Goal: Task Accomplishment & Management: Use online tool/utility

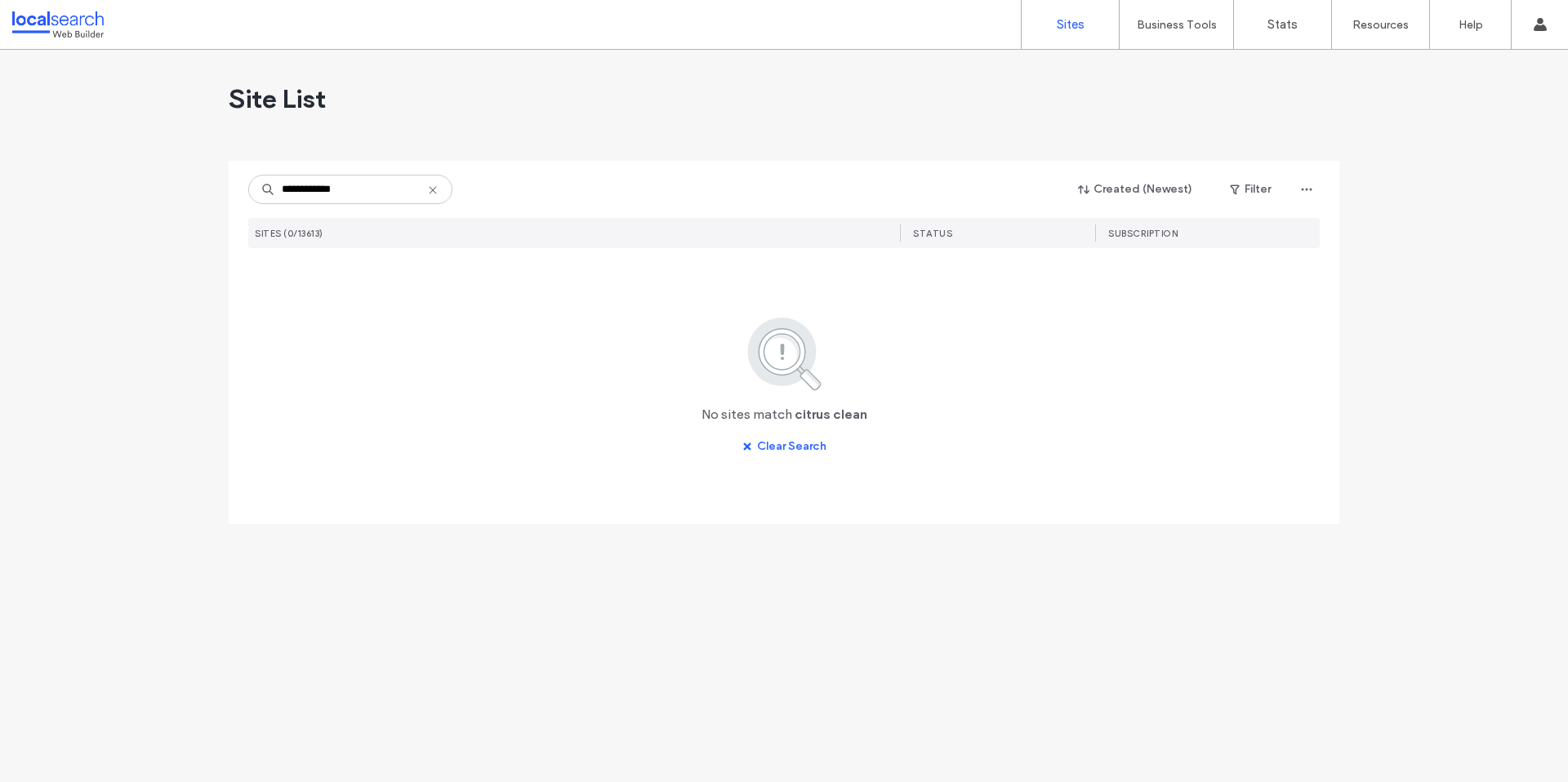
drag, startPoint x: 363, startPoint y: 191, endPoint x: 272, endPoint y: 177, distance: 92.1
click at [272, 177] on input "**********" at bounding box center [350, 189] width 204 height 30
type input "**********"
click at [431, 196] on icon at bounding box center [432, 189] width 13 height 13
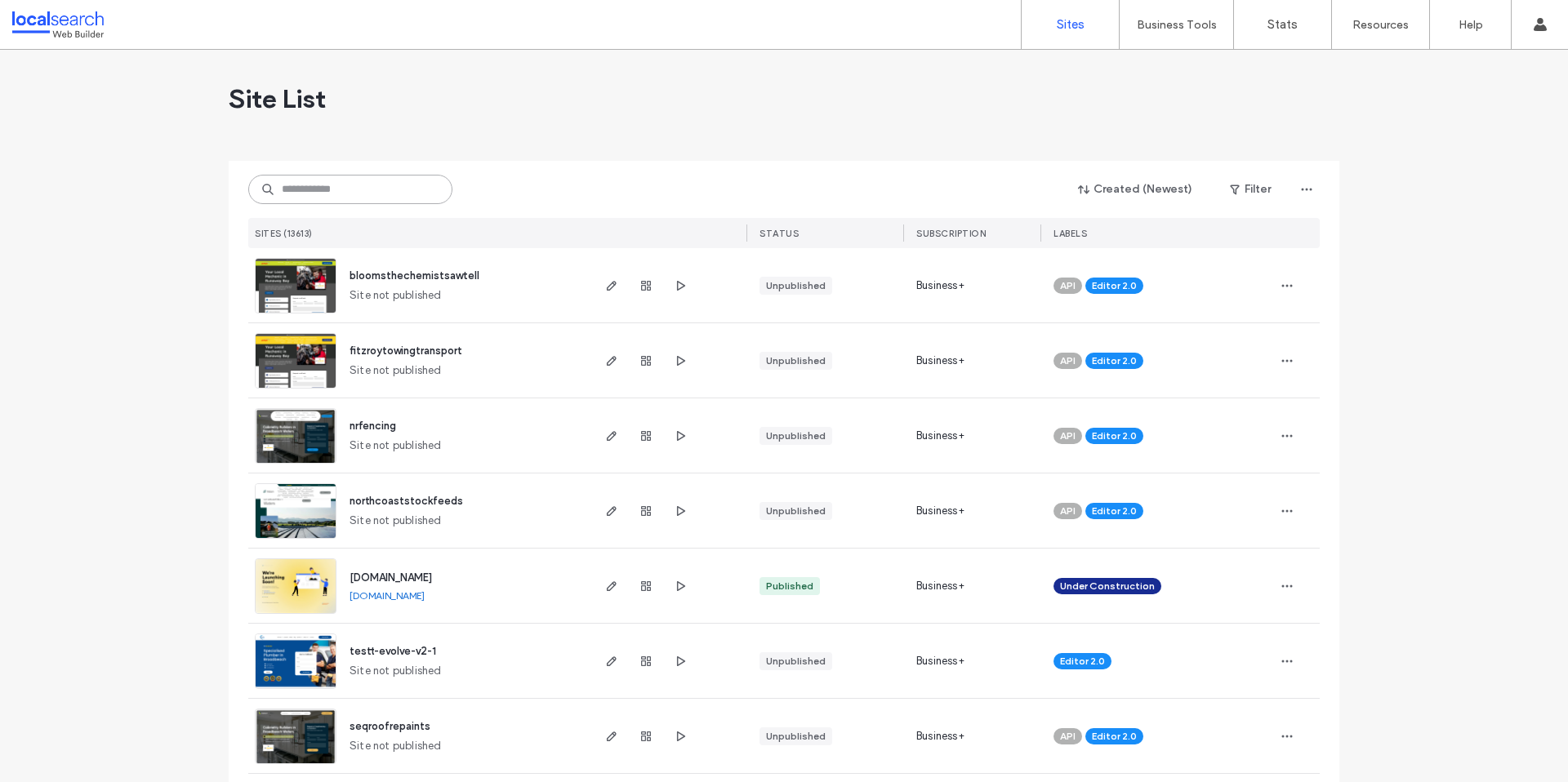
click at [349, 190] on input at bounding box center [350, 189] width 204 height 30
paste input "********"
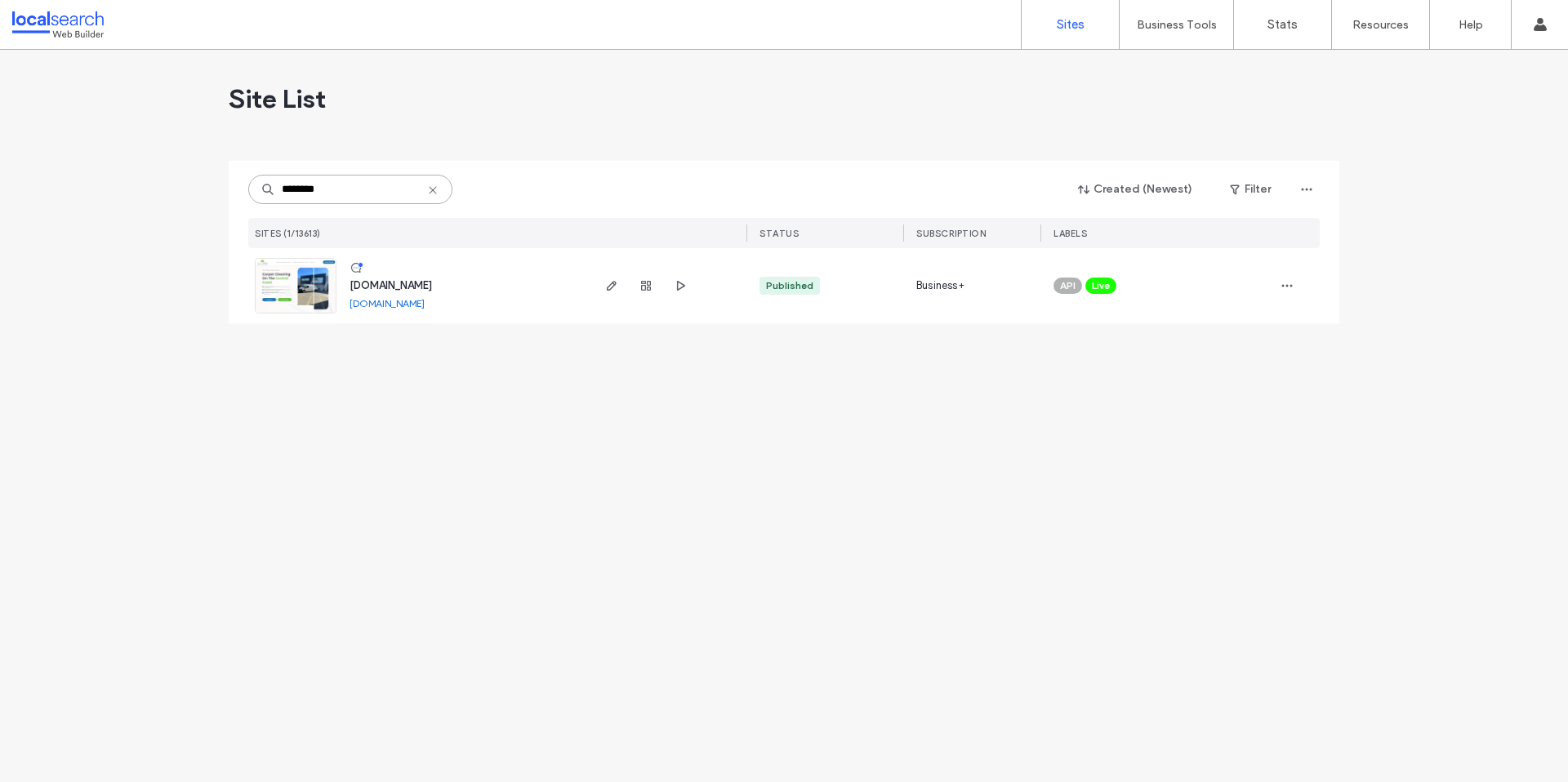
type input "********"
click at [385, 286] on span "[DOMAIN_NAME]" at bounding box center [391, 285] width 83 height 12
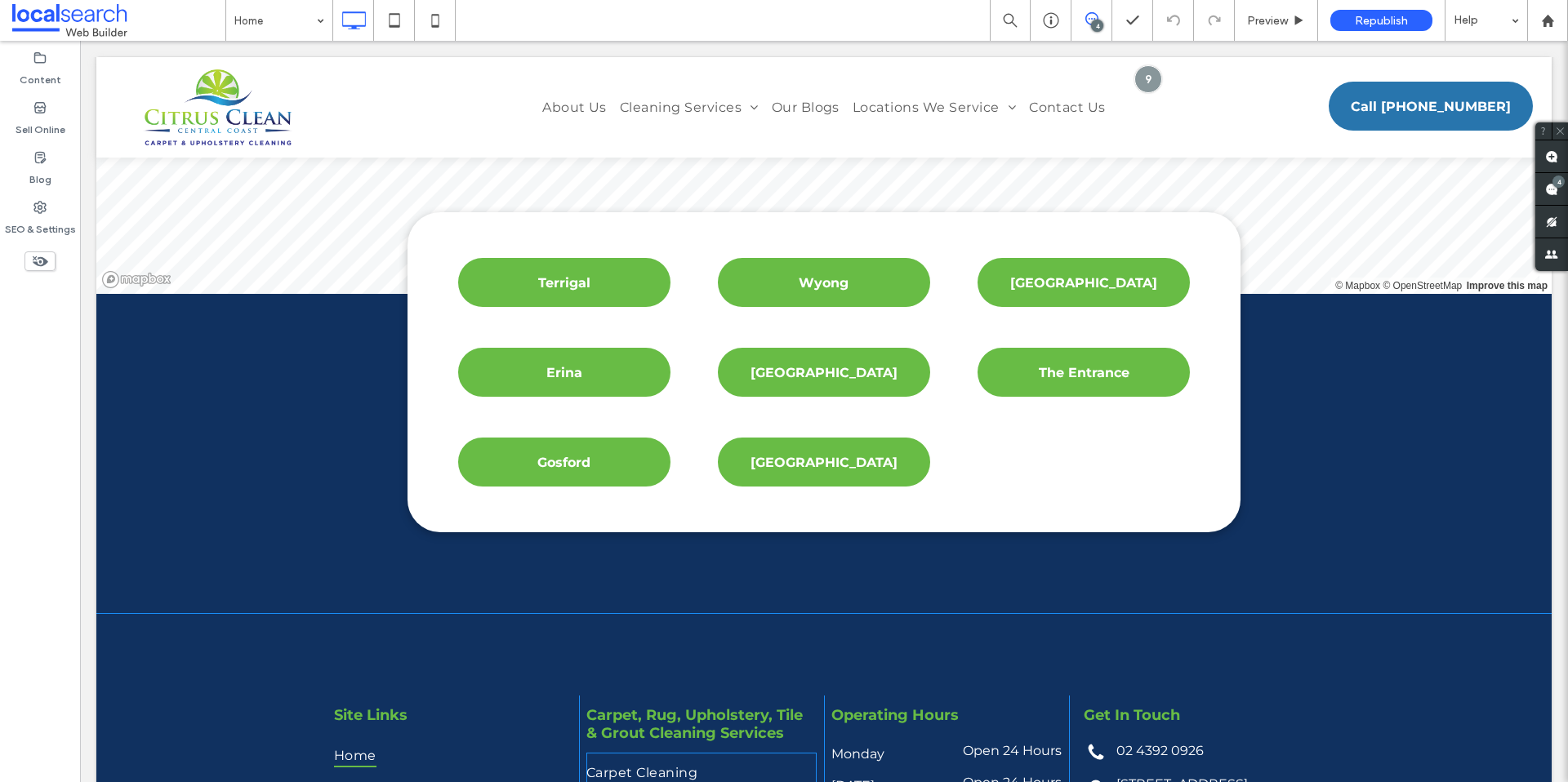
scroll to position [6927, 0]
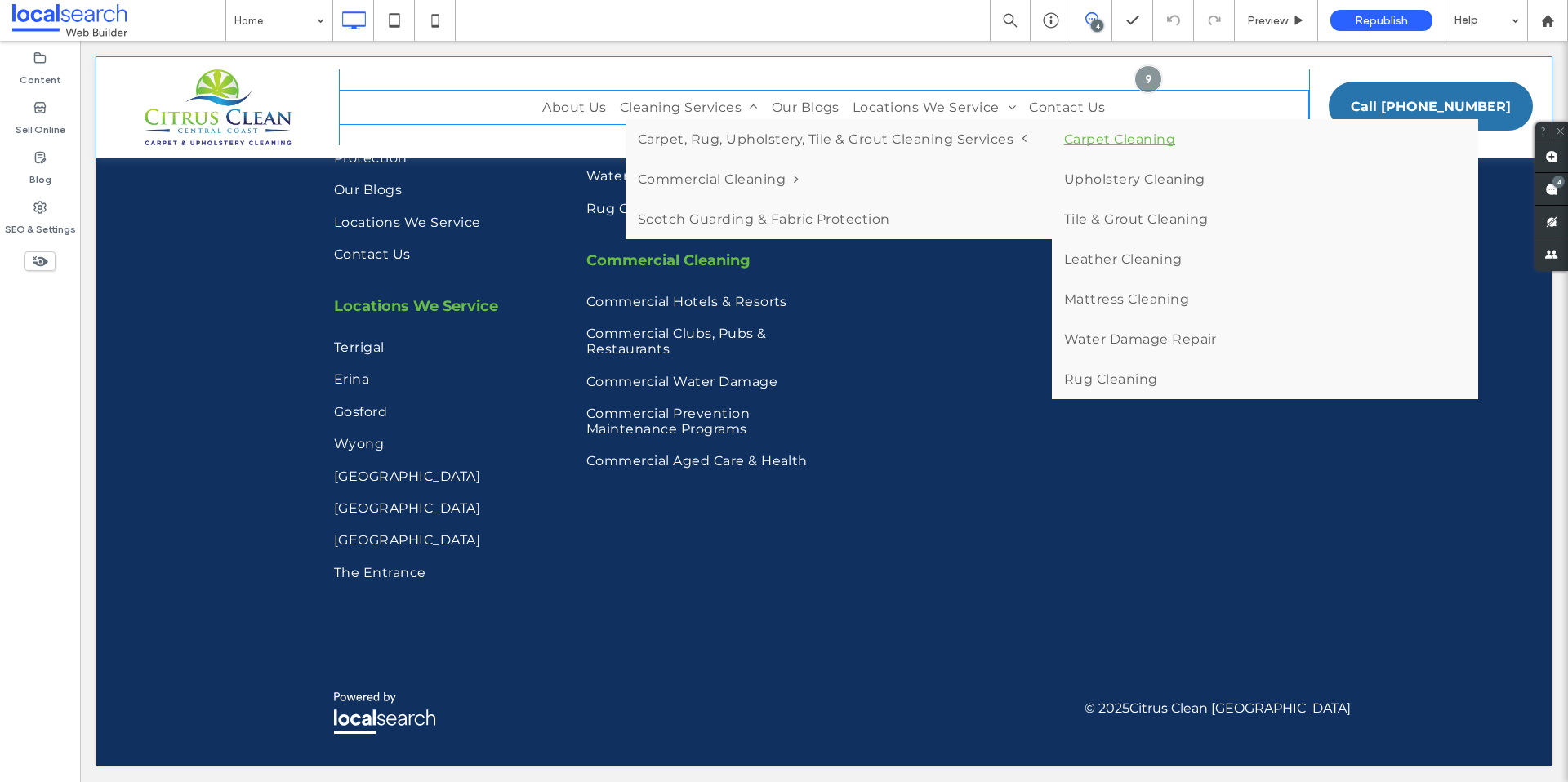
click at [1088, 148] on link "Carpet Cleaning" at bounding box center [1264, 139] width 426 height 40
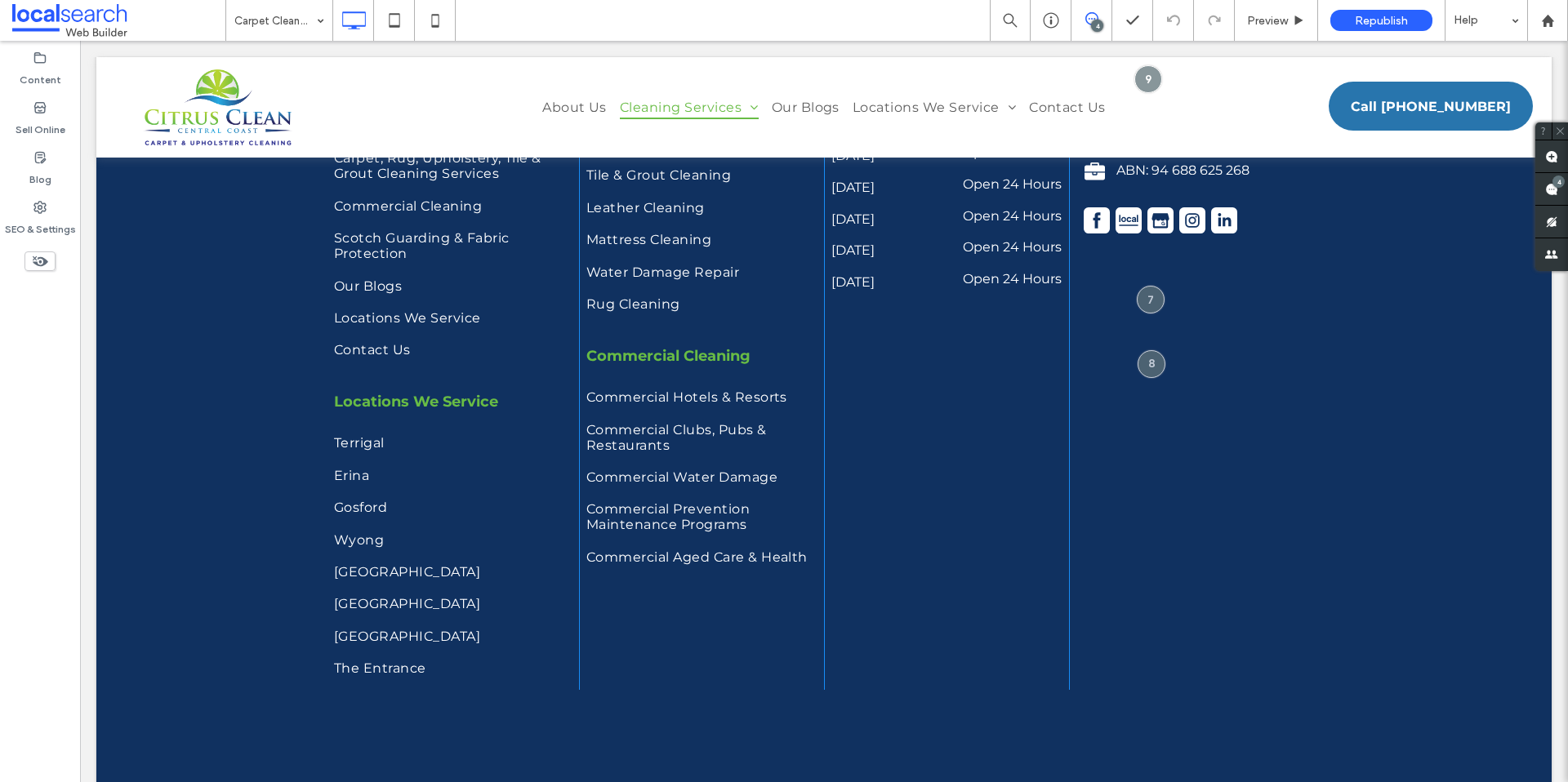
scroll to position [3876, 0]
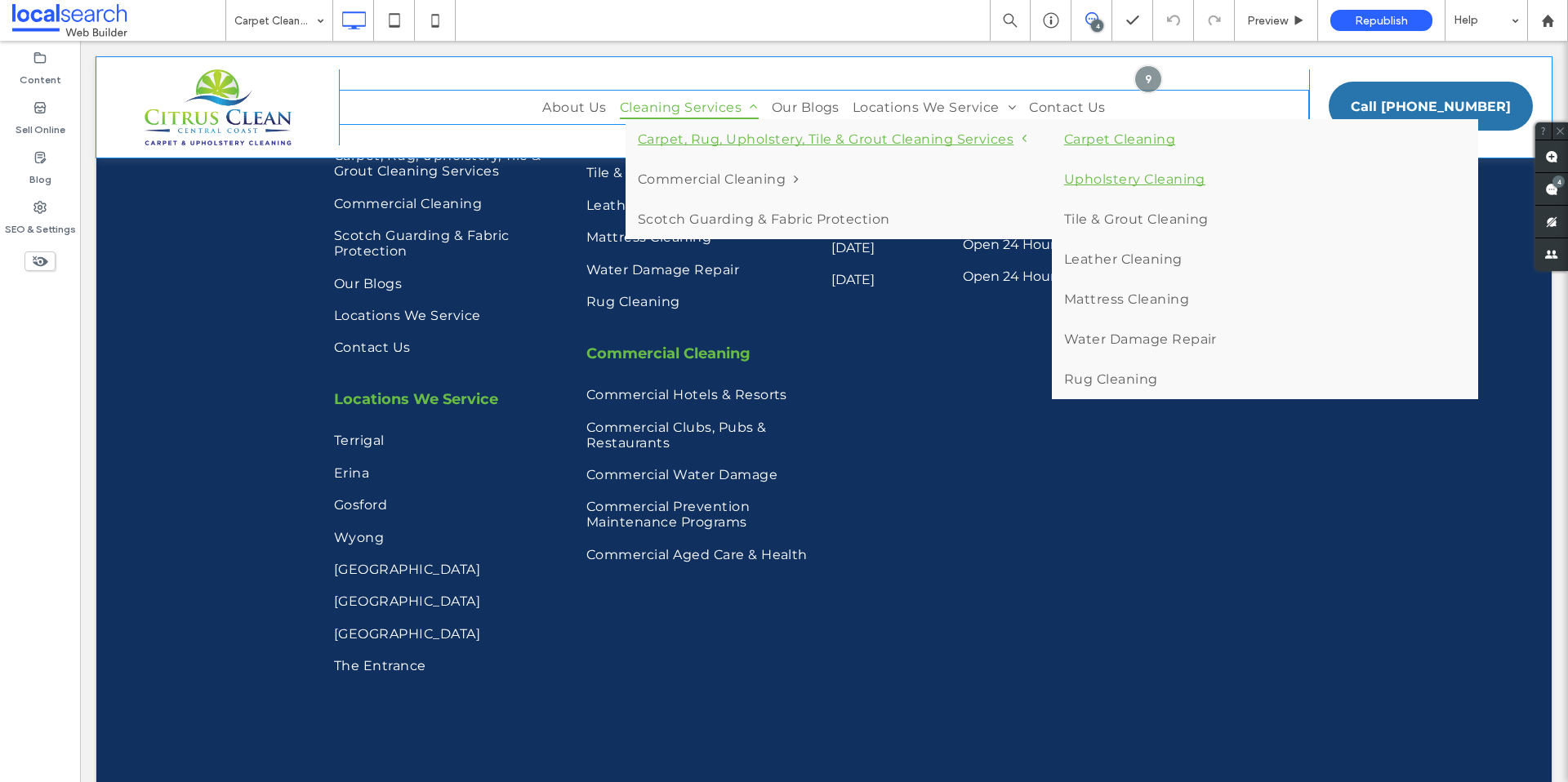
click at [1117, 184] on link "Upholstery Cleaning" at bounding box center [1264, 178] width 426 height 40
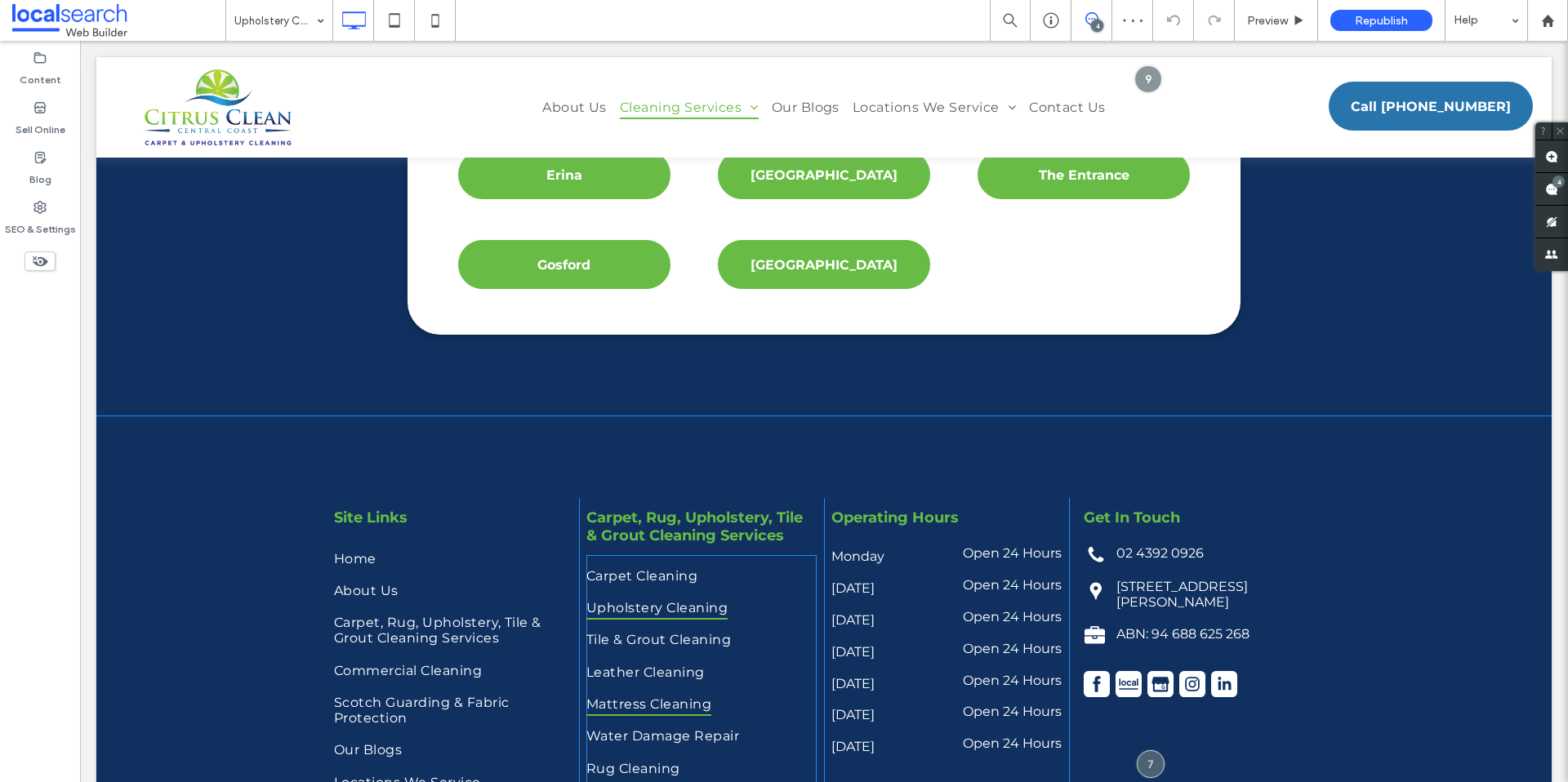
scroll to position [3720, 0]
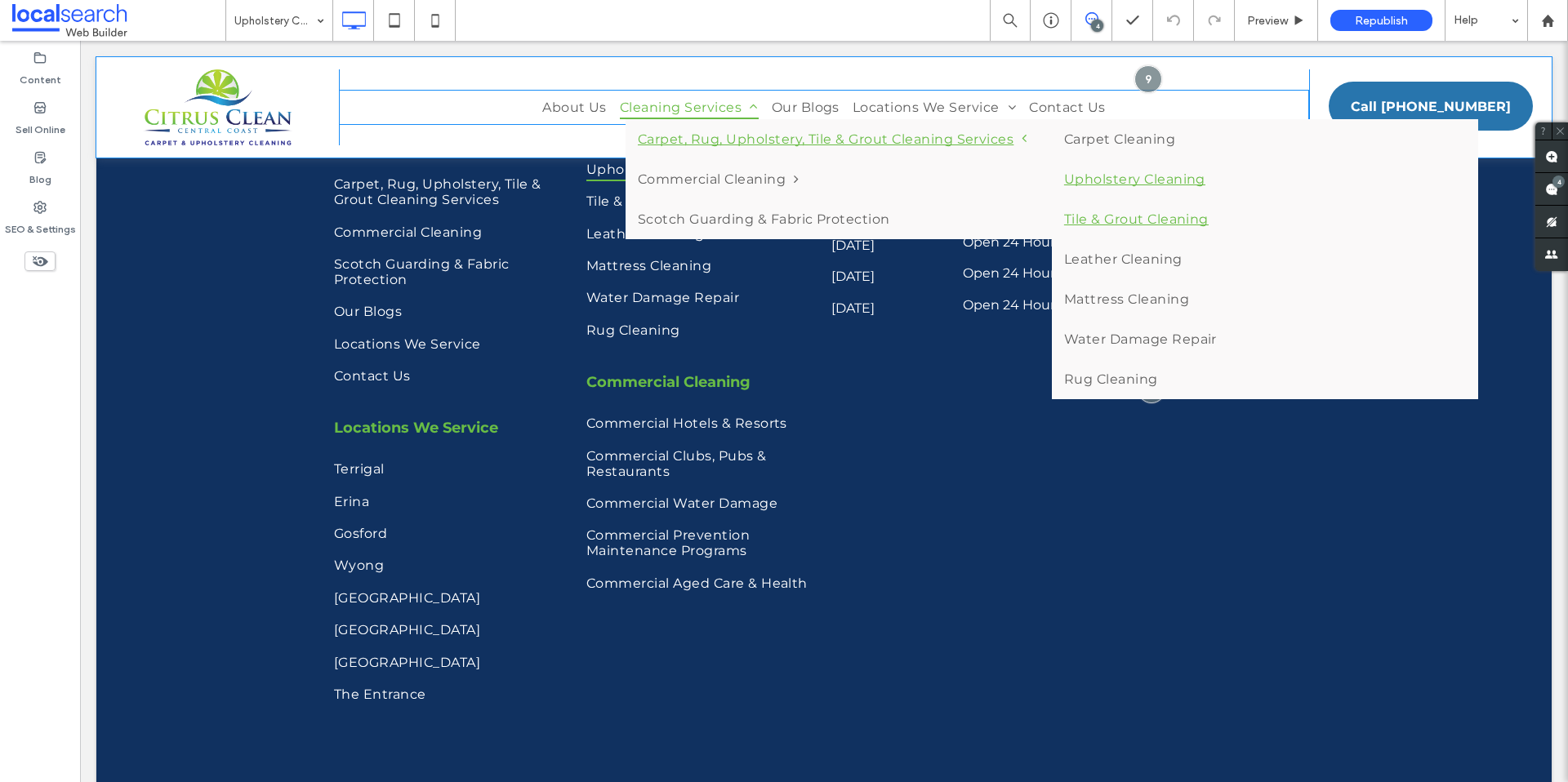
click at [1095, 215] on link "Tile & Grout Cleaning" at bounding box center [1264, 219] width 426 height 40
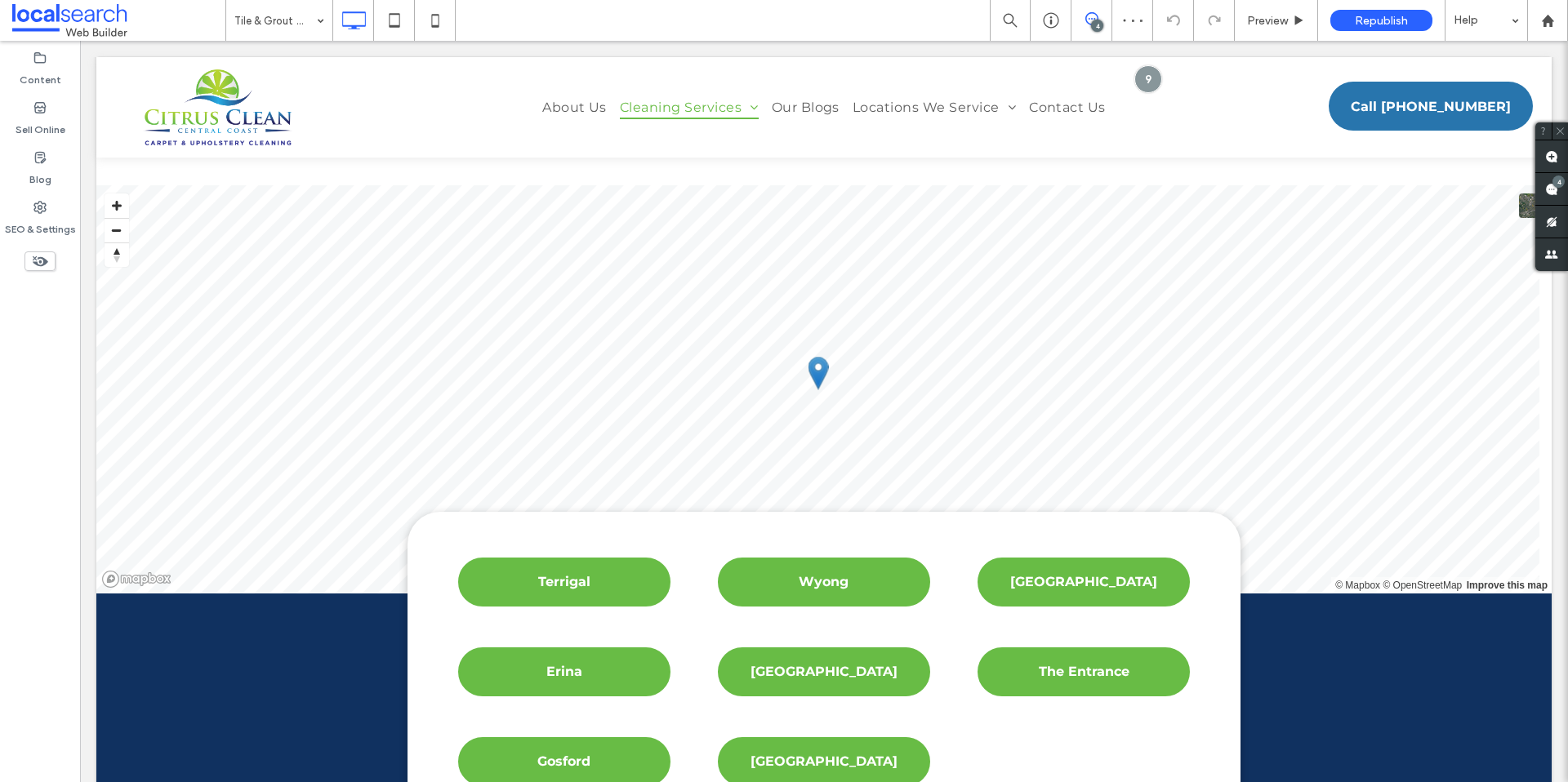
scroll to position [3838, 0]
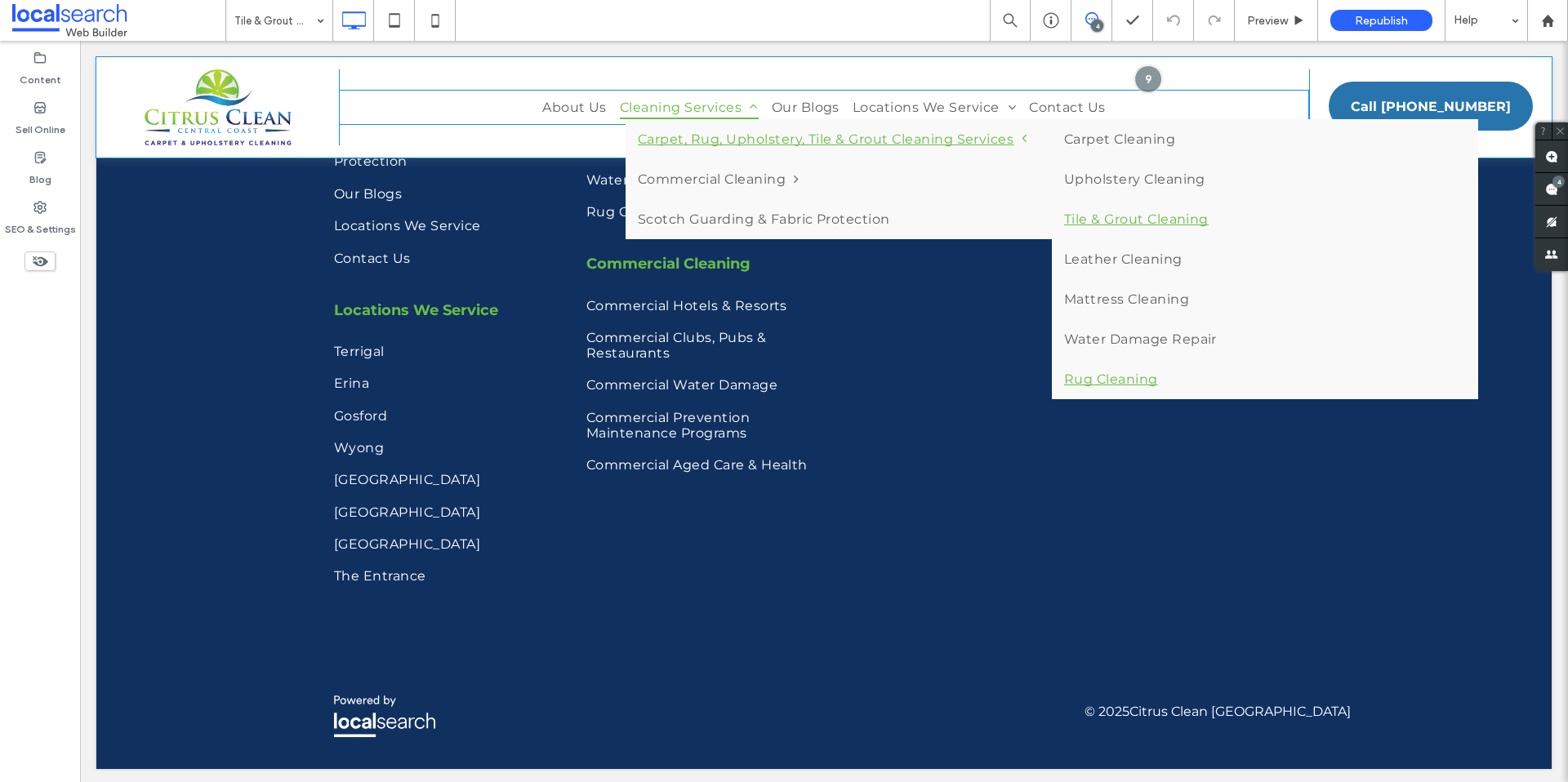
click at [1136, 379] on link "Rug Cleaning" at bounding box center [1264, 379] width 426 height 40
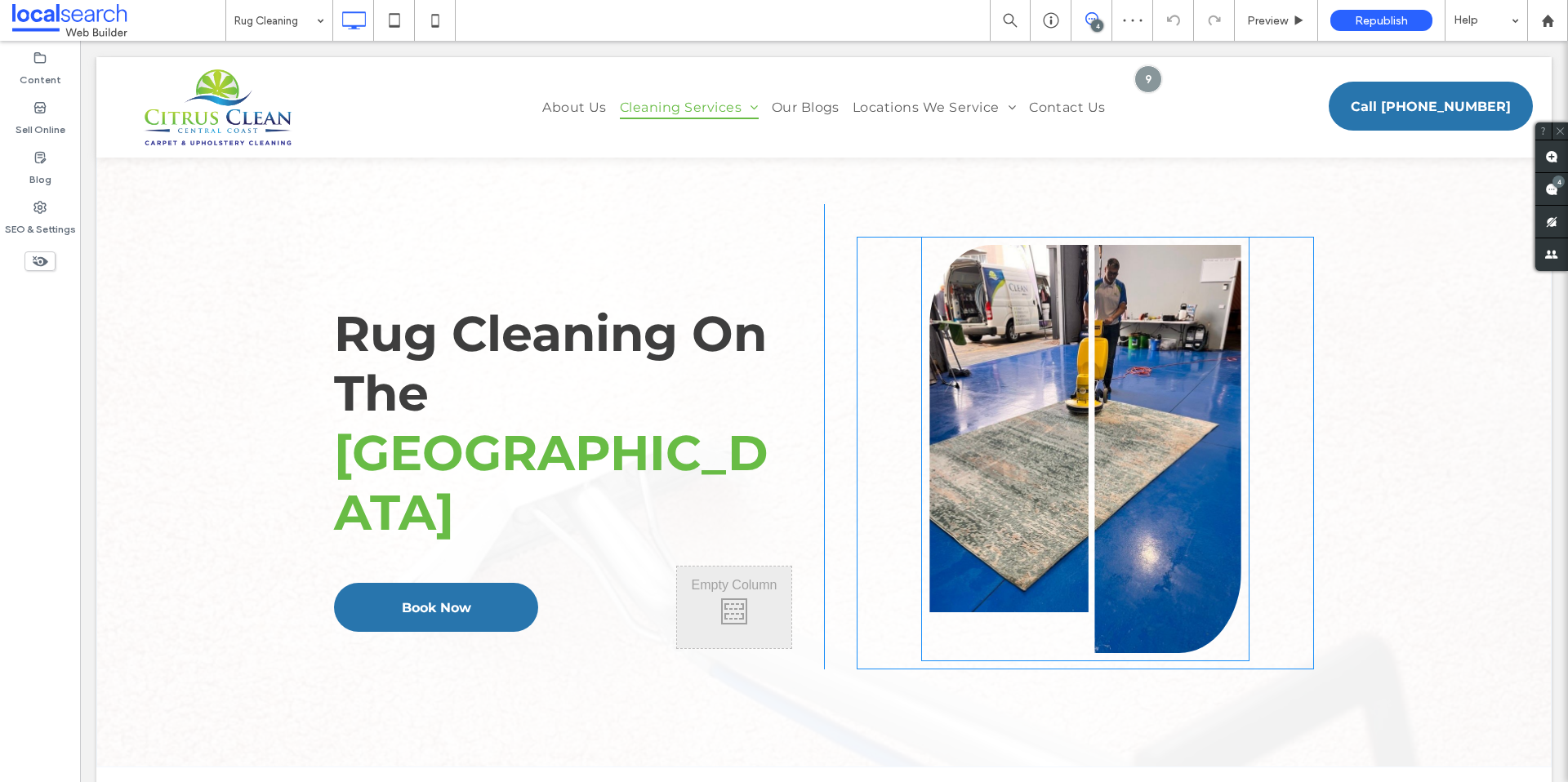
click at [1115, 376] on link at bounding box center [1084, 449] width 311 height 408
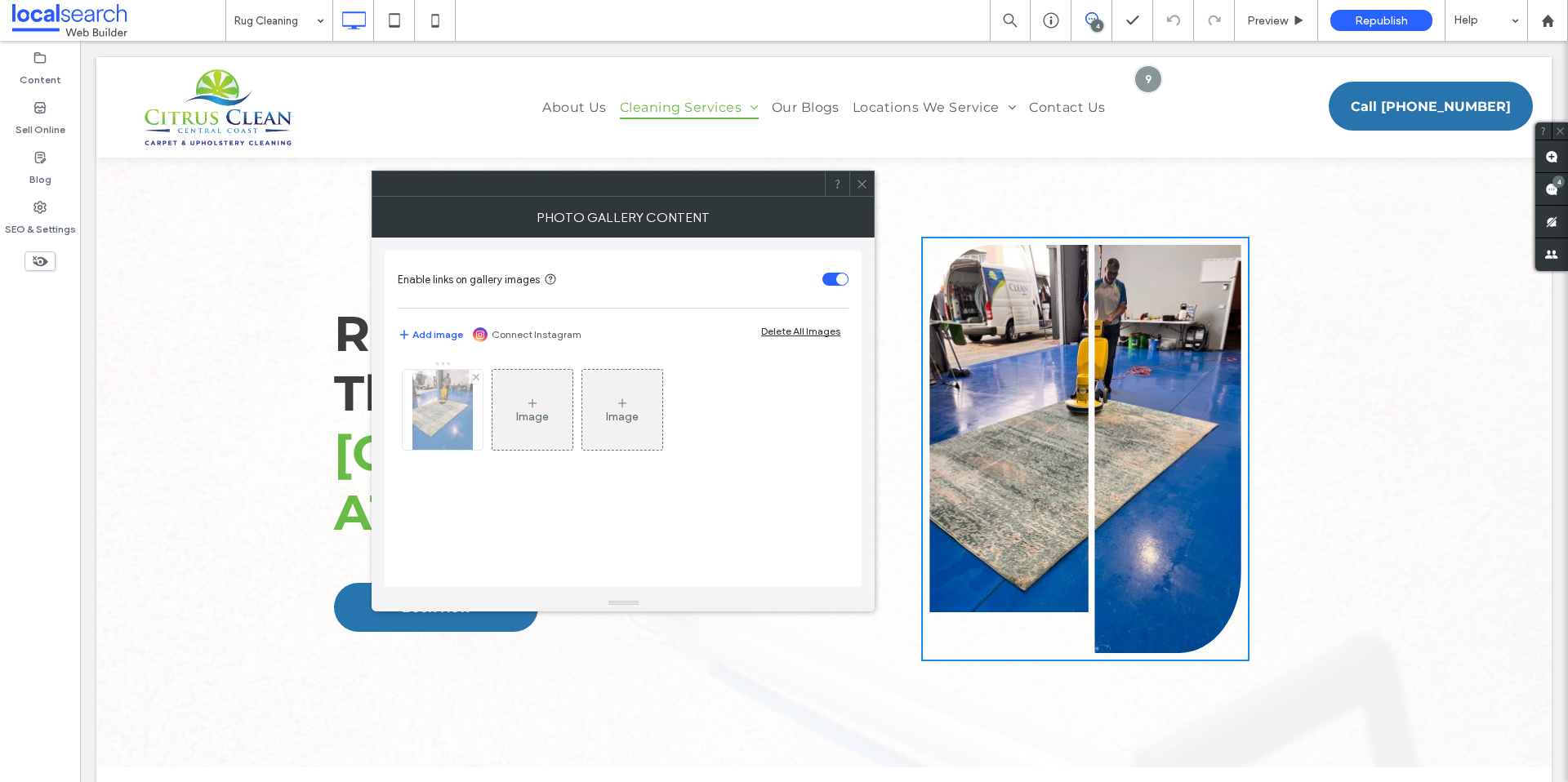
click at [453, 426] on img at bounding box center [442, 409] width 60 height 80
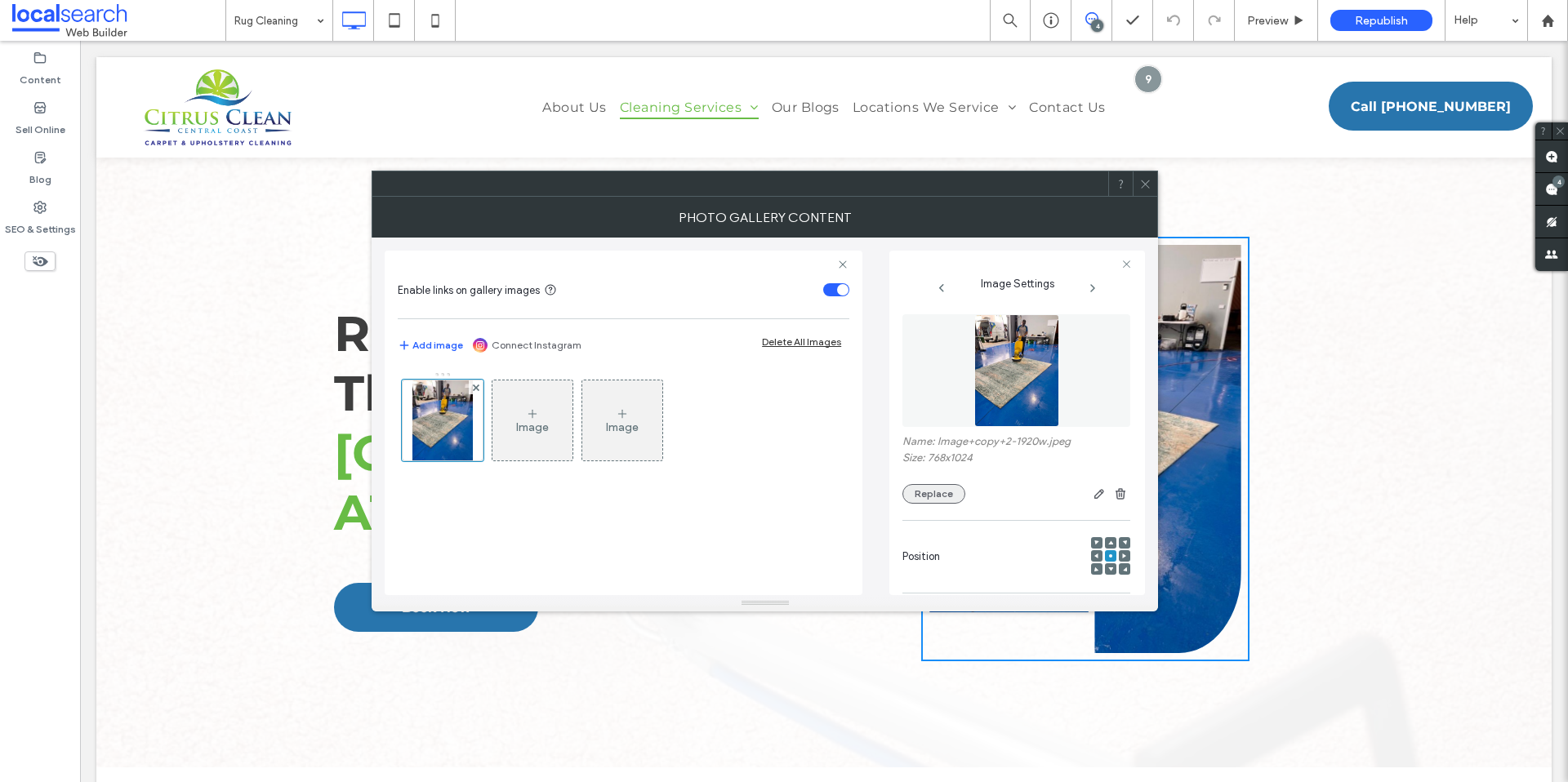
click at [918, 498] on button "Replace" at bounding box center [934, 494] width 63 height 20
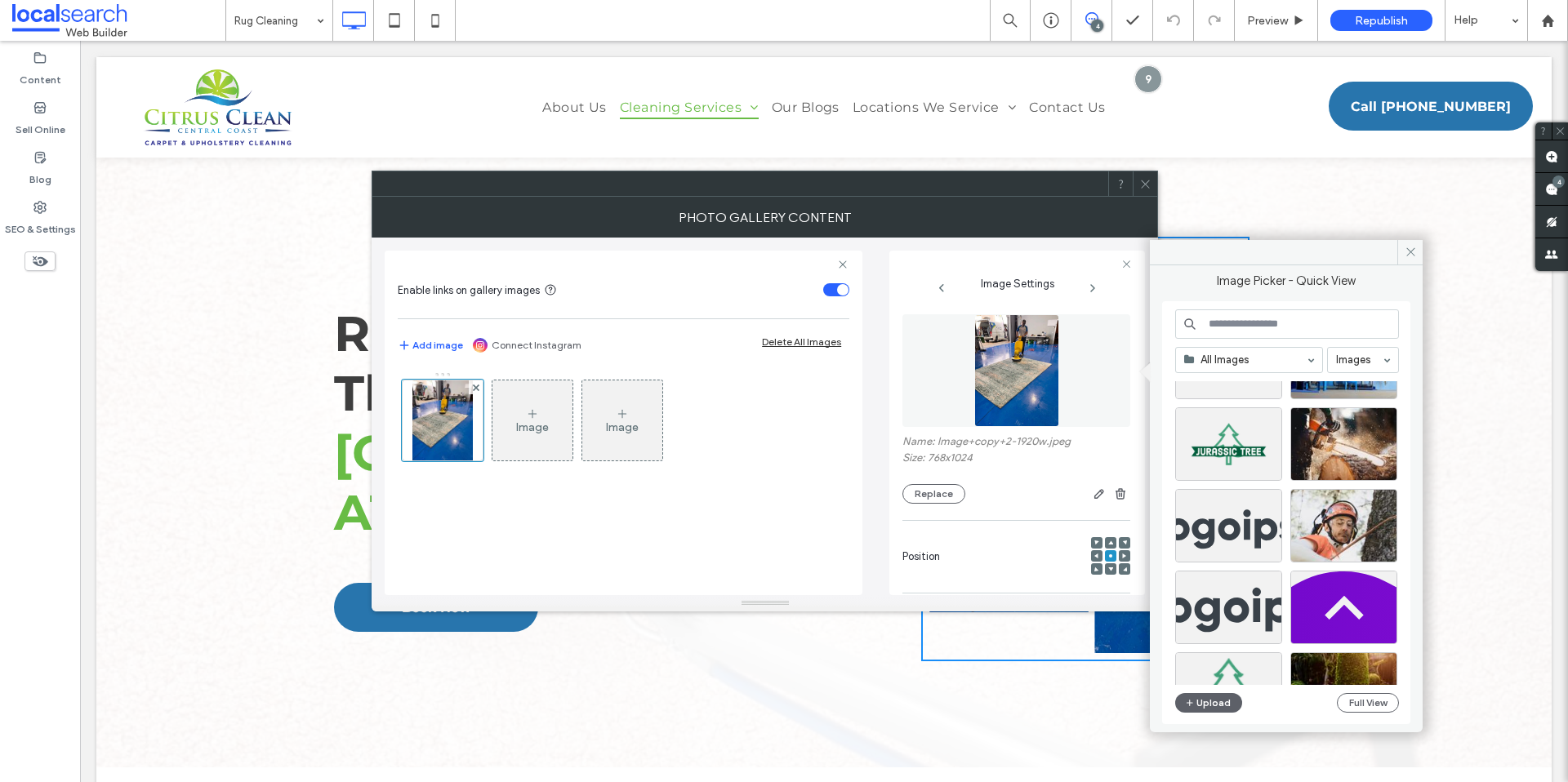
scroll to position [8003, 0]
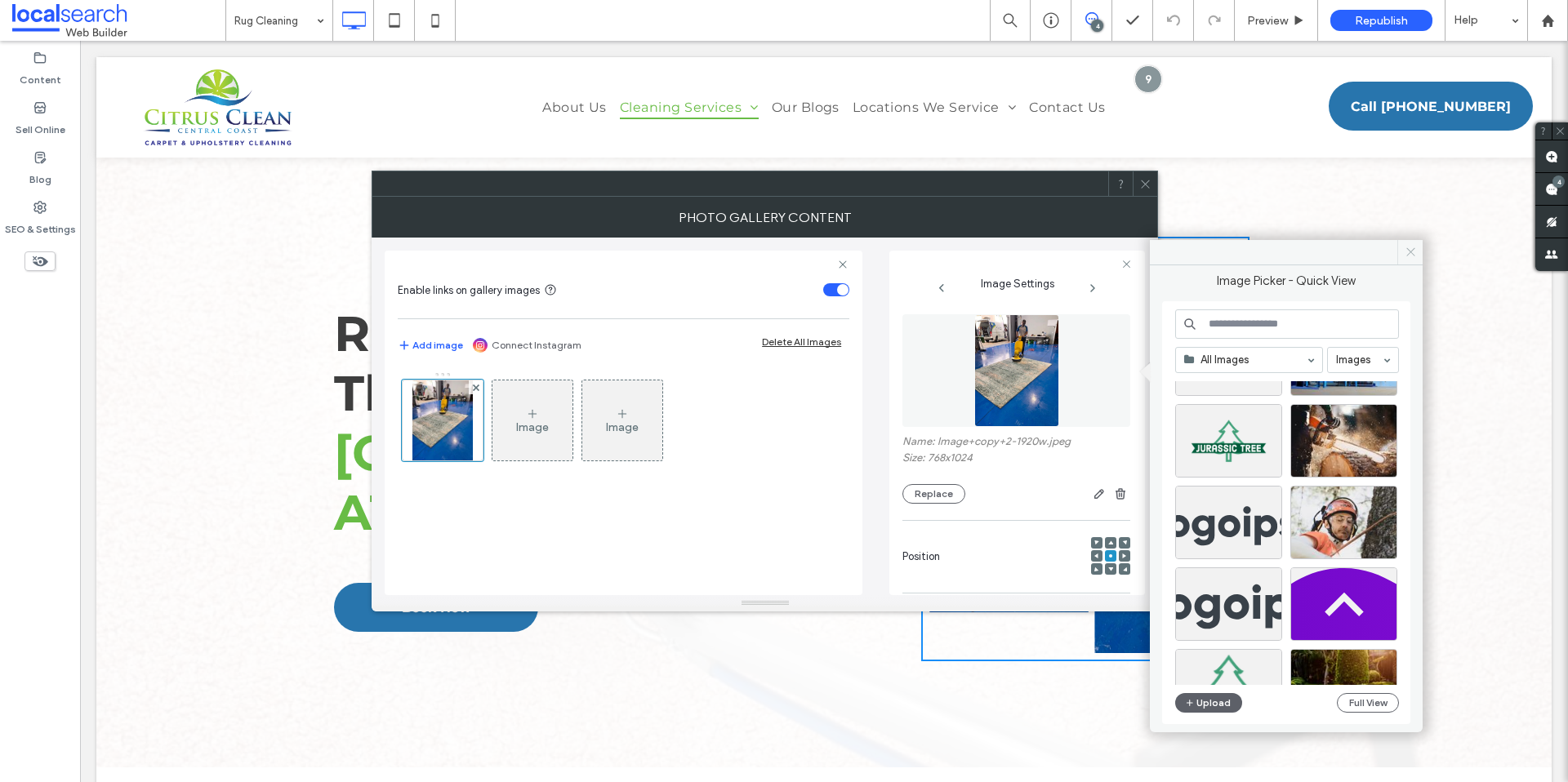
click at [1412, 253] on icon at bounding box center [1410, 251] width 12 height 12
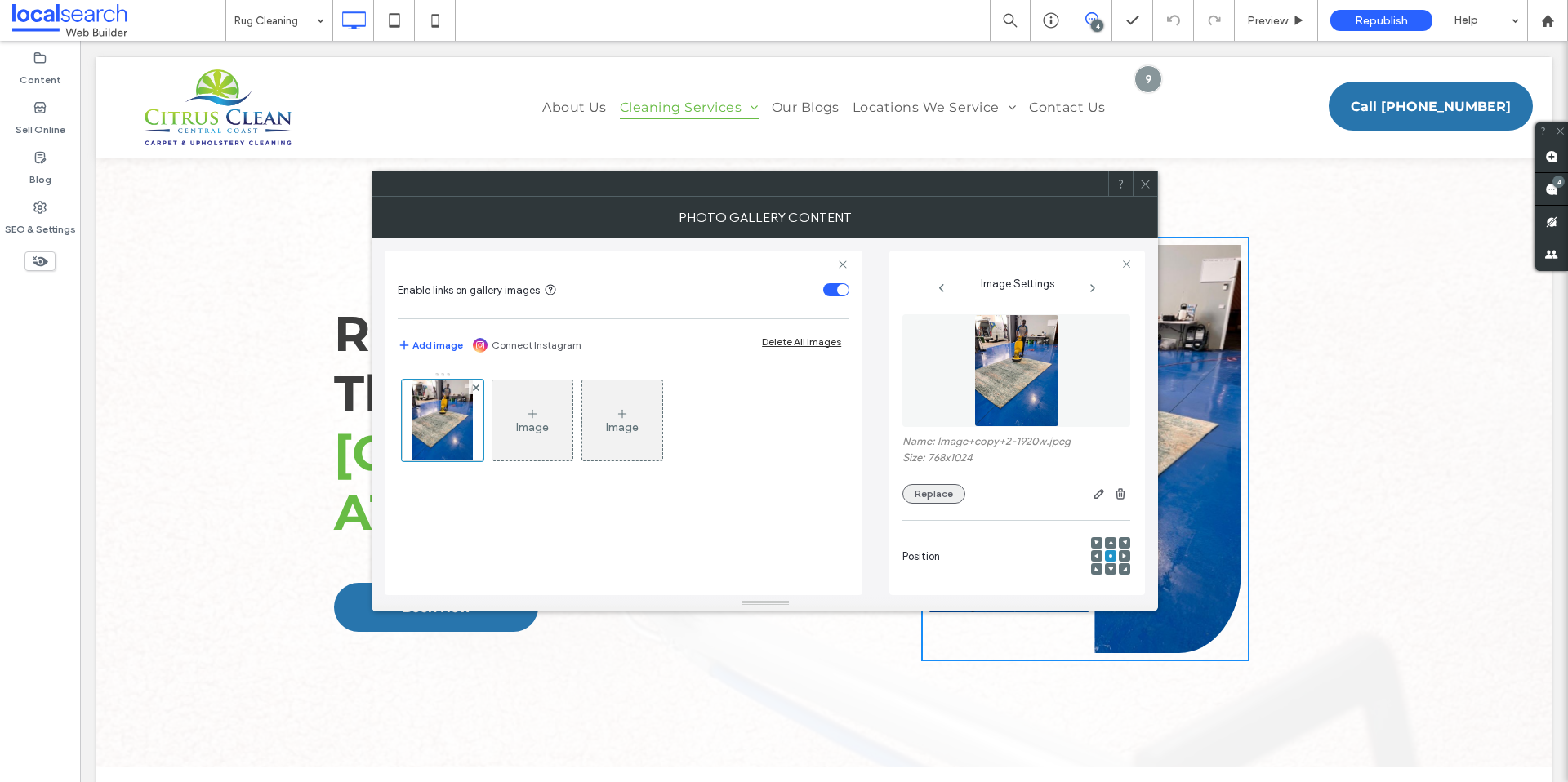
click at [937, 500] on button "Replace" at bounding box center [934, 494] width 63 height 20
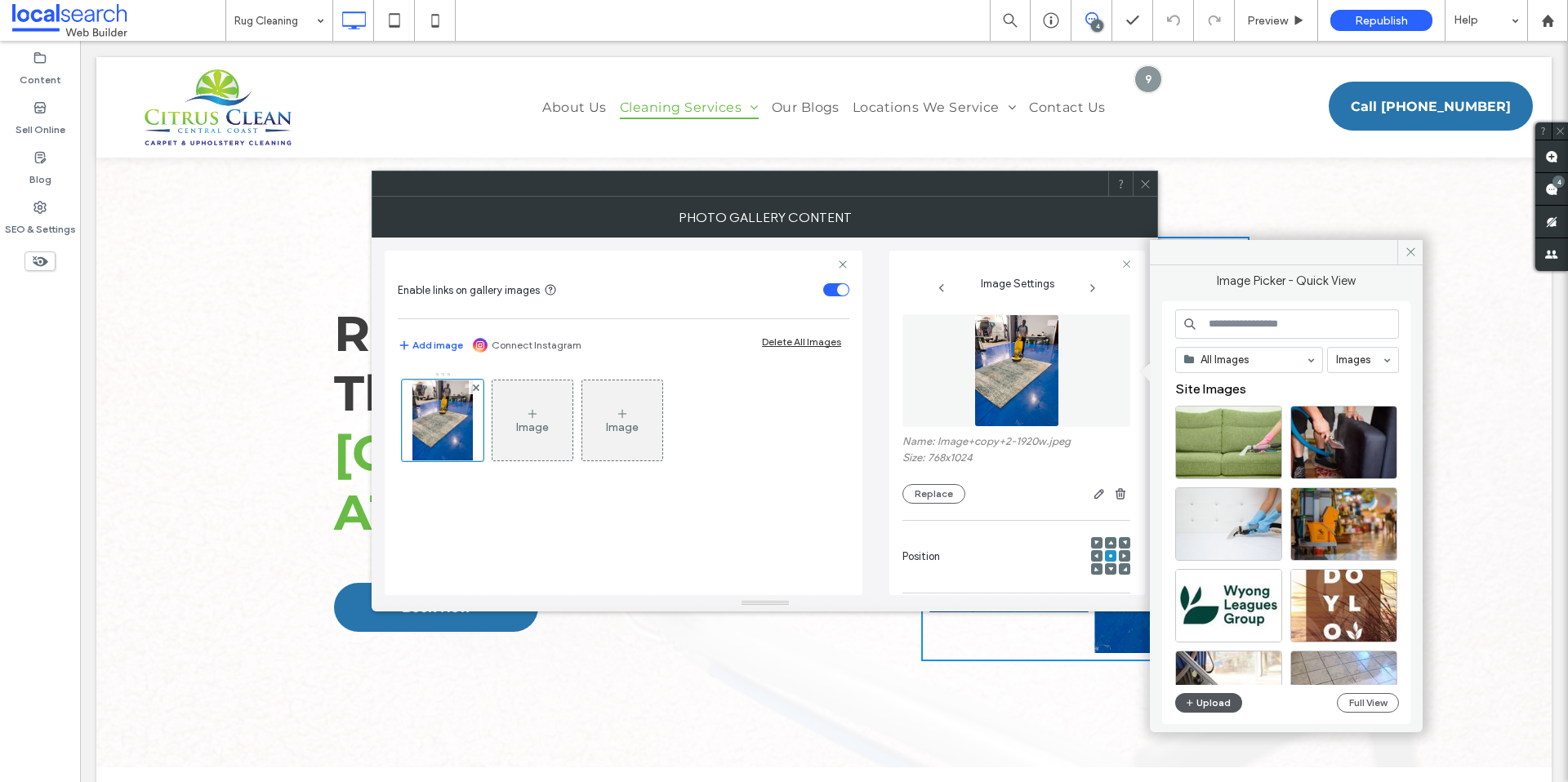
click at [1210, 702] on button "Upload" at bounding box center [1208, 703] width 67 height 20
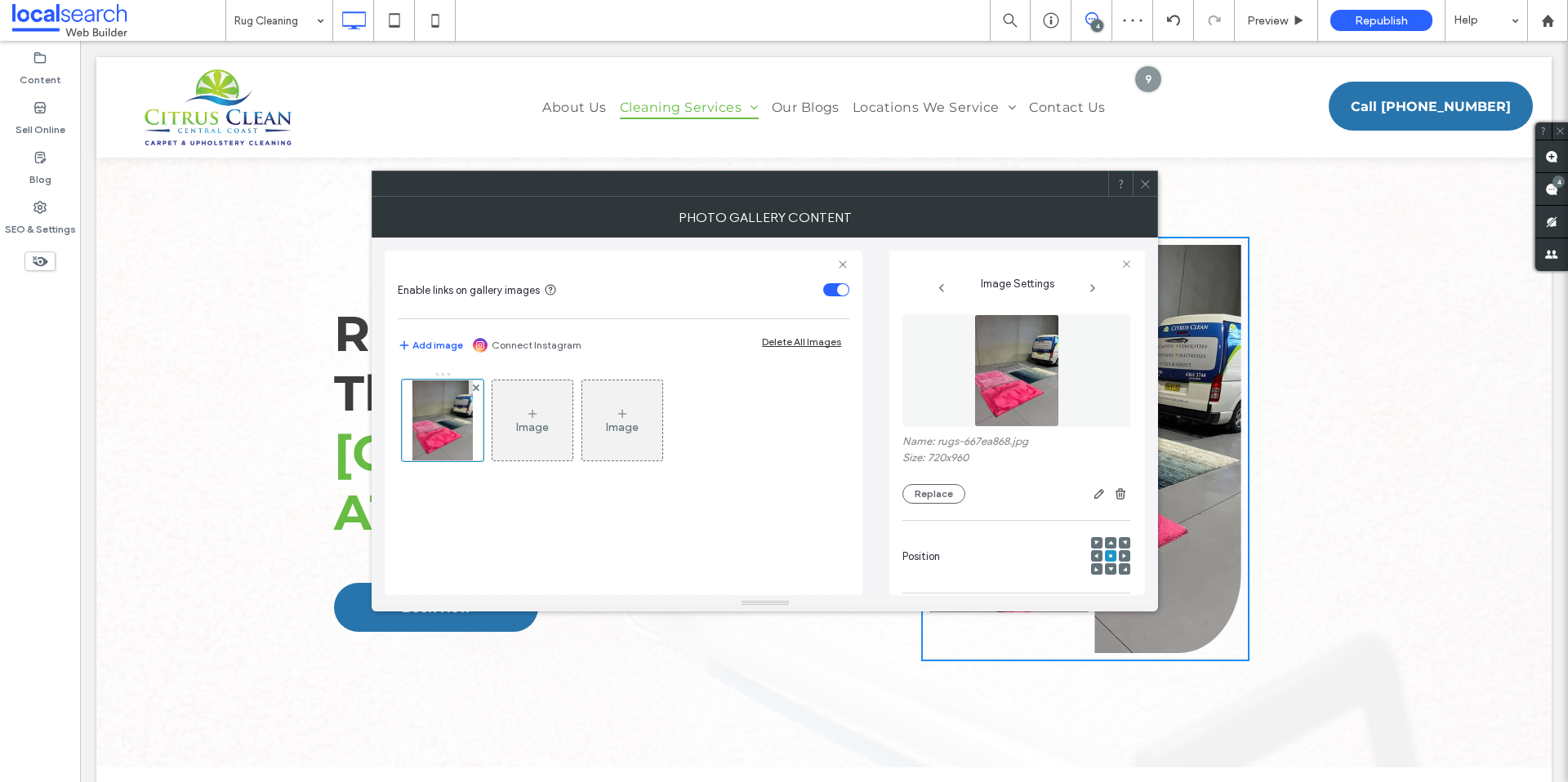
click at [1145, 178] on icon at bounding box center [1145, 183] width 12 height 12
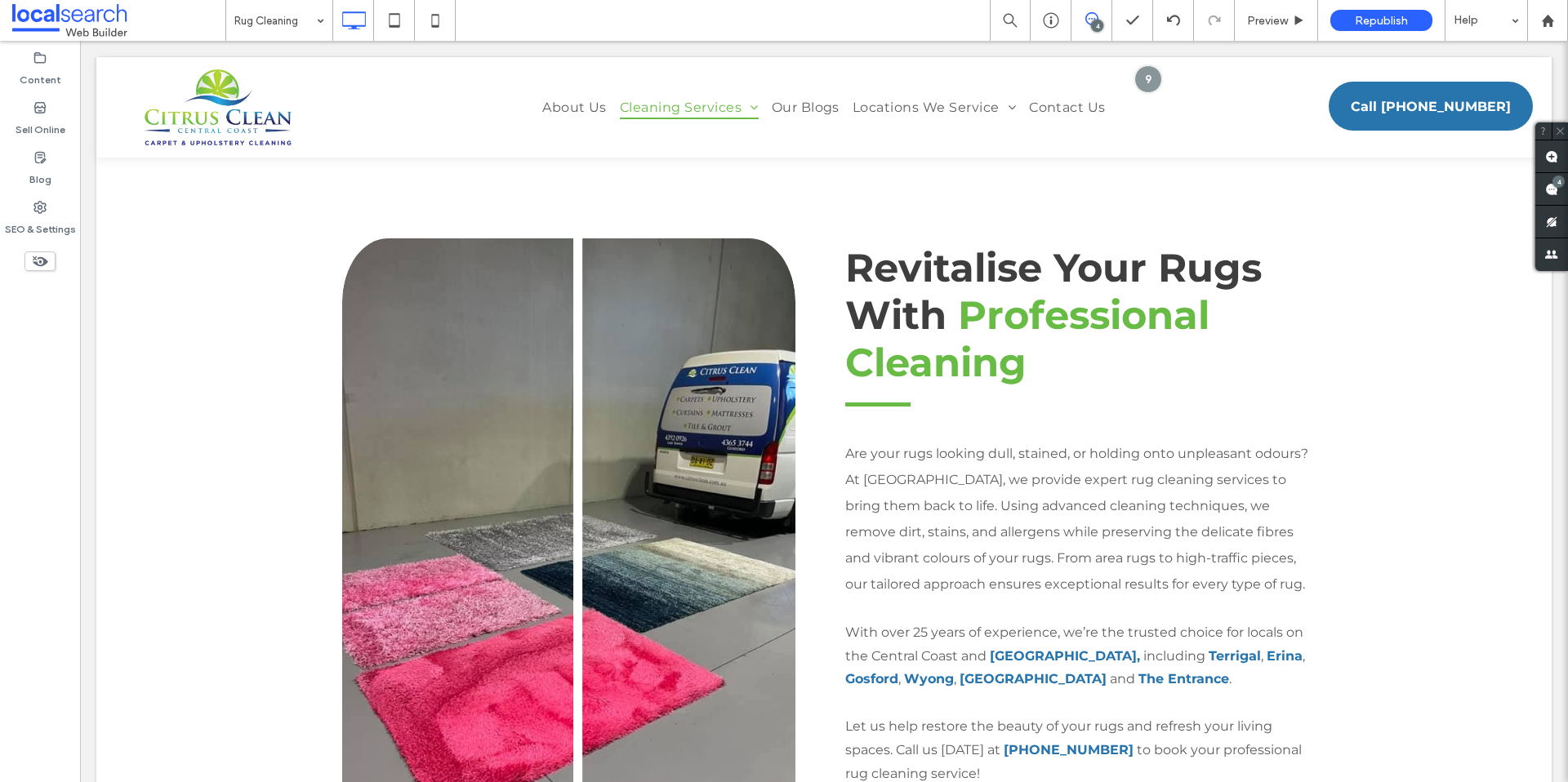
scroll to position [682, 0]
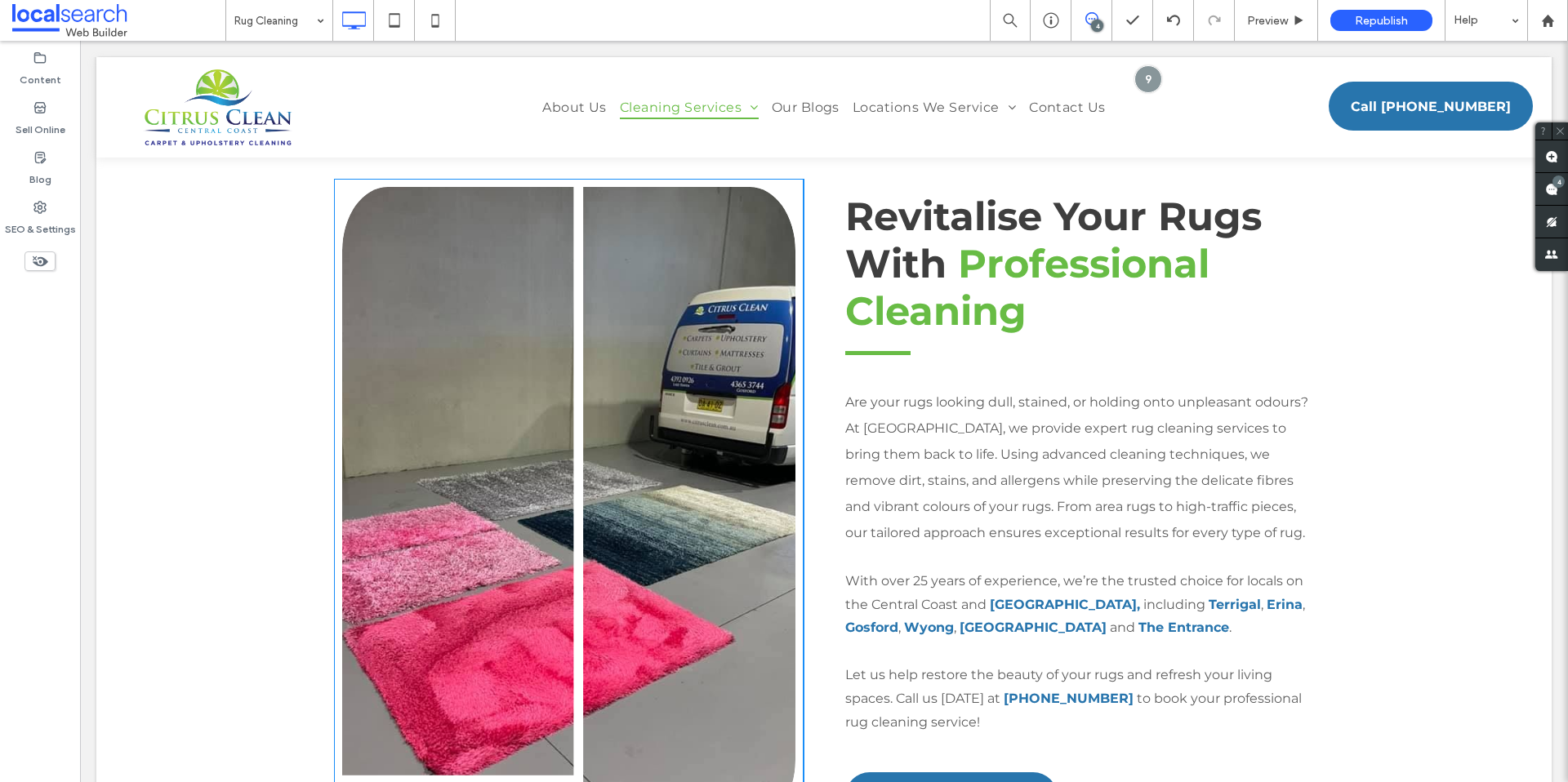
click at [456, 401] on link at bounding box center [568, 506] width 480 height 675
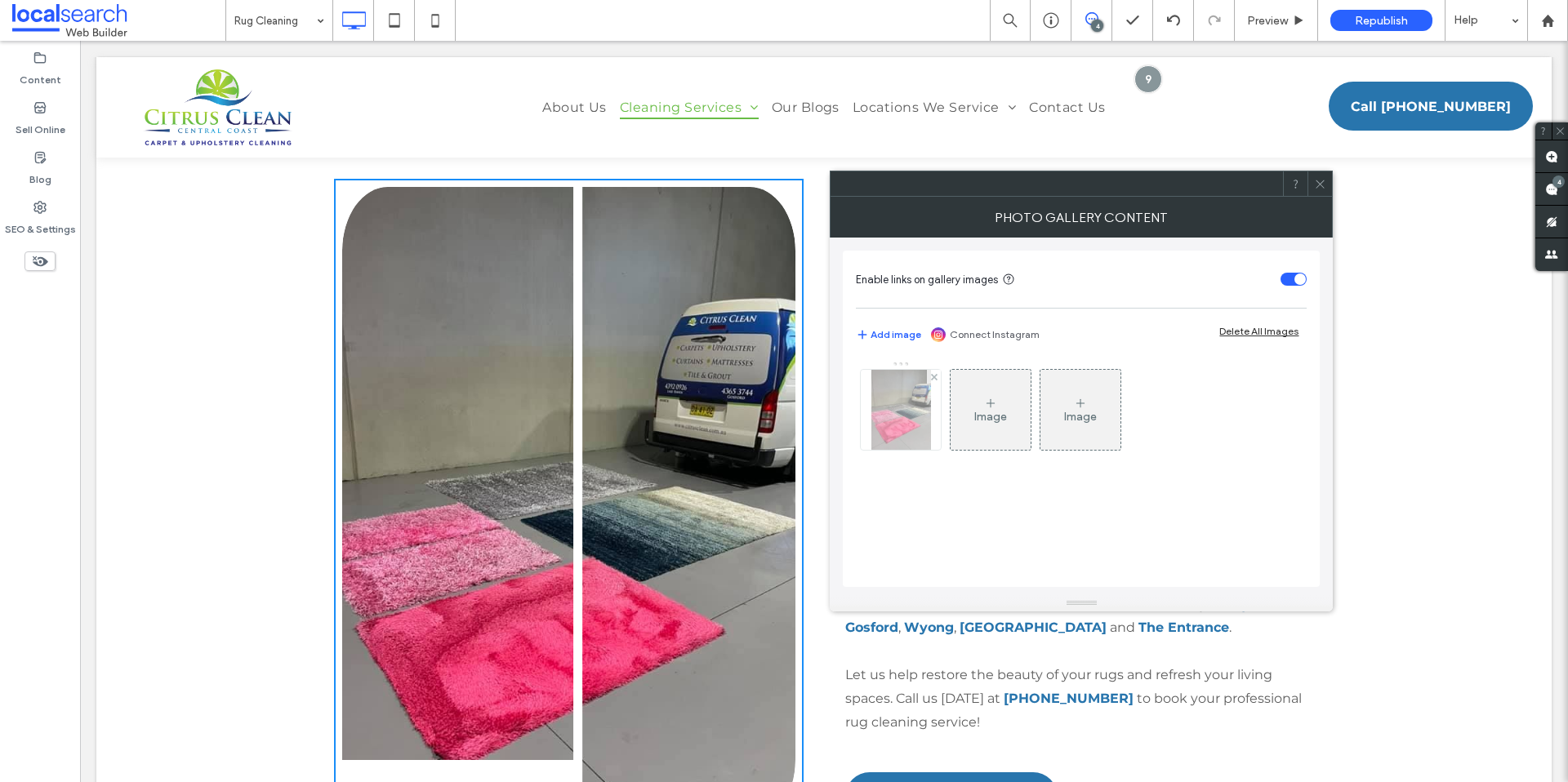
click at [899, 434] on img at bounding box center [900, 409] width 60 height 80
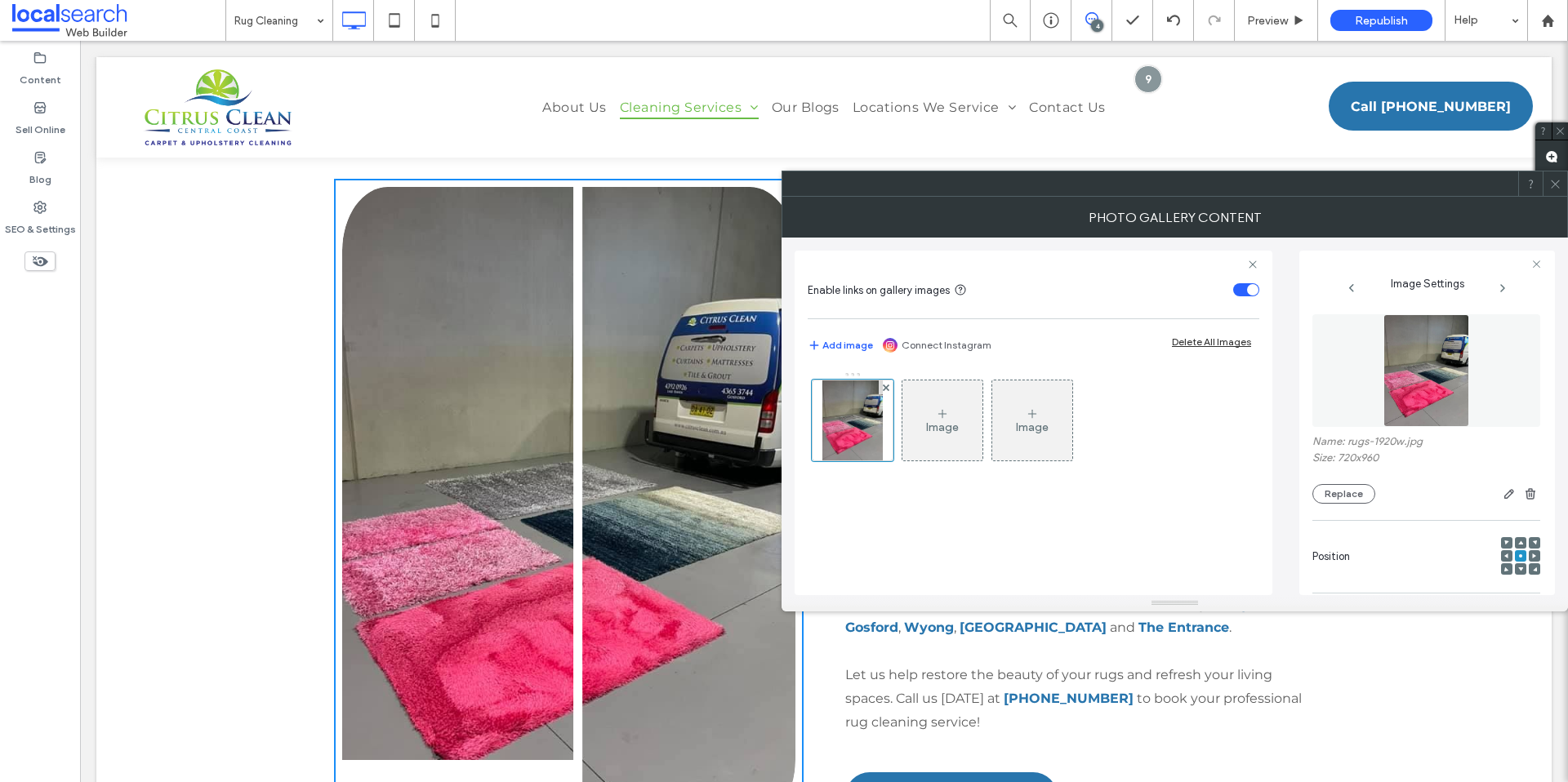
click at [1350, 504] on div "Replace" at bounding box center [1426, 494] width 228 height 20
click at [1351, 498] on button "Replace" at bounding box center [1344, 494] width 63 height 20
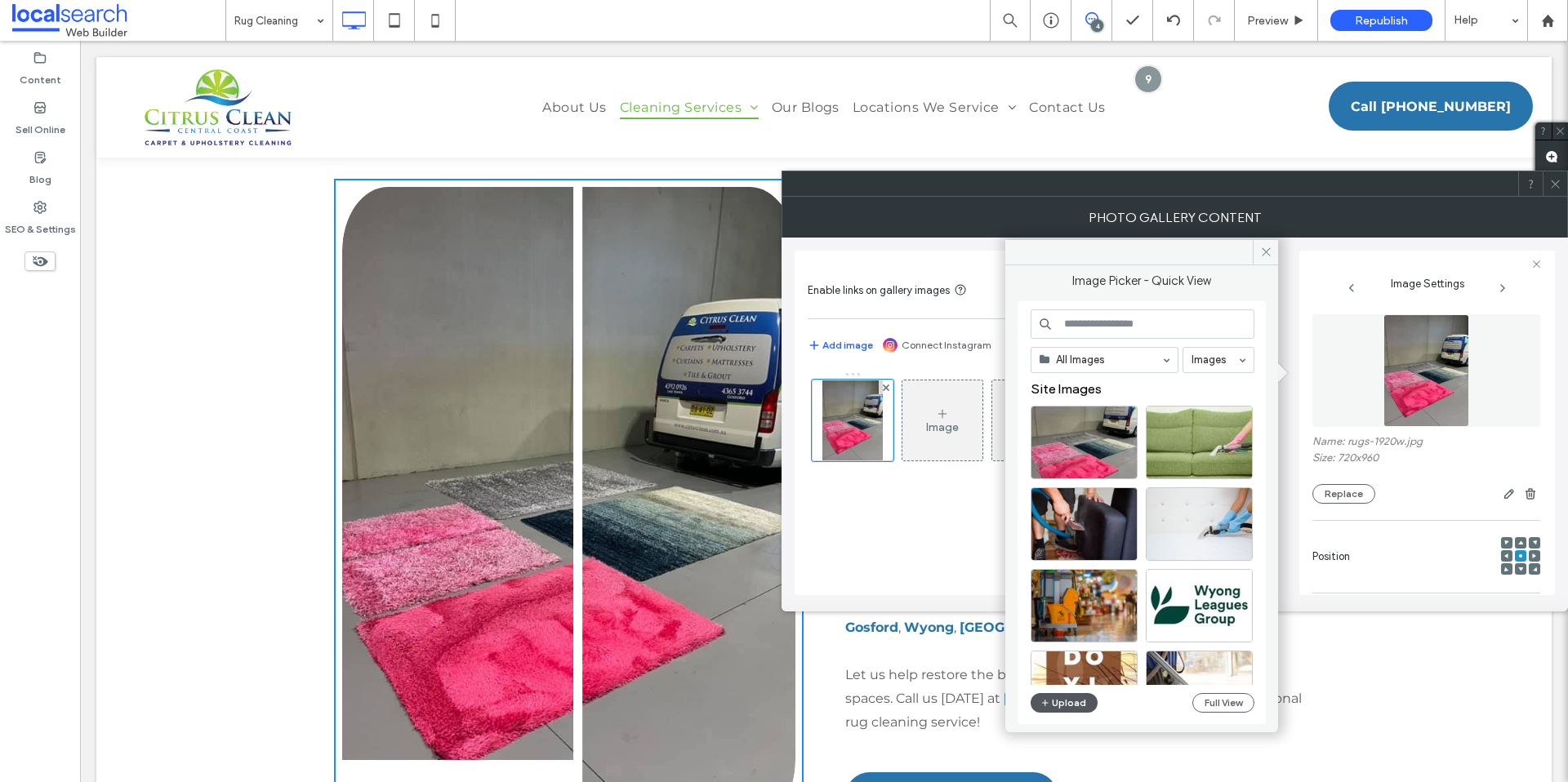
click at [1077, 706] on button "Upload" at bounding box center [1064, 703] width 67 height 20
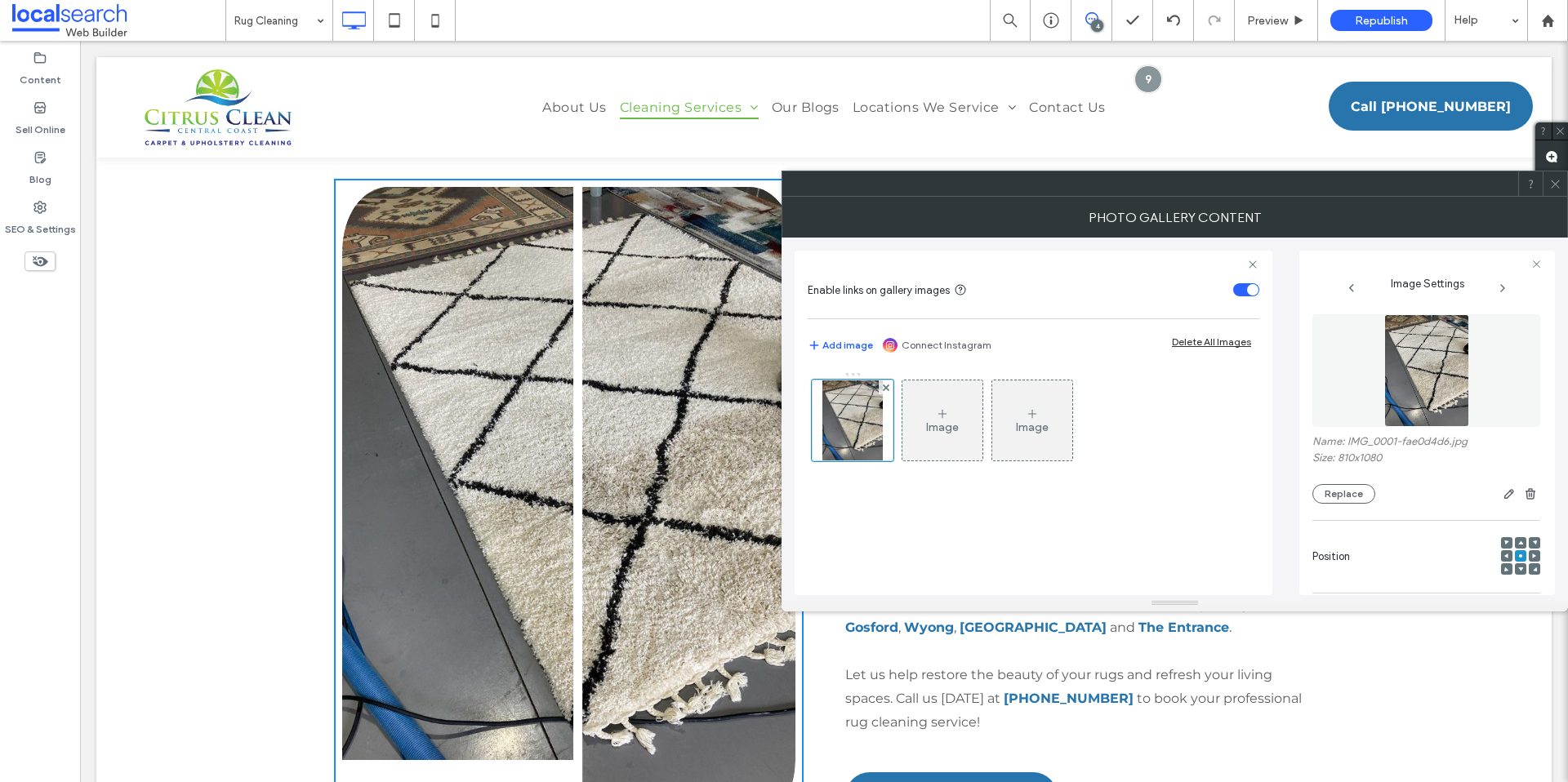
click at [1529, 554] on div at bounding box center [1534, 556] width 12 height 12
click at [1532, 554] on icon at bounding box center [1533, 555] width 5 height 5
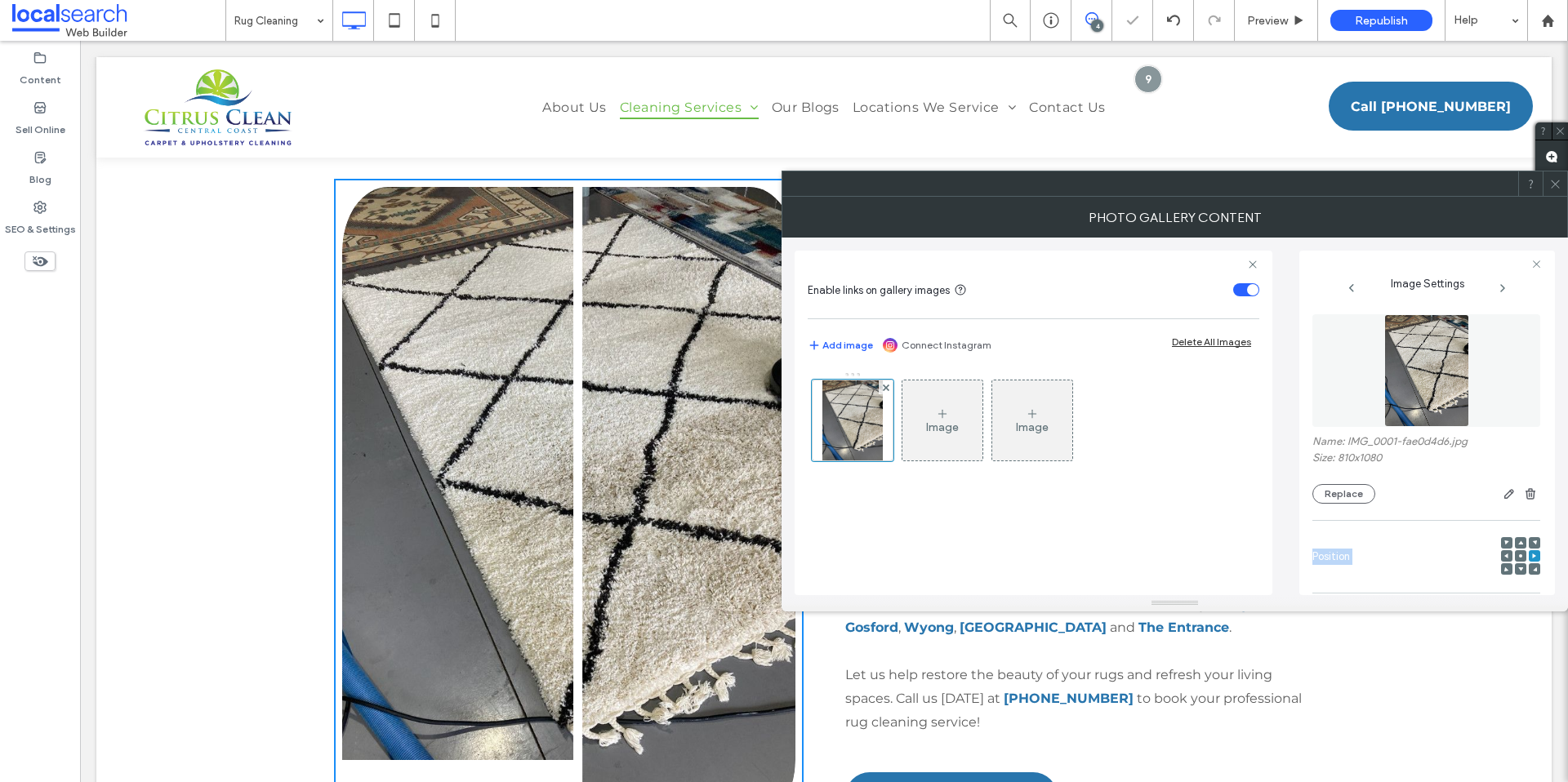
click at [1532, 555] on icon at bounding box center [1533, 555] width 5 height 5
click at [1554, 185] on icon at bounding box center [1555, 183] width 12 height 12
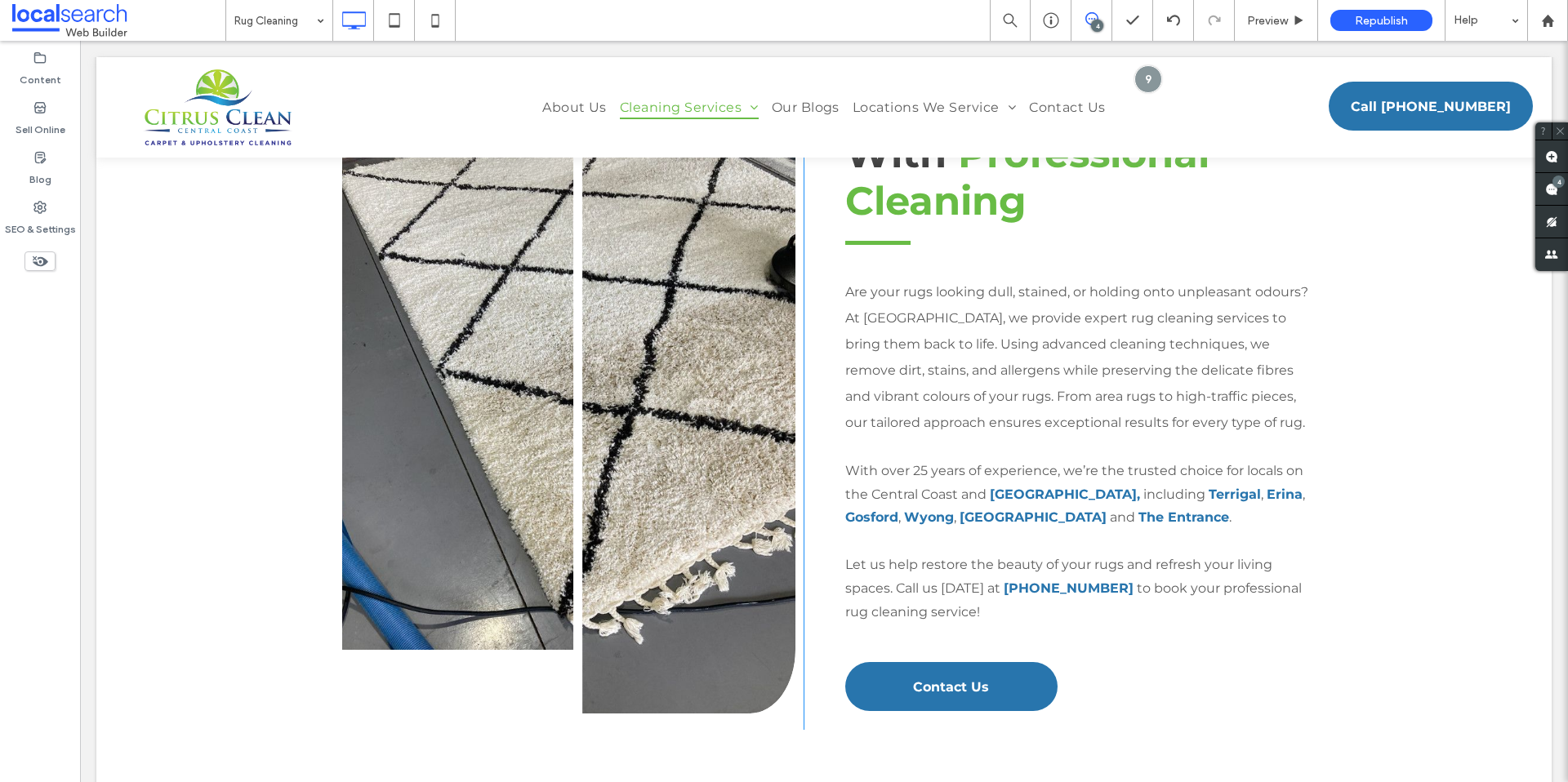
scroll to position [784, 0]
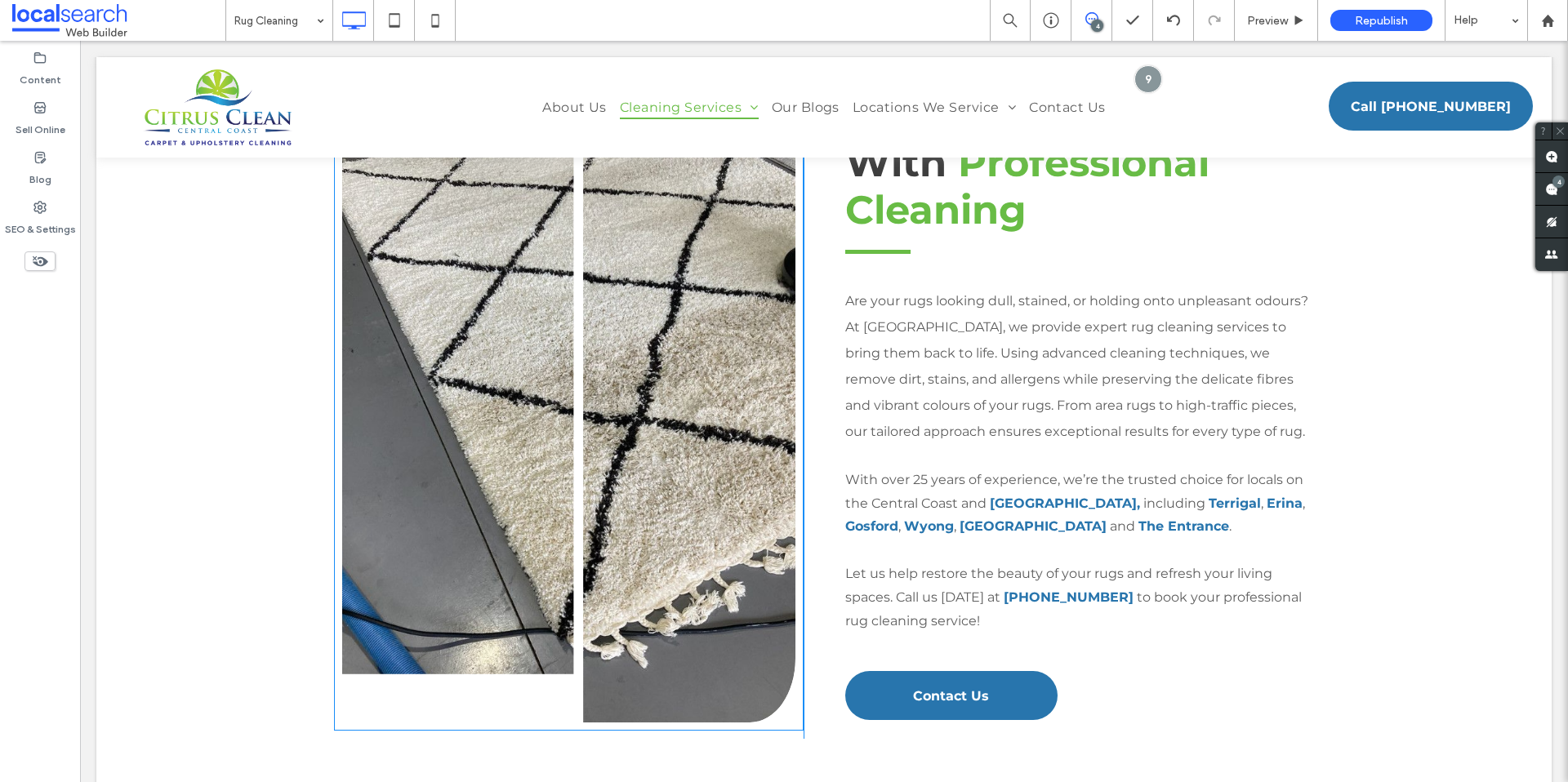
click at [625, 433] on link at bounding box center [568, 404] width 480 height 675
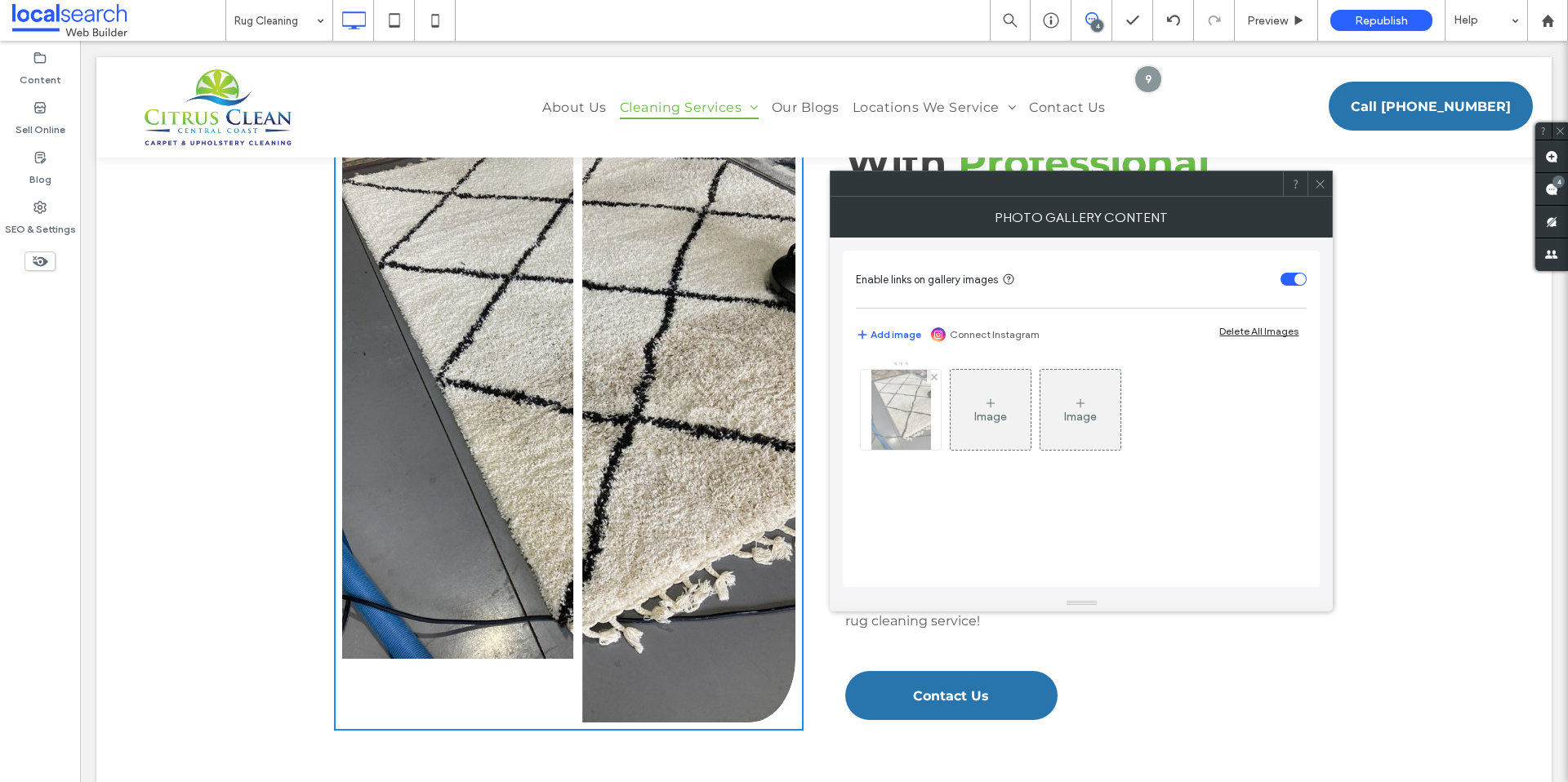
click at [911, 438] on img at bounding box center [900, 409] width 60 height 80
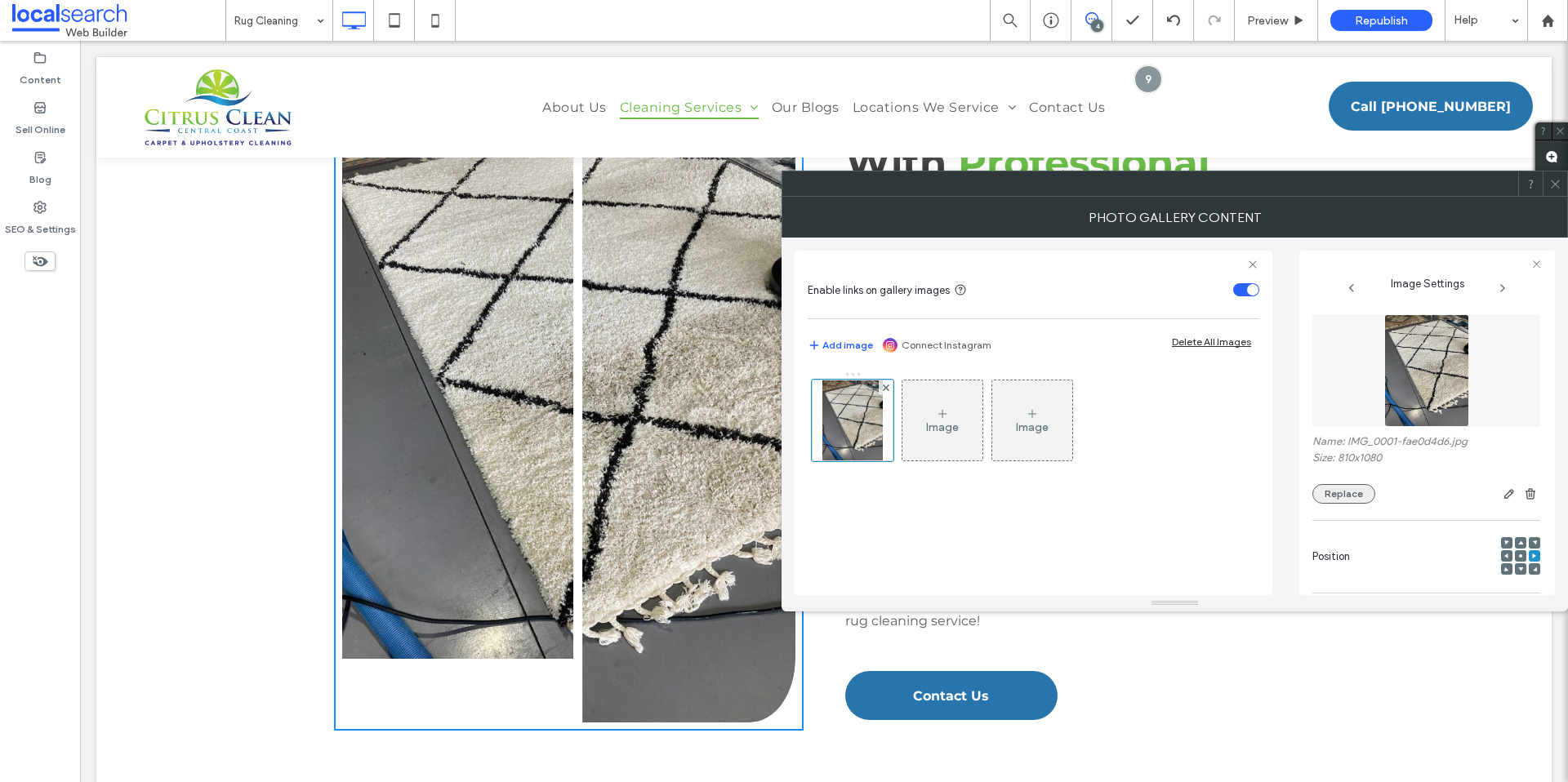
click at [1327, 487] on button "Replace" at bounding box center [1344, 494] width 63 height 20
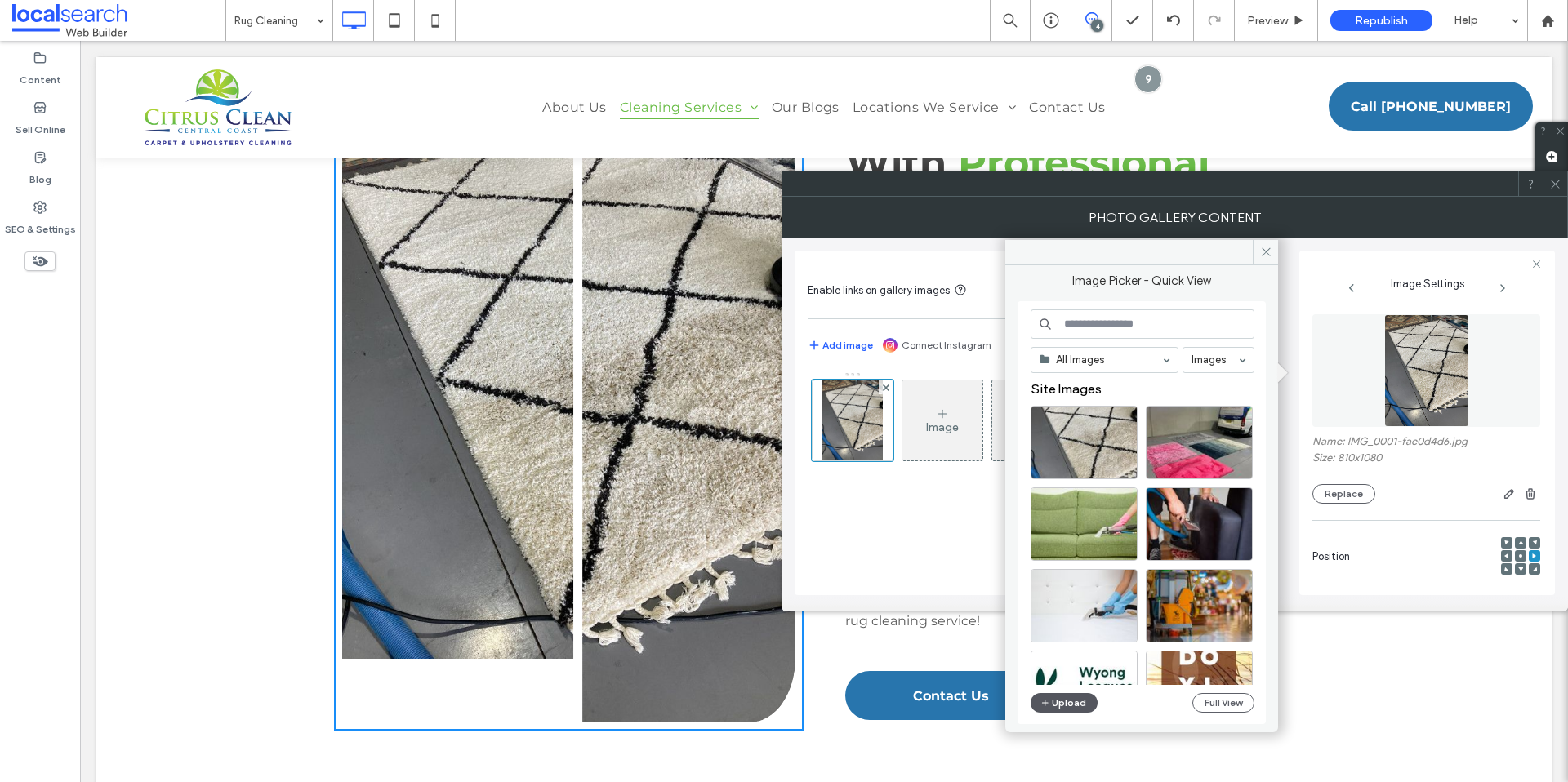
click at [1052, 700] on button "Upload" at bounding box center [1064, 703] width 67 height 20
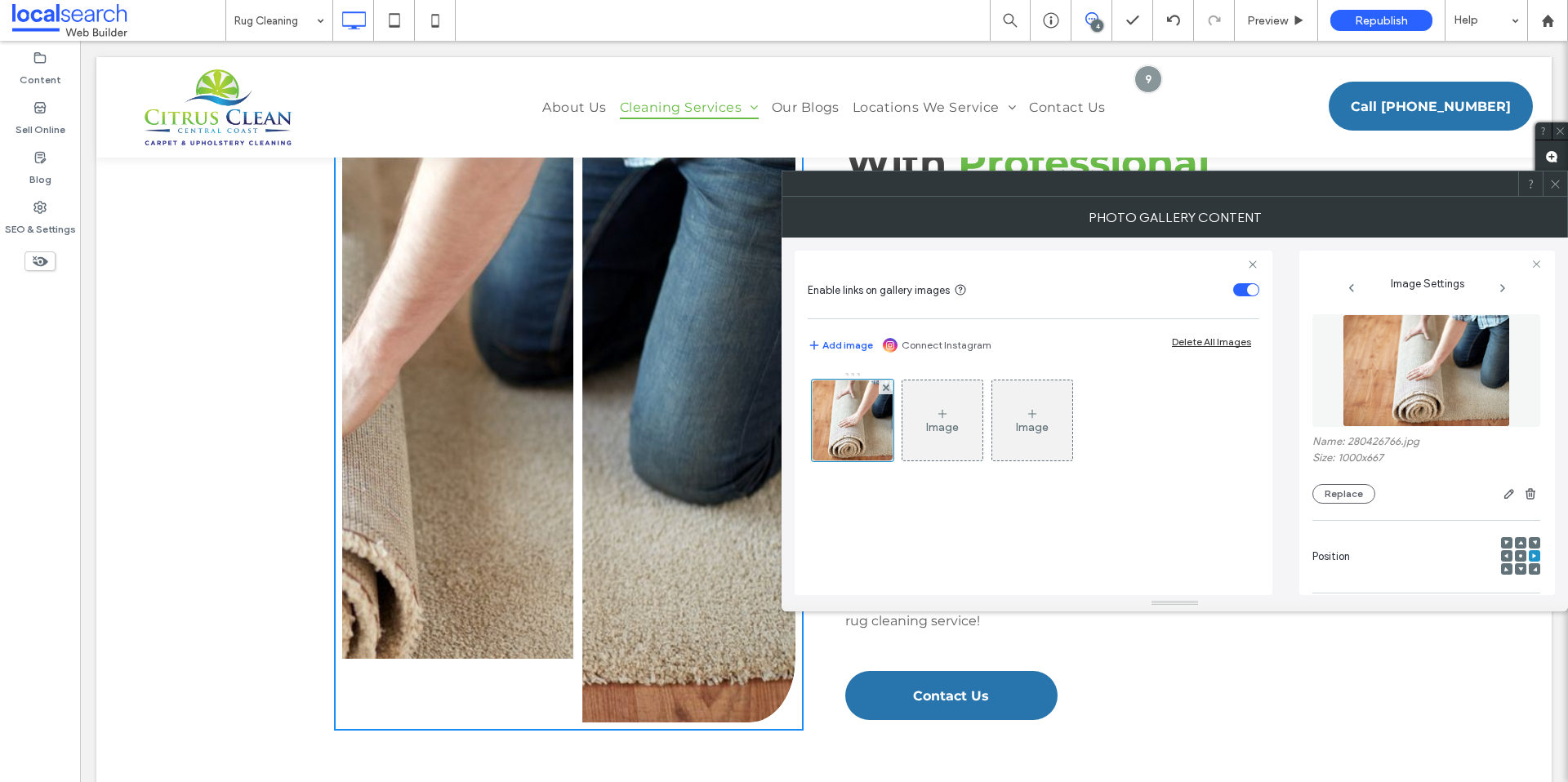
click at [1554, 187] on icon at bounding box center [1555, 183] width 12 height 12
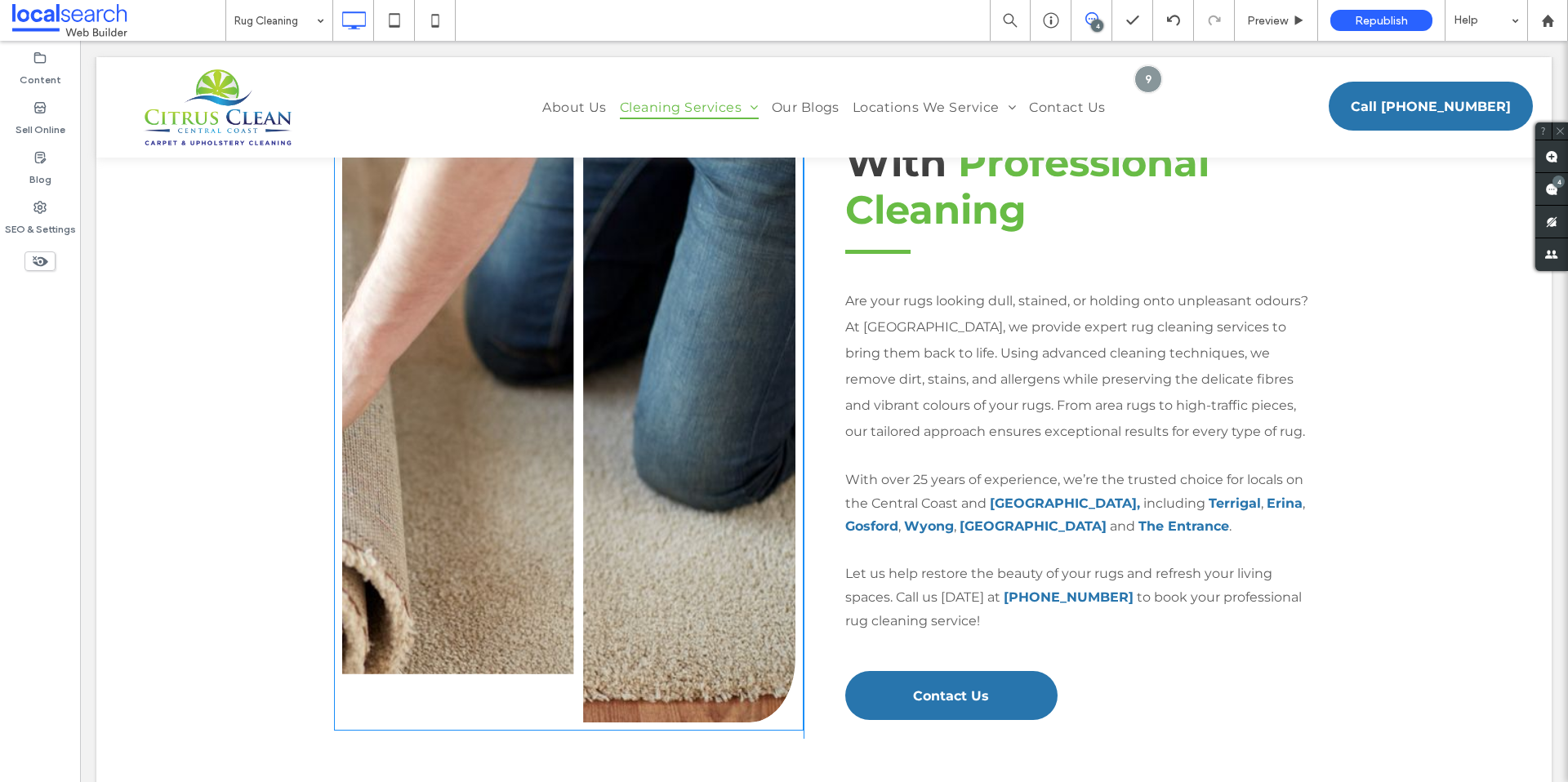
click at [707, 452] on link at bounding box center [568, 404] width 480 height 675
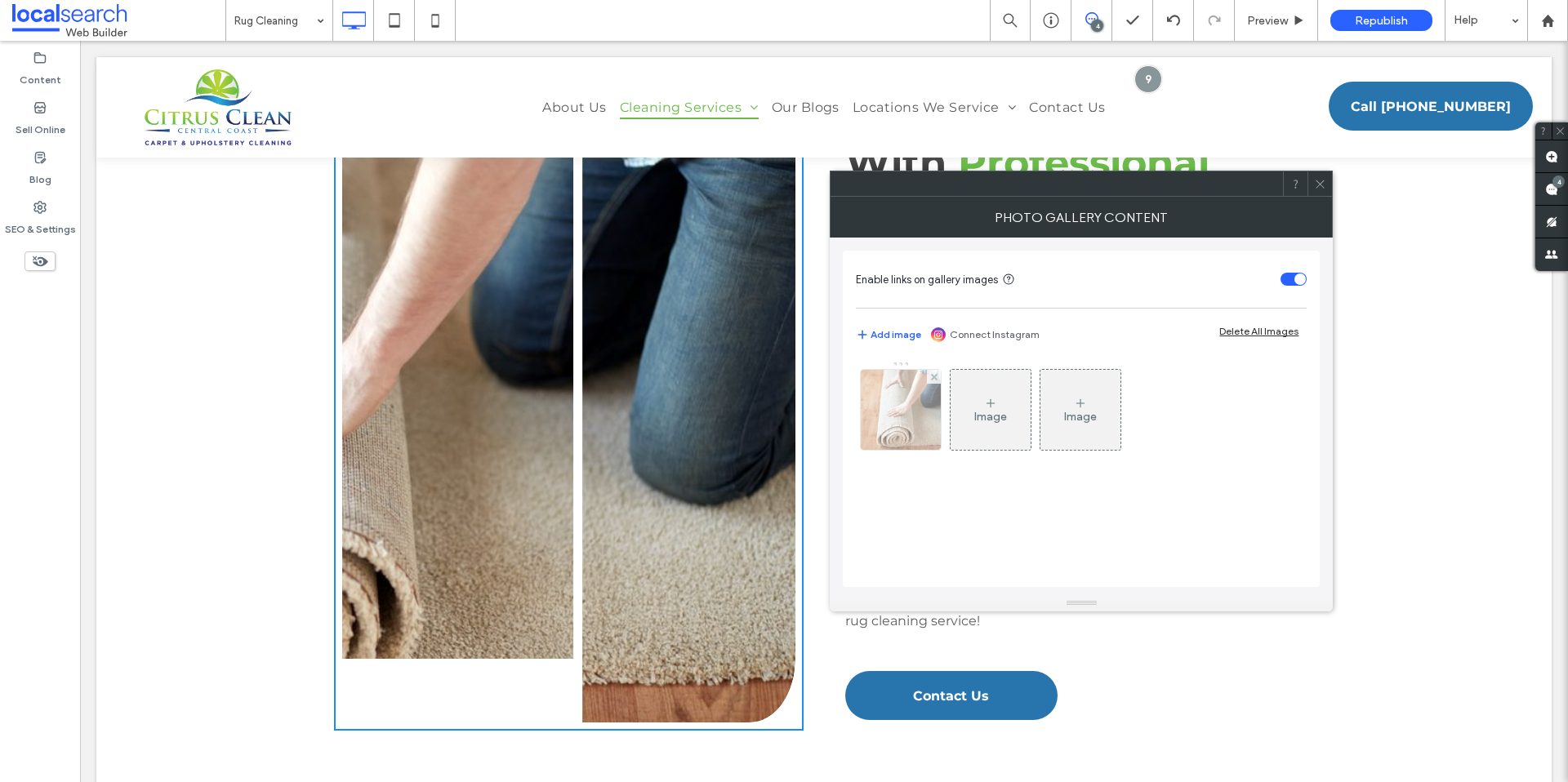
click at [902, 429] on img at bounding box center [901, 409] width 120 height 80
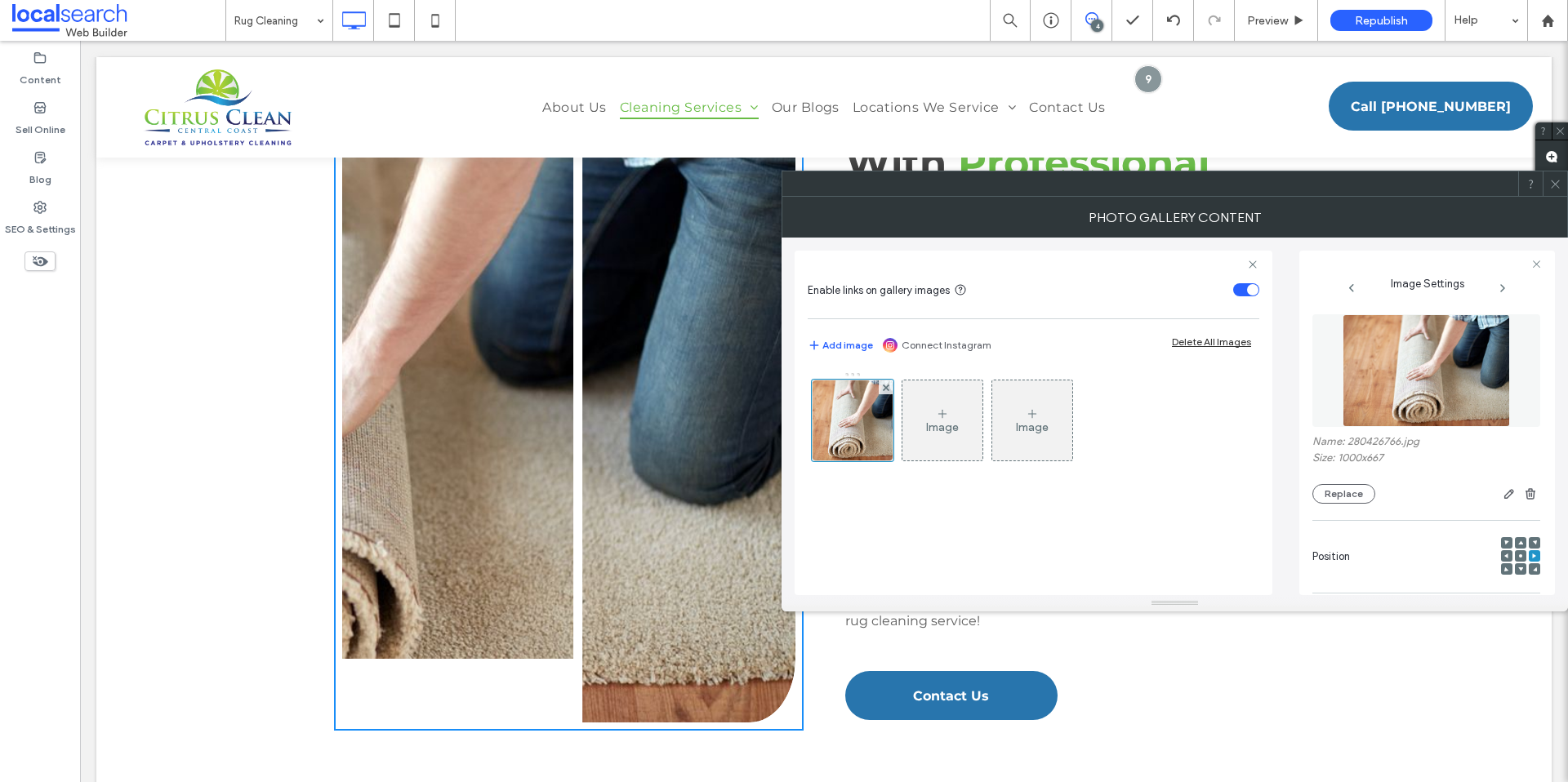
click at [1504, 555] on icon at bounding box center [1506, 555] width 5 height 5
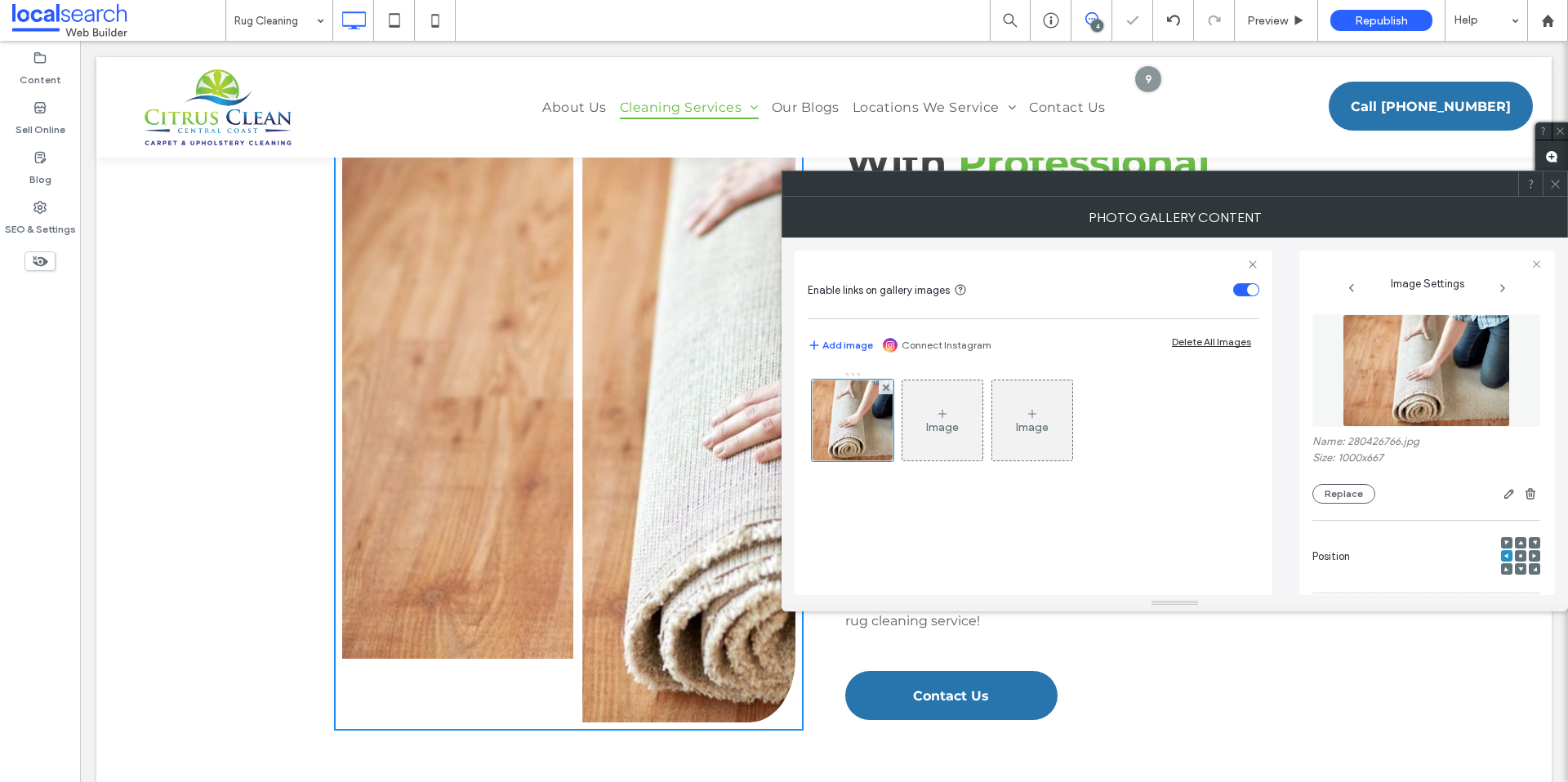
click at [1515, 555] on div at bounding box center [1521, 556] width 12 height 12
click at [1519, 555] on use at bounding box center [1520, 555] width 3 height 3
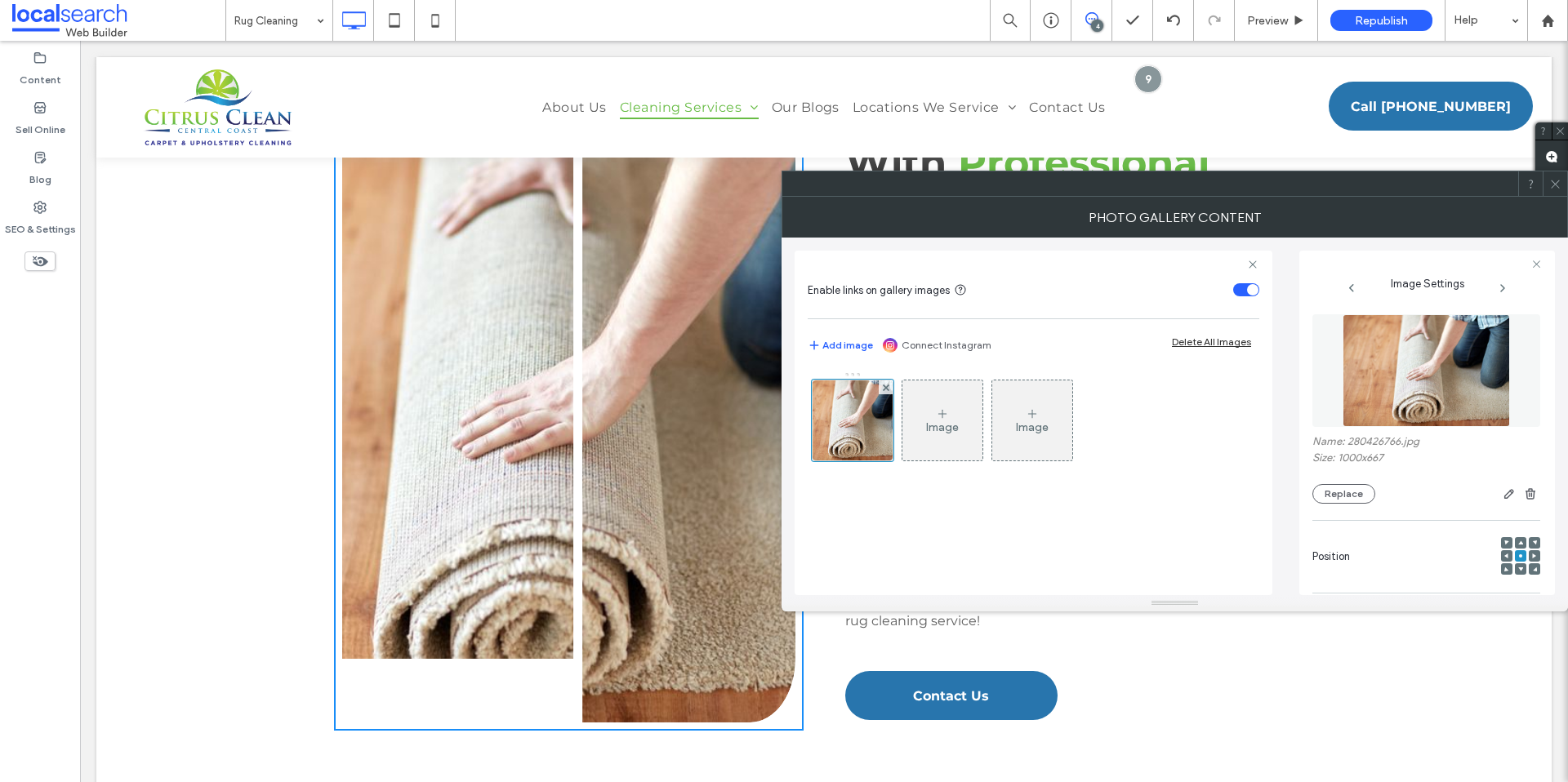
click at [1504, 553] on icon at bounding box center [1506, 555] width 5 height 5
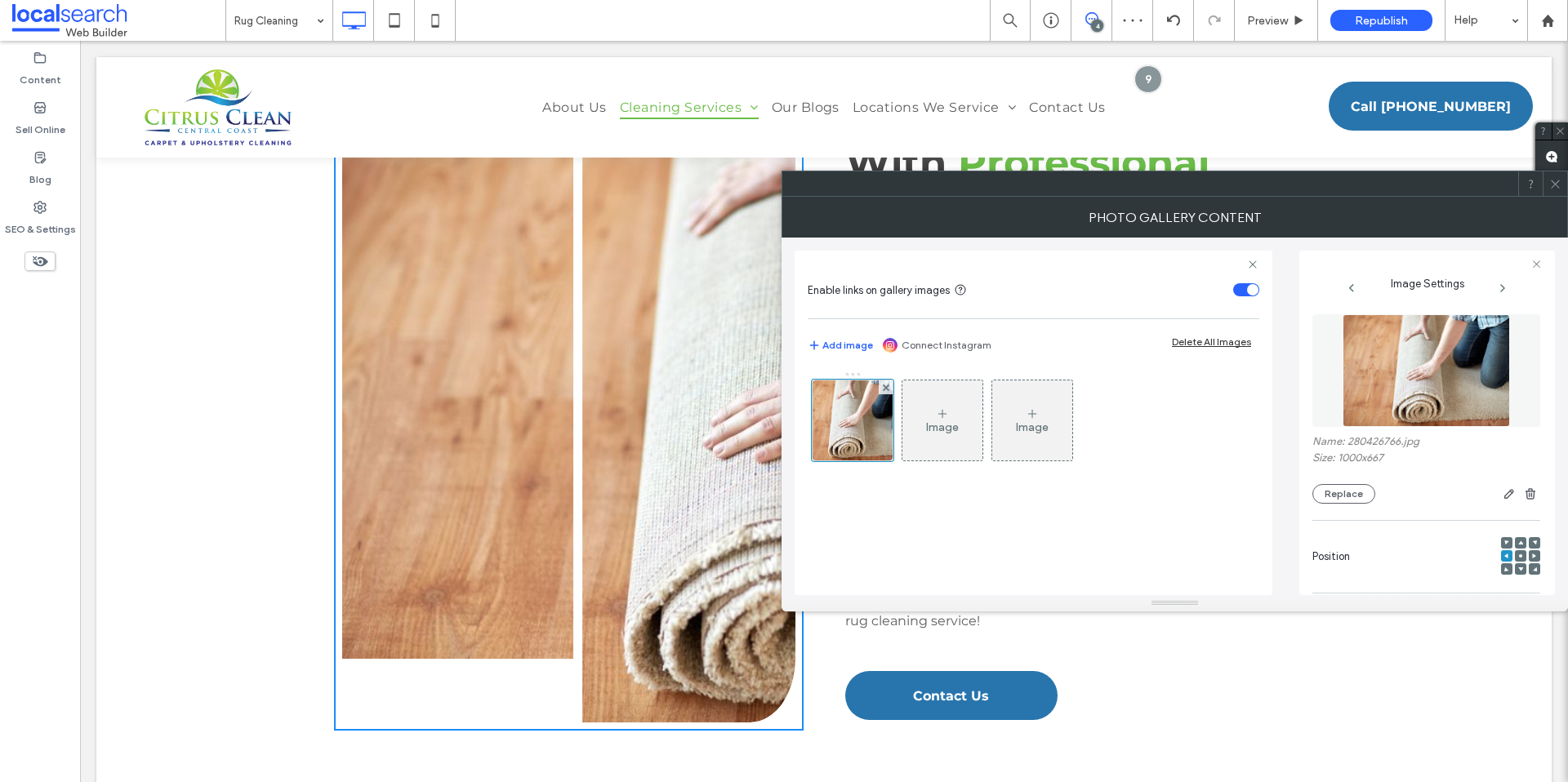
click at [1515, 563] on div at bounding box center [1521, 569] width 12 height 12
click at [1518, 567] on icon at bounding box center [1520, 569] width 5 height 5
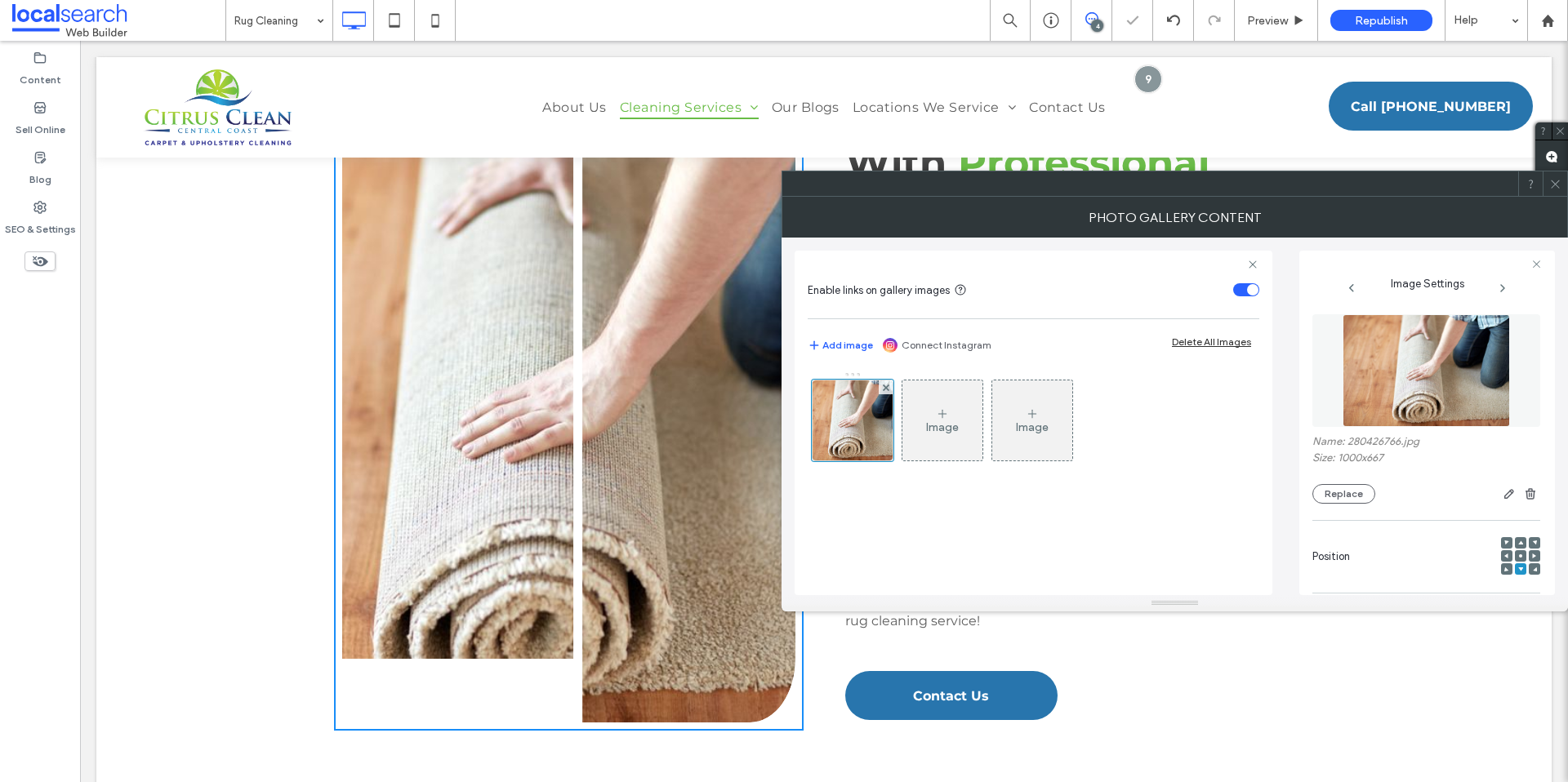
click at [1518, 569] on icon at bounding box center [1520, 569] width 5 height 5
click at [1556, 192] on span at bounding box center [1555, 183] width 12 height 25
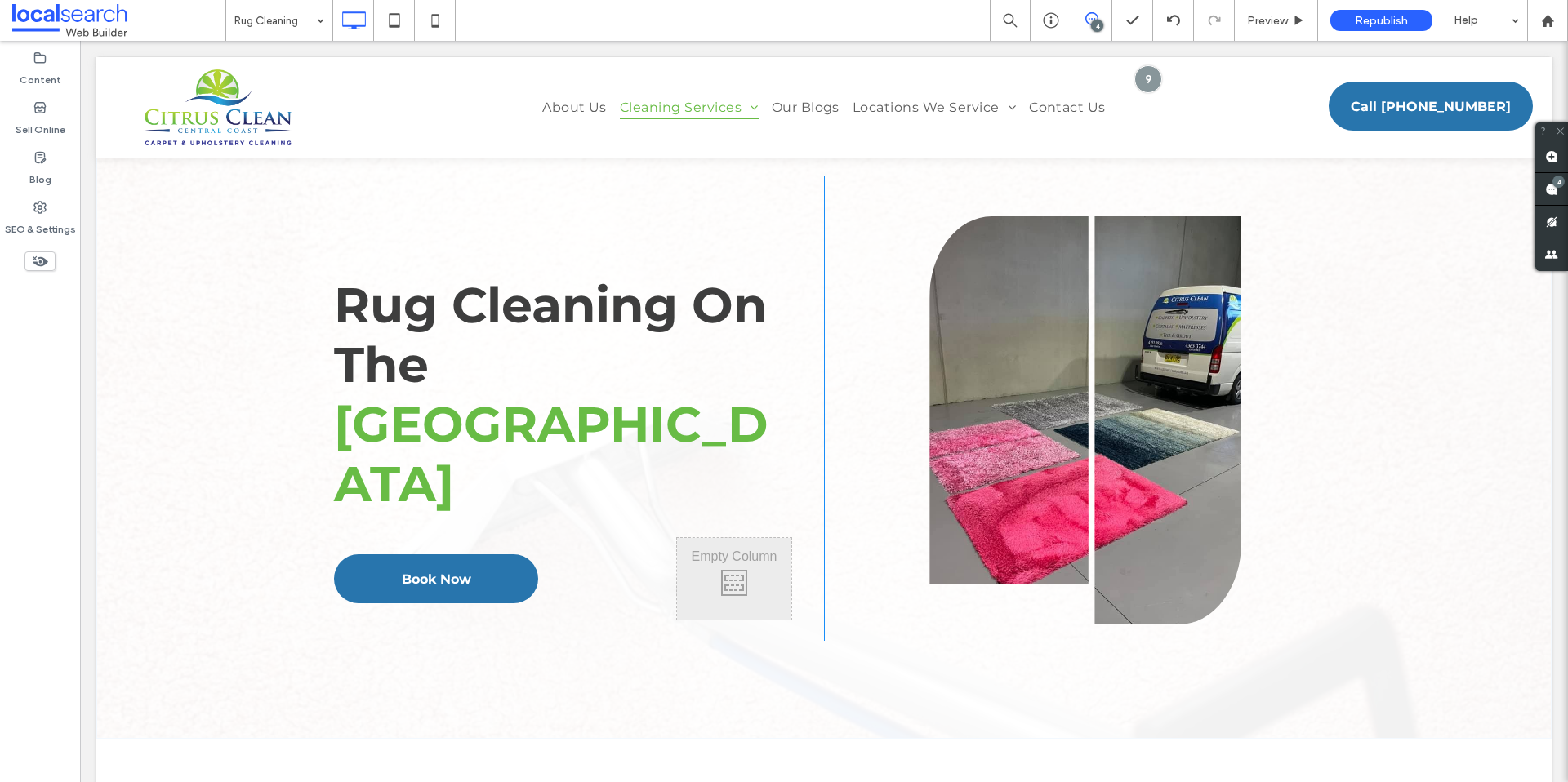
scroll to position [0, 0]
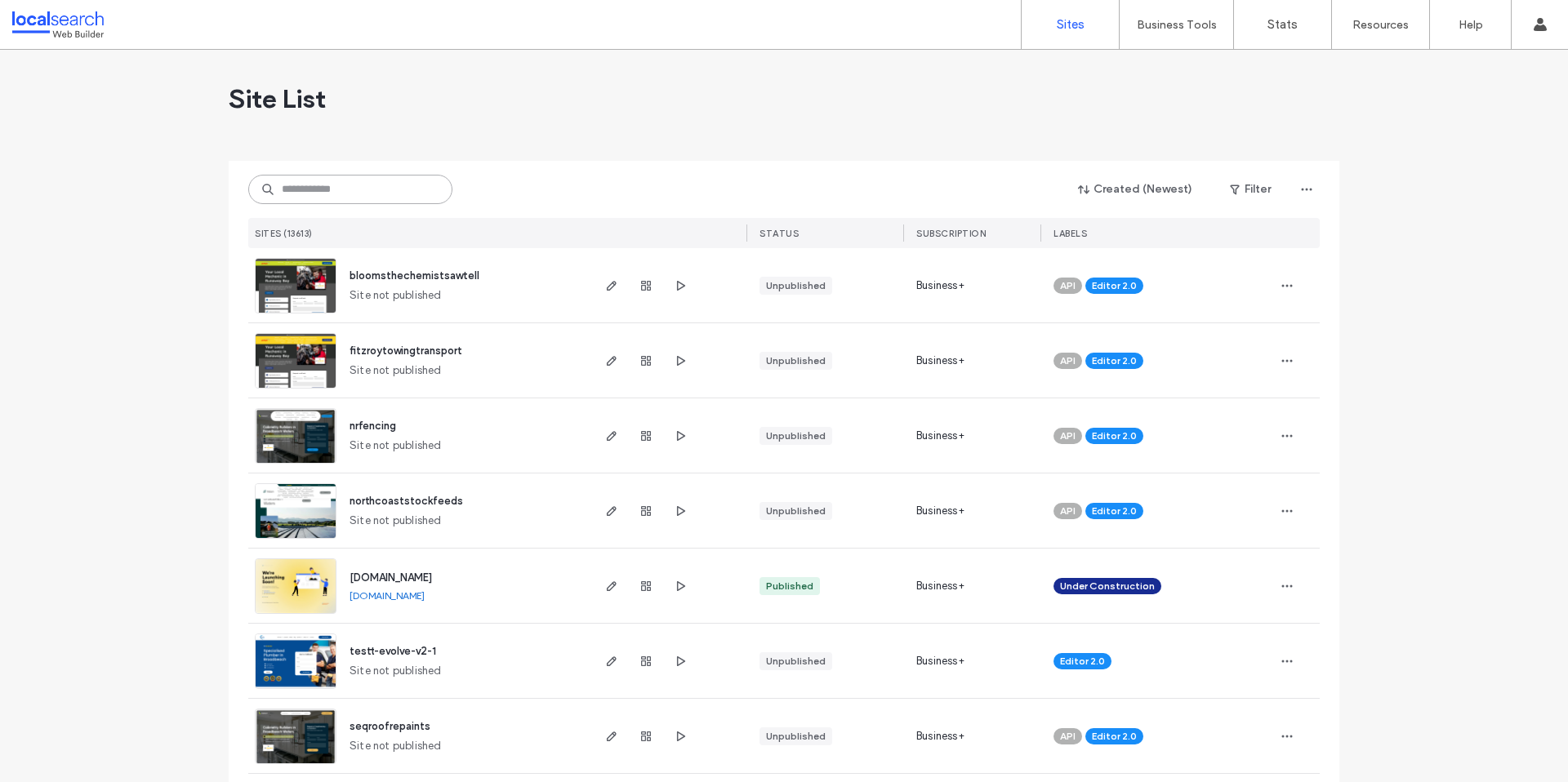
click at [354, 191] on input at bounding box center [350, 189] width 204 height 30
paste input "********"
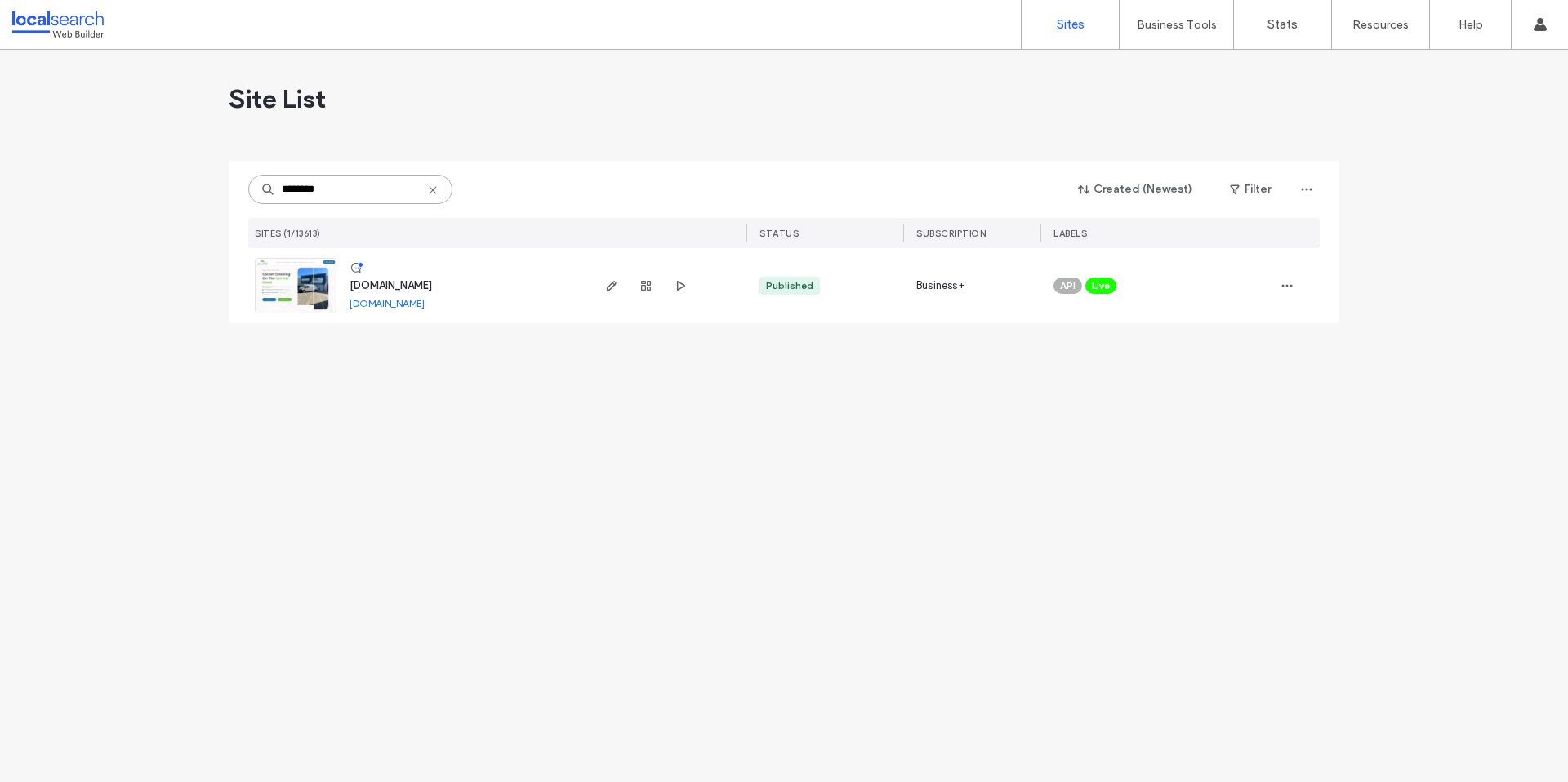
type input "********"
click at [395, 287] on span "[DOMAIN_NAME]" at bounding box center [391, 285] width 83 height 12
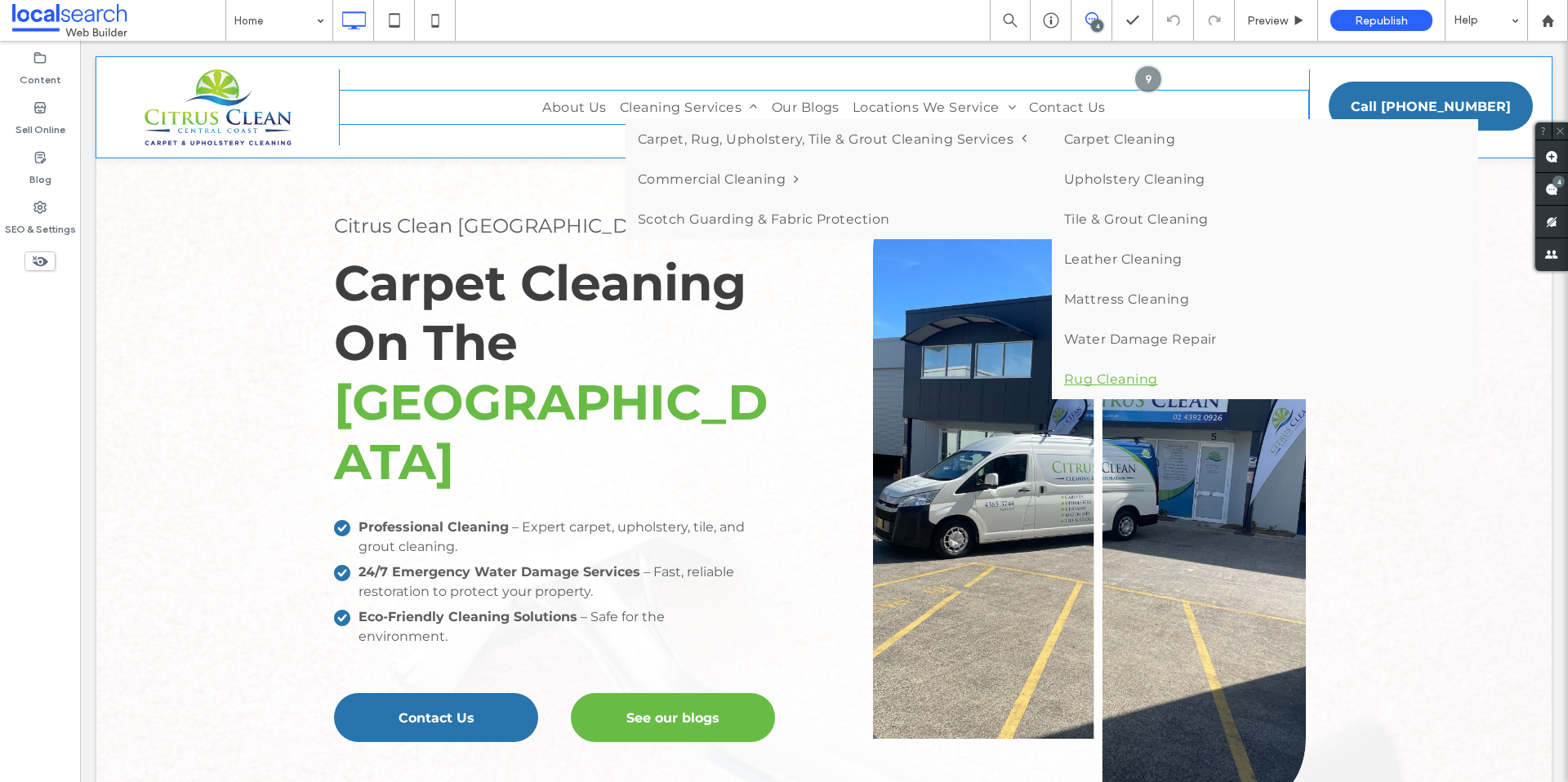
click at [1107, 379] on link "Rug Cleaning" at bounding box center [1264, 379] width 426 height 40
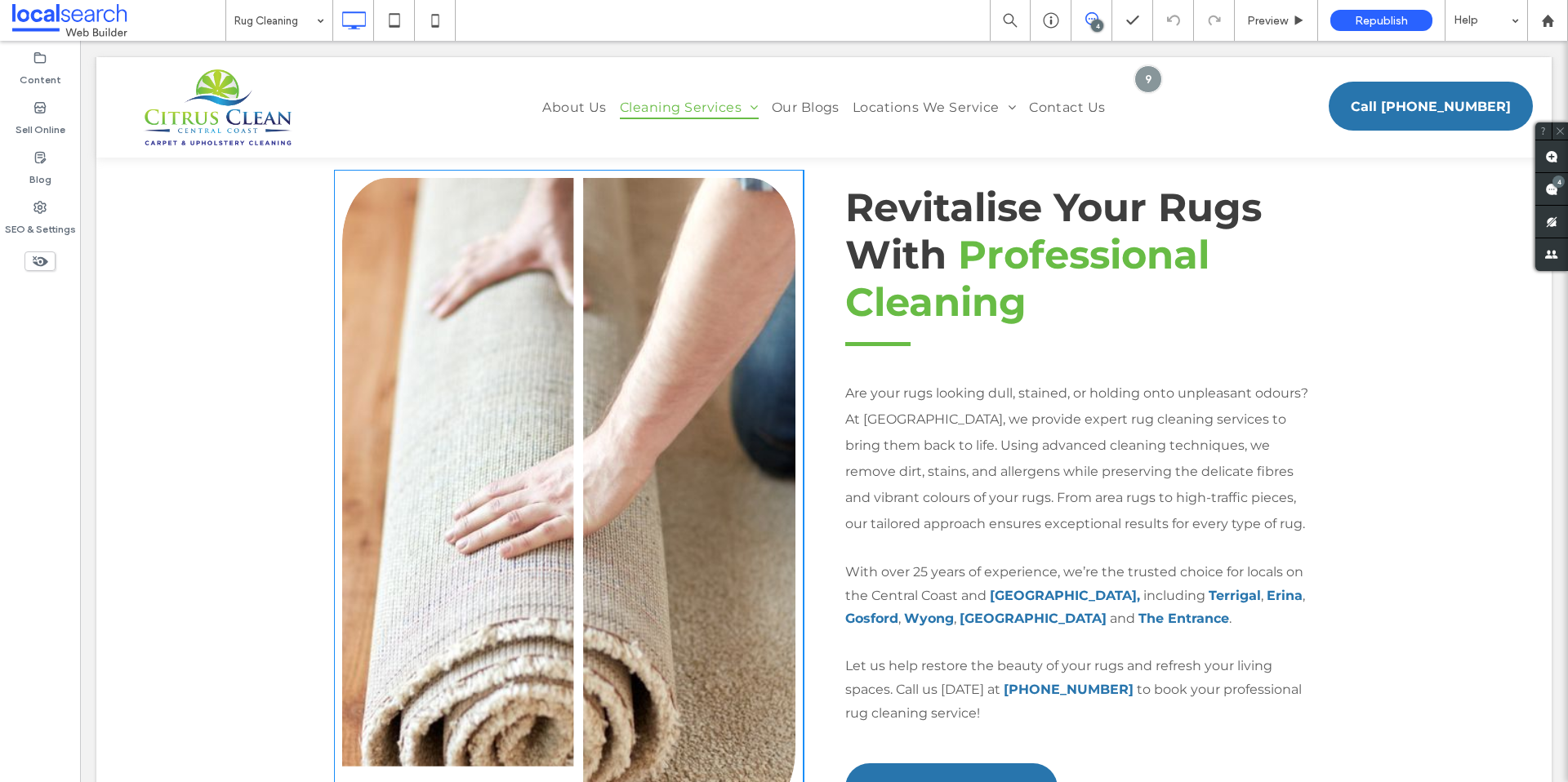
scroll to position [618, 0]
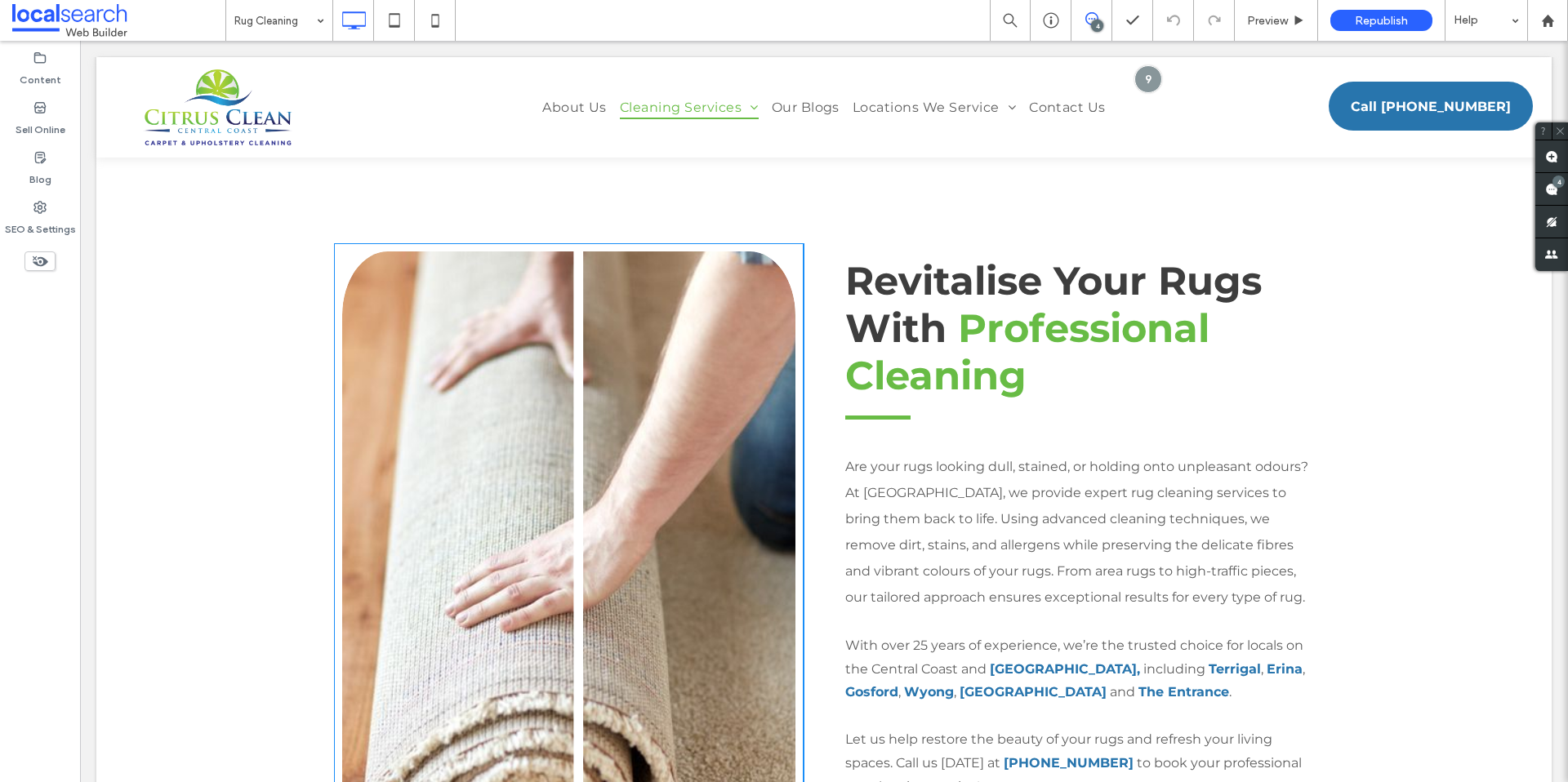
click at [648, 469] on link at bounding box center [568, 570] width 480 height 675
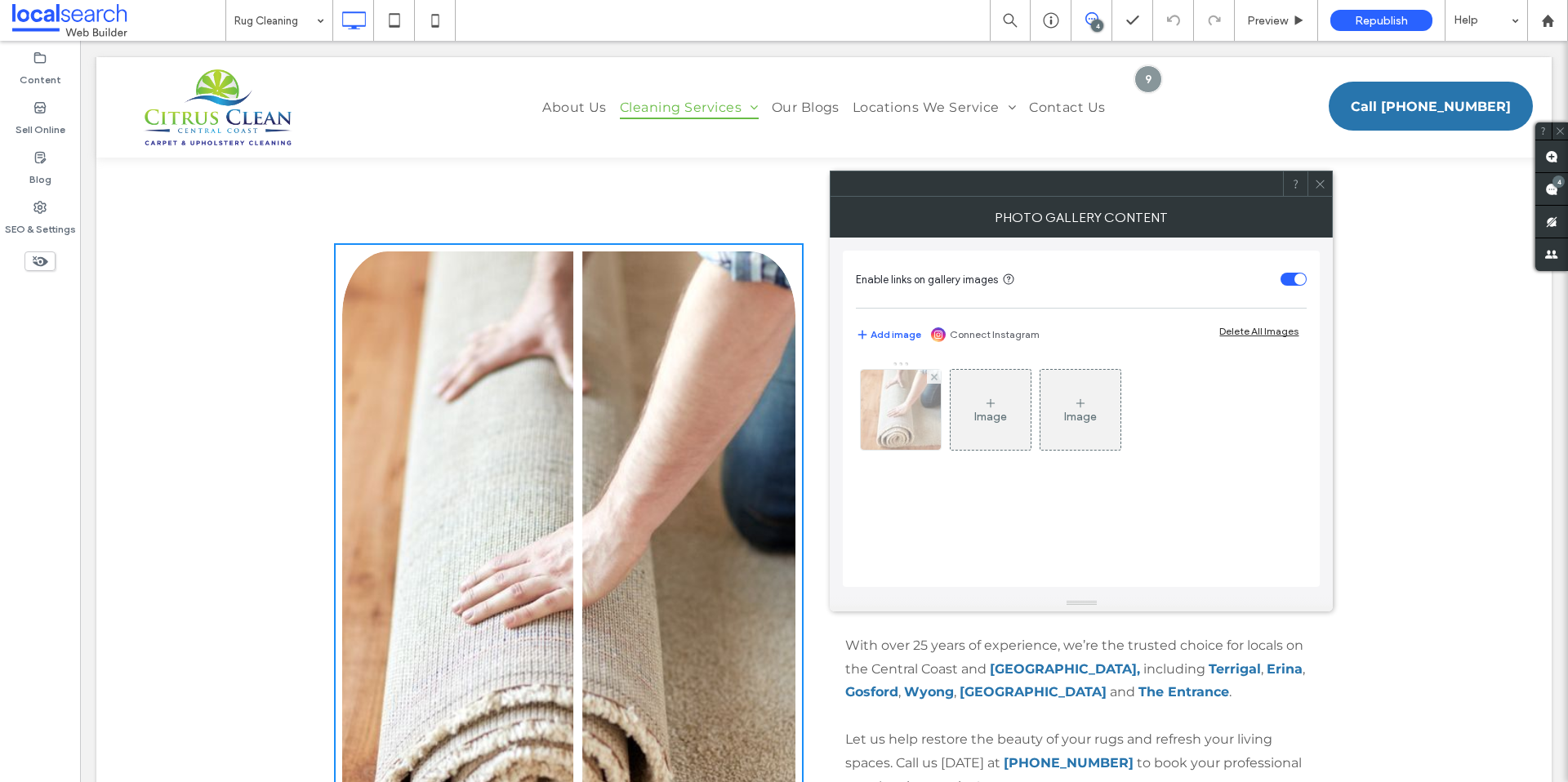
click at [913, 420] on div at bounding box center [900, 409] width 80 height 80
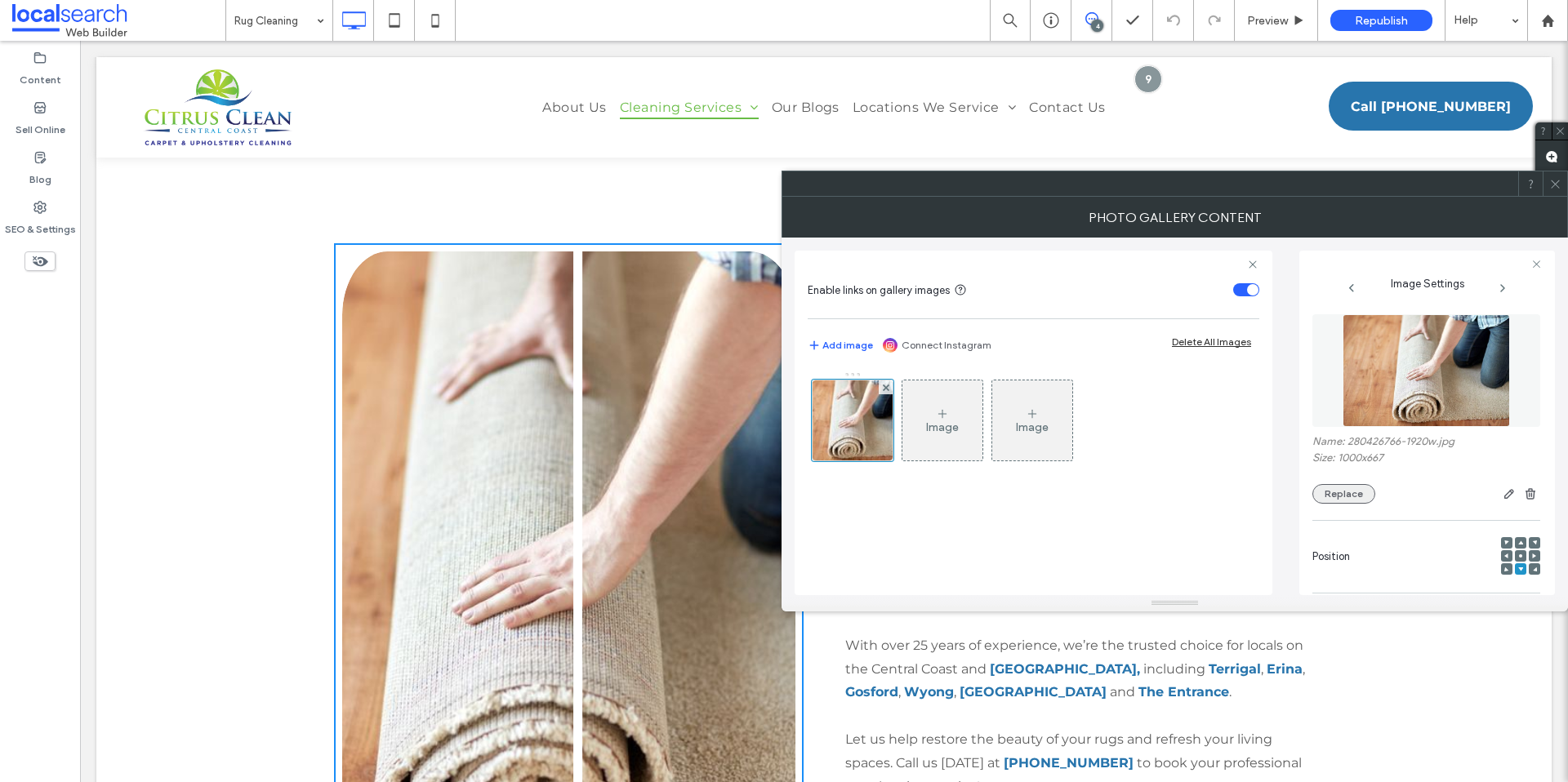
click at [1334, 491] on button "Replace" at bounding box center [1344, 494] width 63 height 20
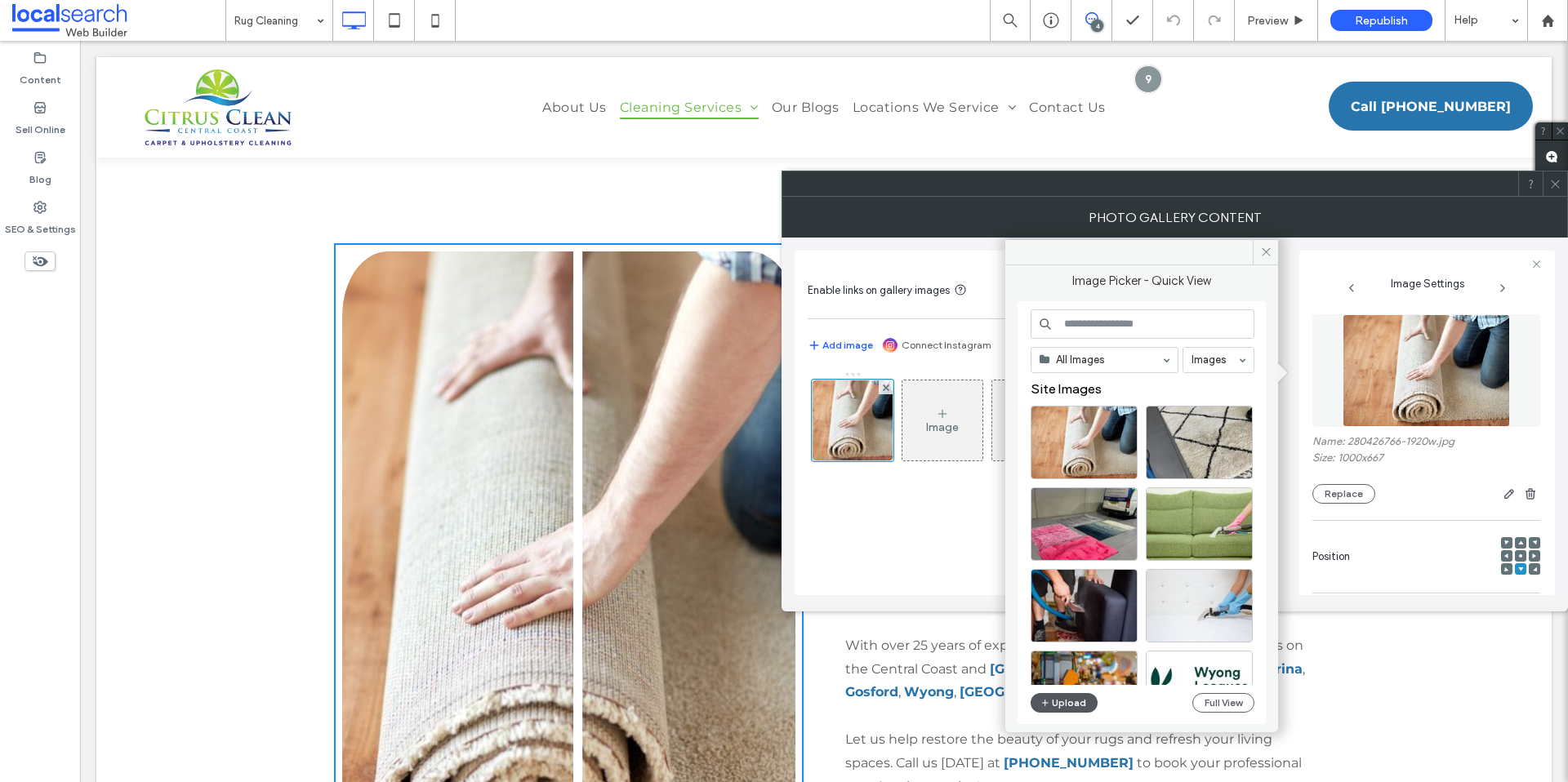
click at [1076, 698] on button "Upload" at bounding box center [1064, 703] width 67 height 20
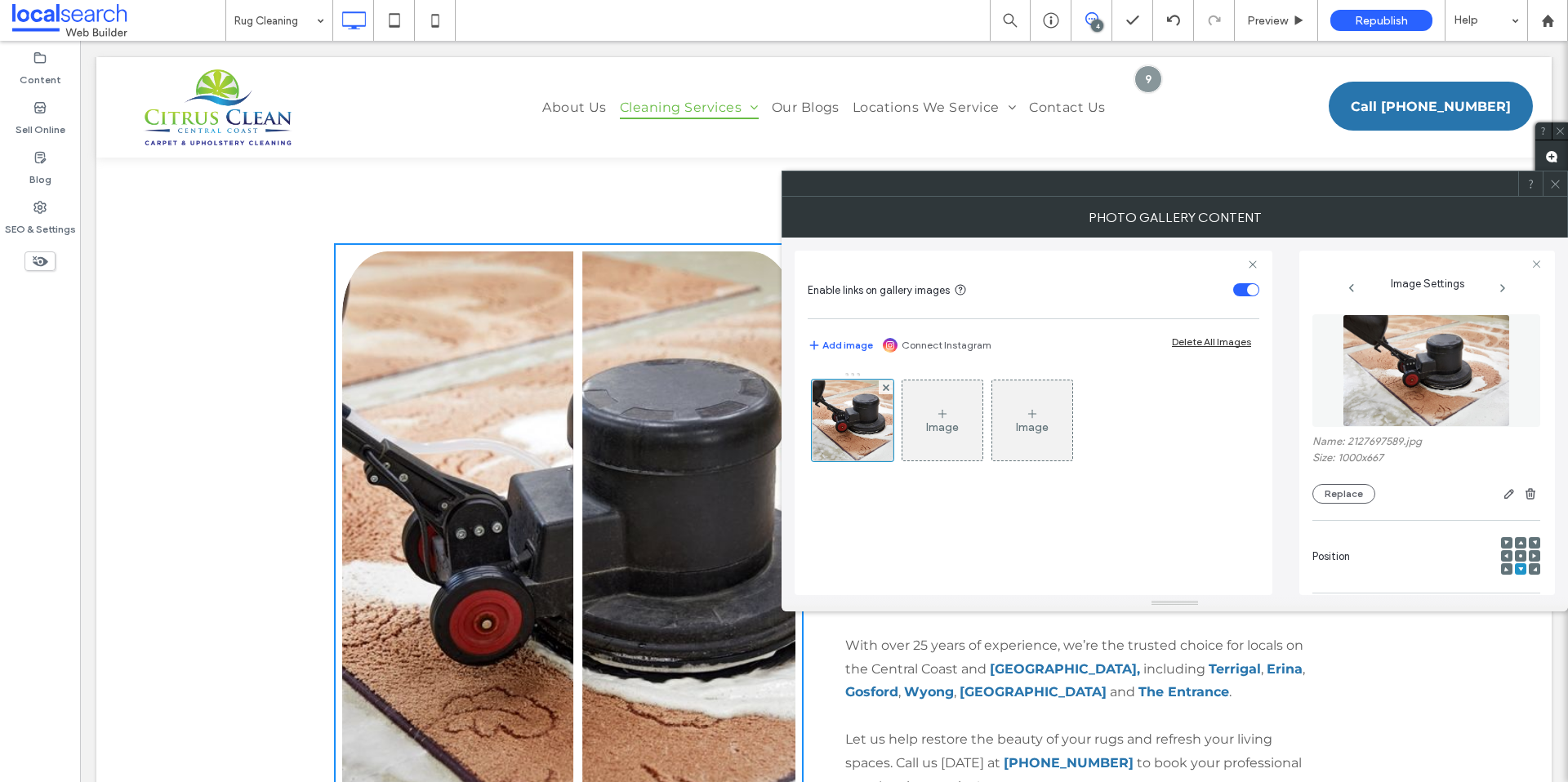
click at [1529, 554] on div at bounding box center [1534, 556] width 12 height 12
click at [1529, 555] on div at bounding box center [1534, 556] width 12 height 12
click at [1532, 554] on icon at bounding box center [1533, 555] width 5 height 5
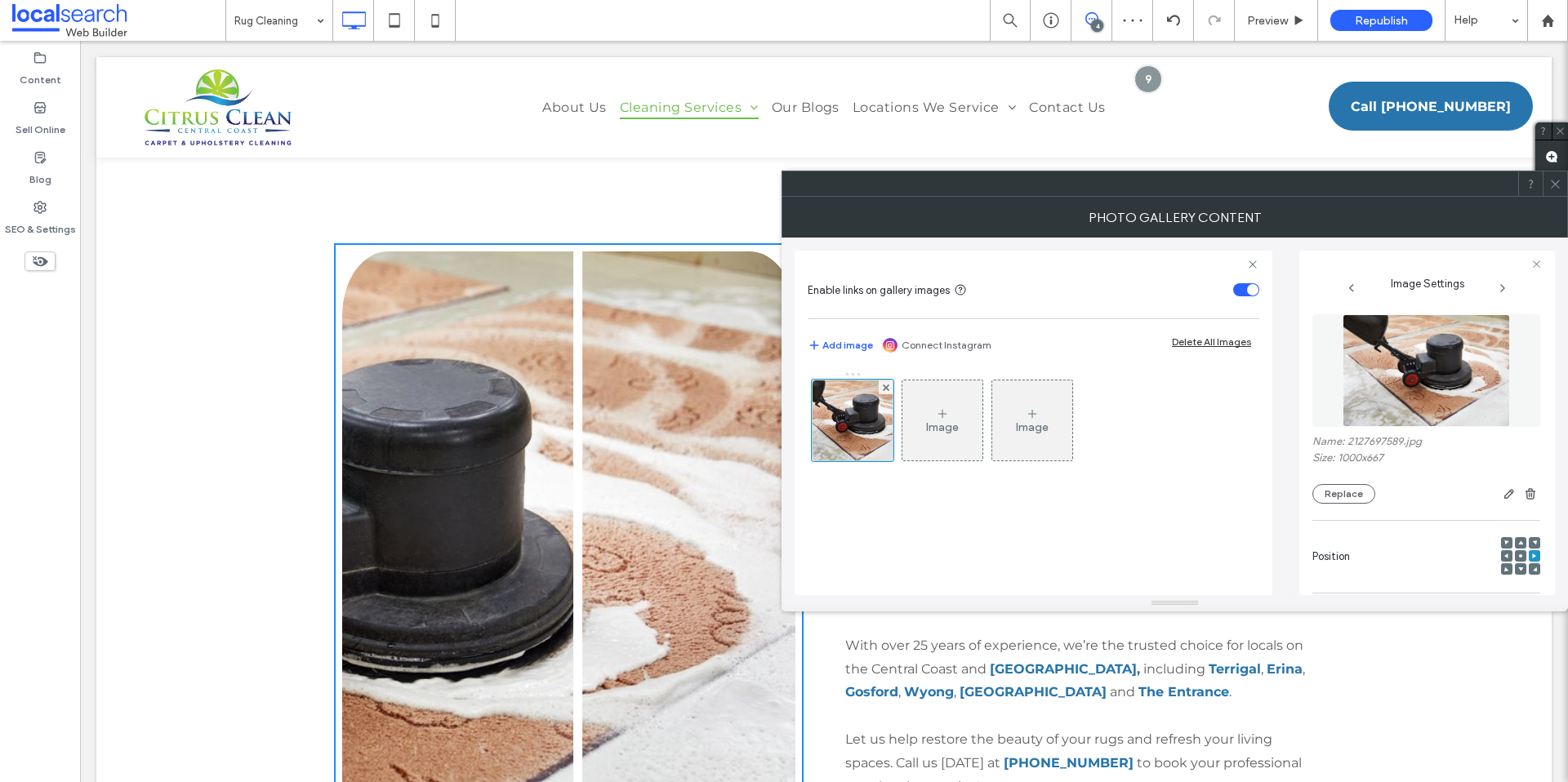
click at [1559, 186] on icon at bounding box center [1555, 183] width 12 height 12
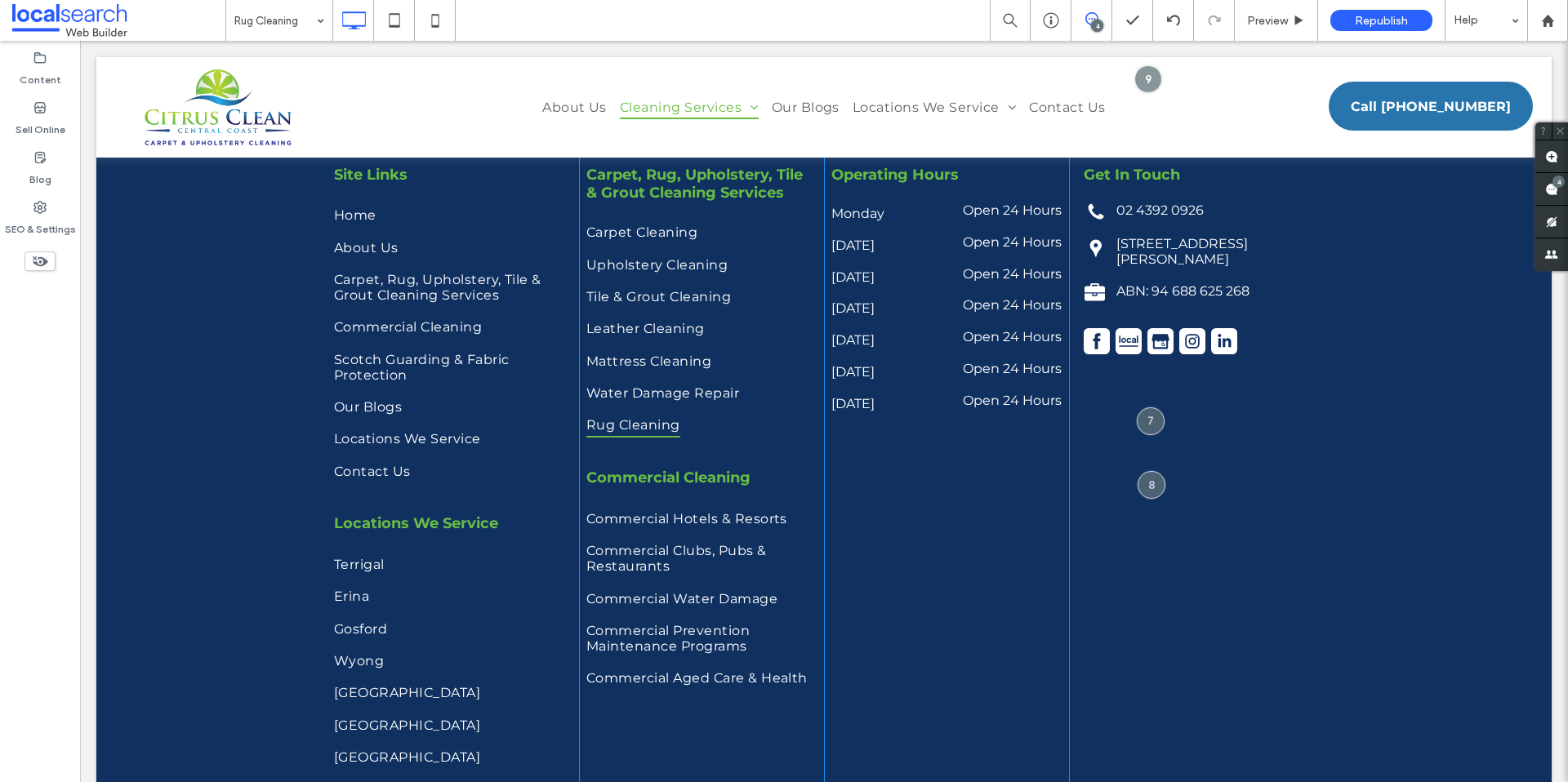
scroll to position [3620, 0]
click at [240, 273] on div "Site Links Home About Us Carpet, Rug, Upholstery, Tile & Grout Cleaning Service…" at bounding box center [823, 480] width 1455 height 819
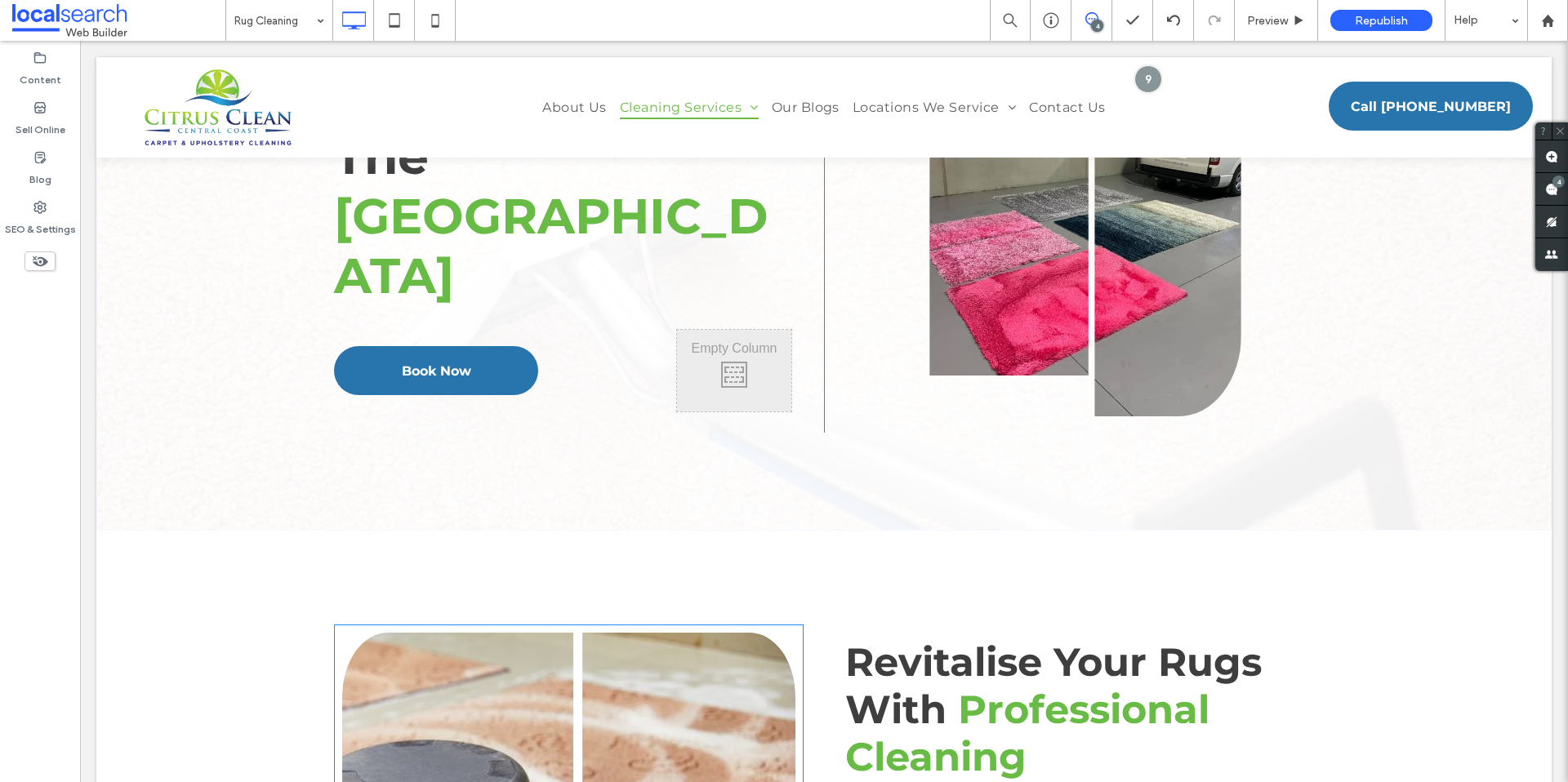
scroll to position [74, 0]
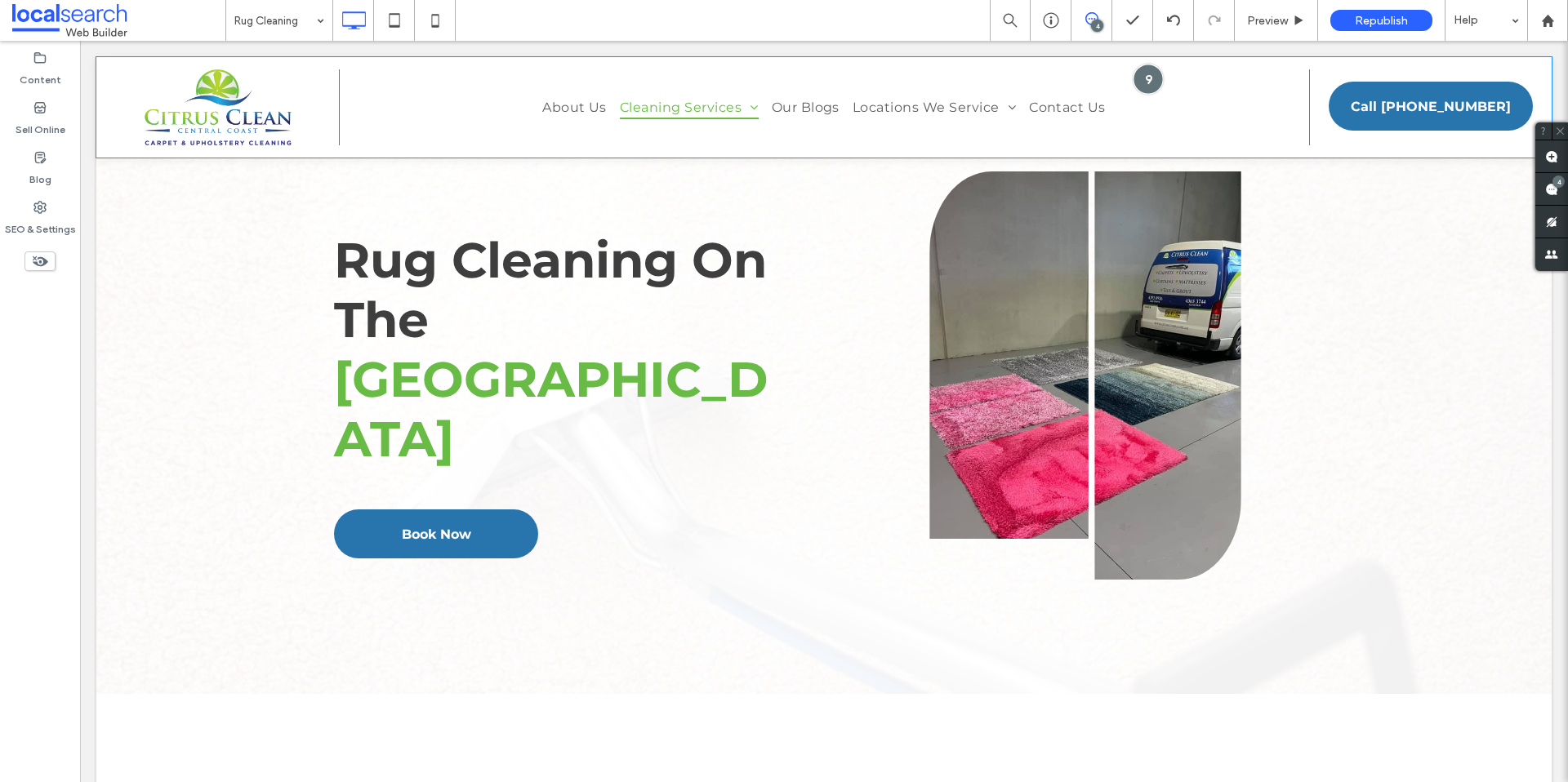
click at [1139, 70] on div at bounding box center [1147, 79] width 31 height 31
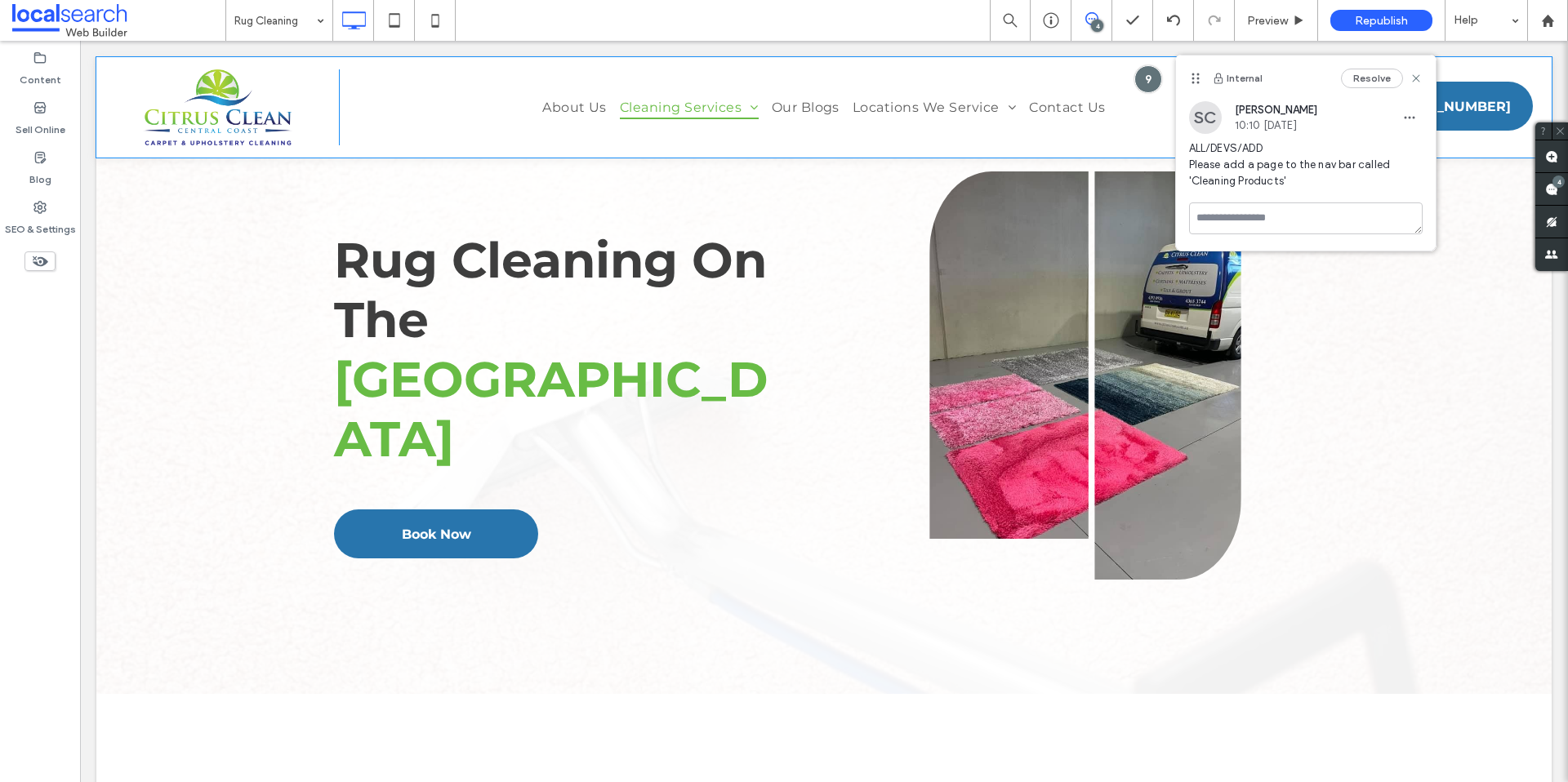
click at [959, 75] on div "About Us Cleaning Services Carpet, Rug, Upholstery, Tile & Grout Cleaning Servi…" at bounding box center [824, 107] width 970 height 76
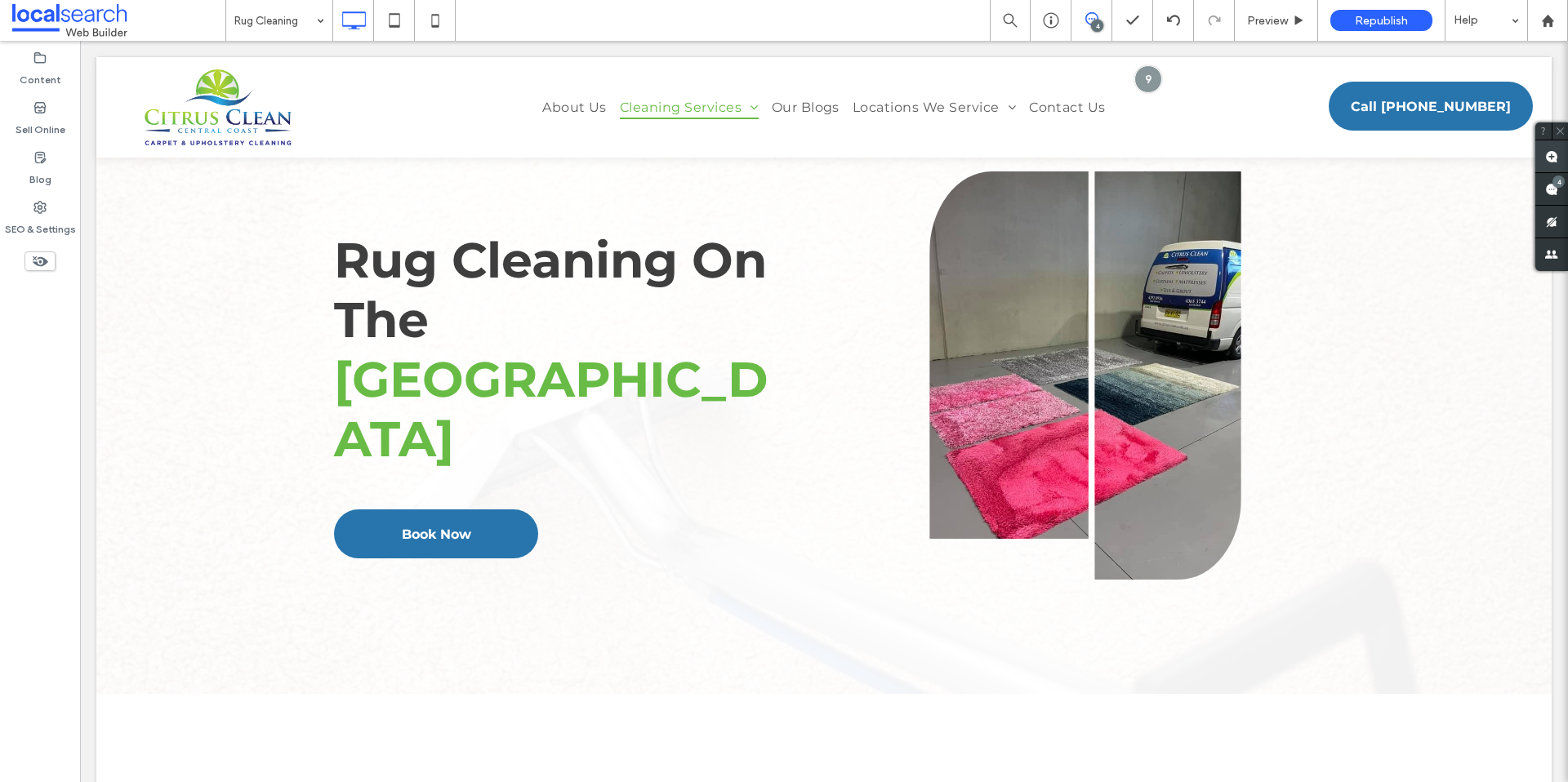
click at [1554, 152] on use at bounding box center [1550, 156] width 13 height 13
click at [956, 81] on div "About Us Cleaning Services Carpet, Rug, Upholstery, Tile & Grout Cleaning Servi…" at bounding box center [824, 107] width 970 height 76
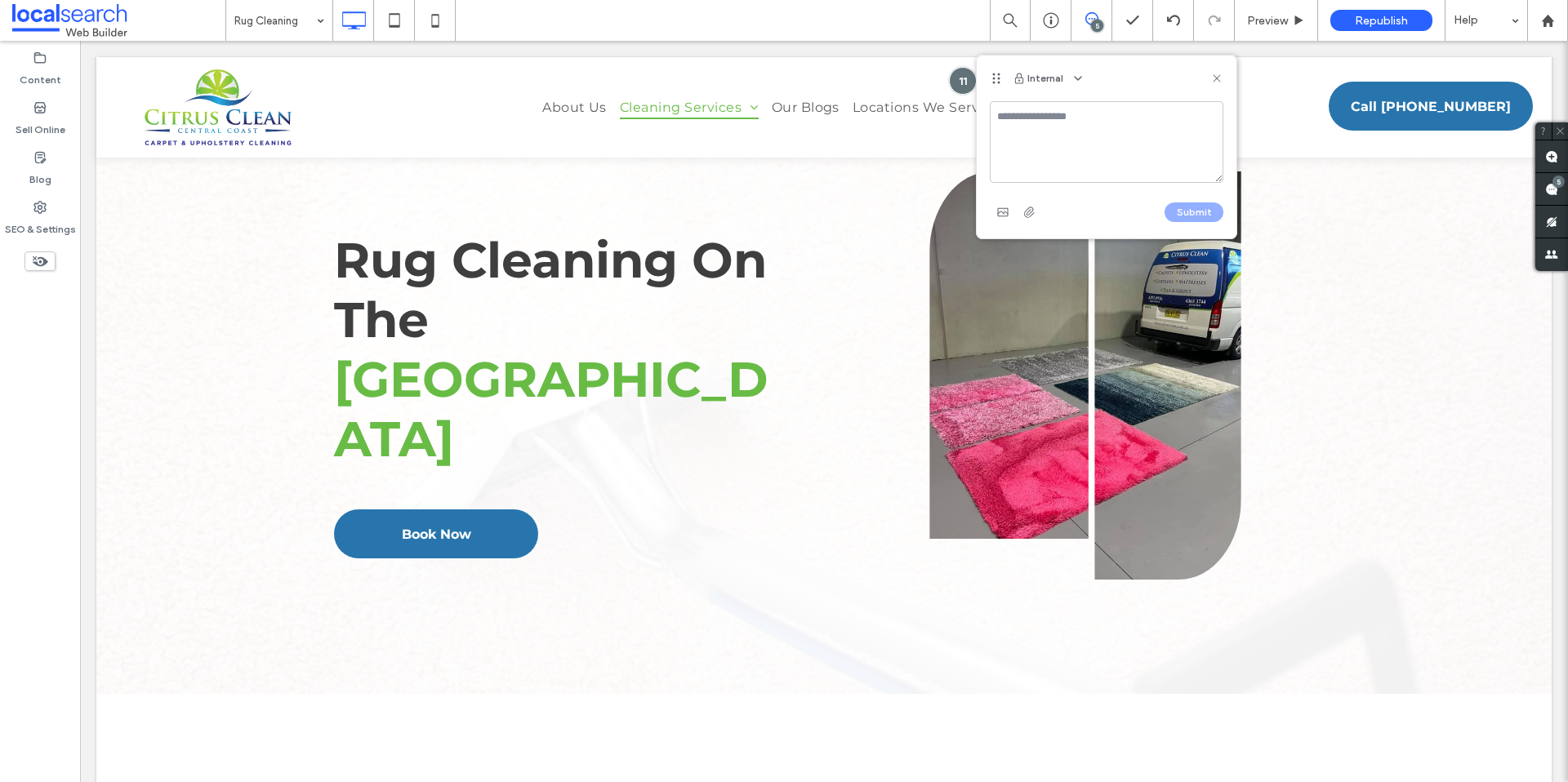
click at [1040, 128] on textarea at bounding box center [1105, 142] width 234 height 82
type textarea "*******"
click at [1220, 72] on icon at bounding box center [1216, 78] width 13 height 13
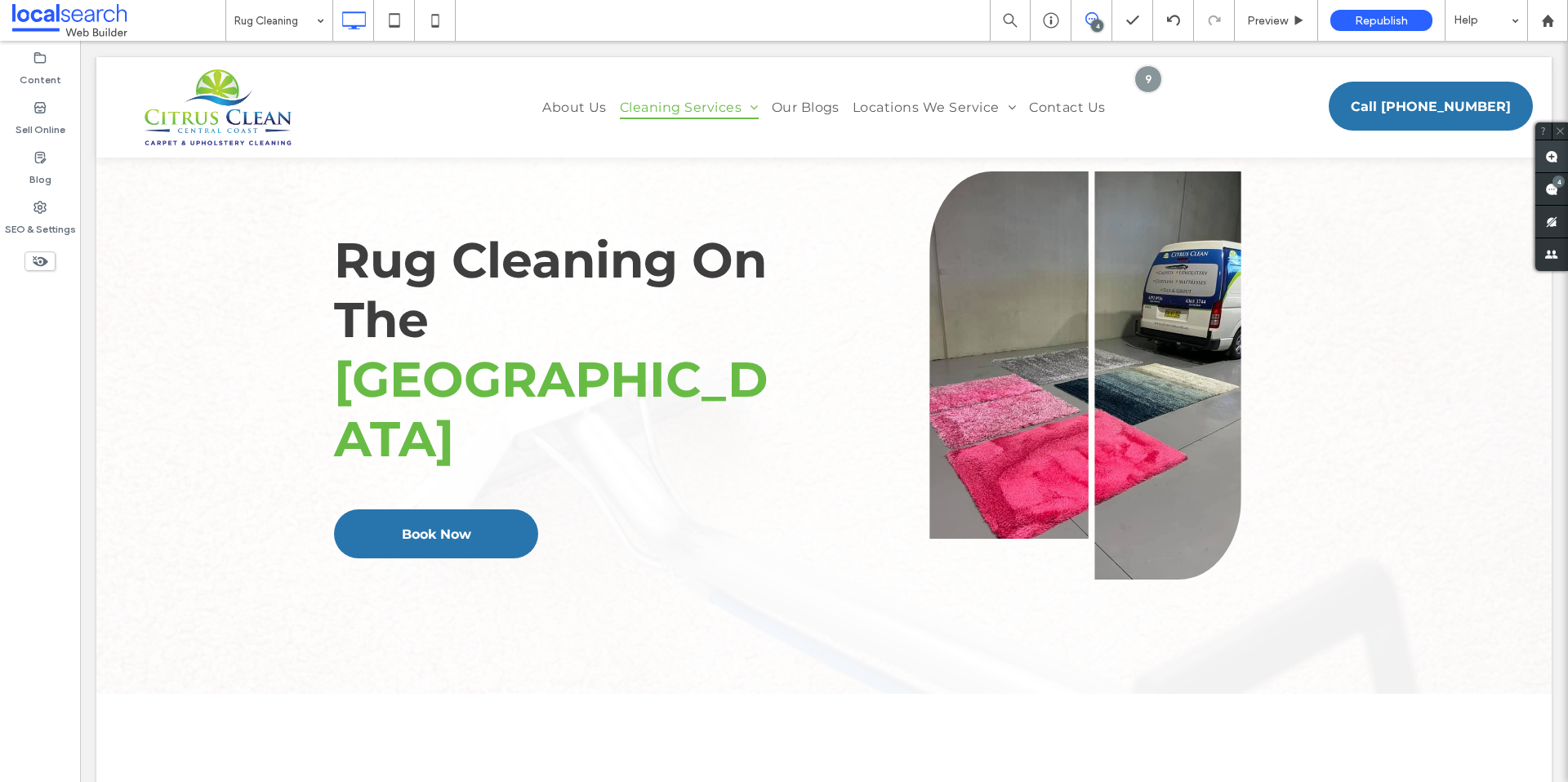
click at [1549, 154] on use at bounding box center [1550, 156] width 13 height 13
click at [1552, 154] on use at bounding box center [1550, 156] width 13 height 13
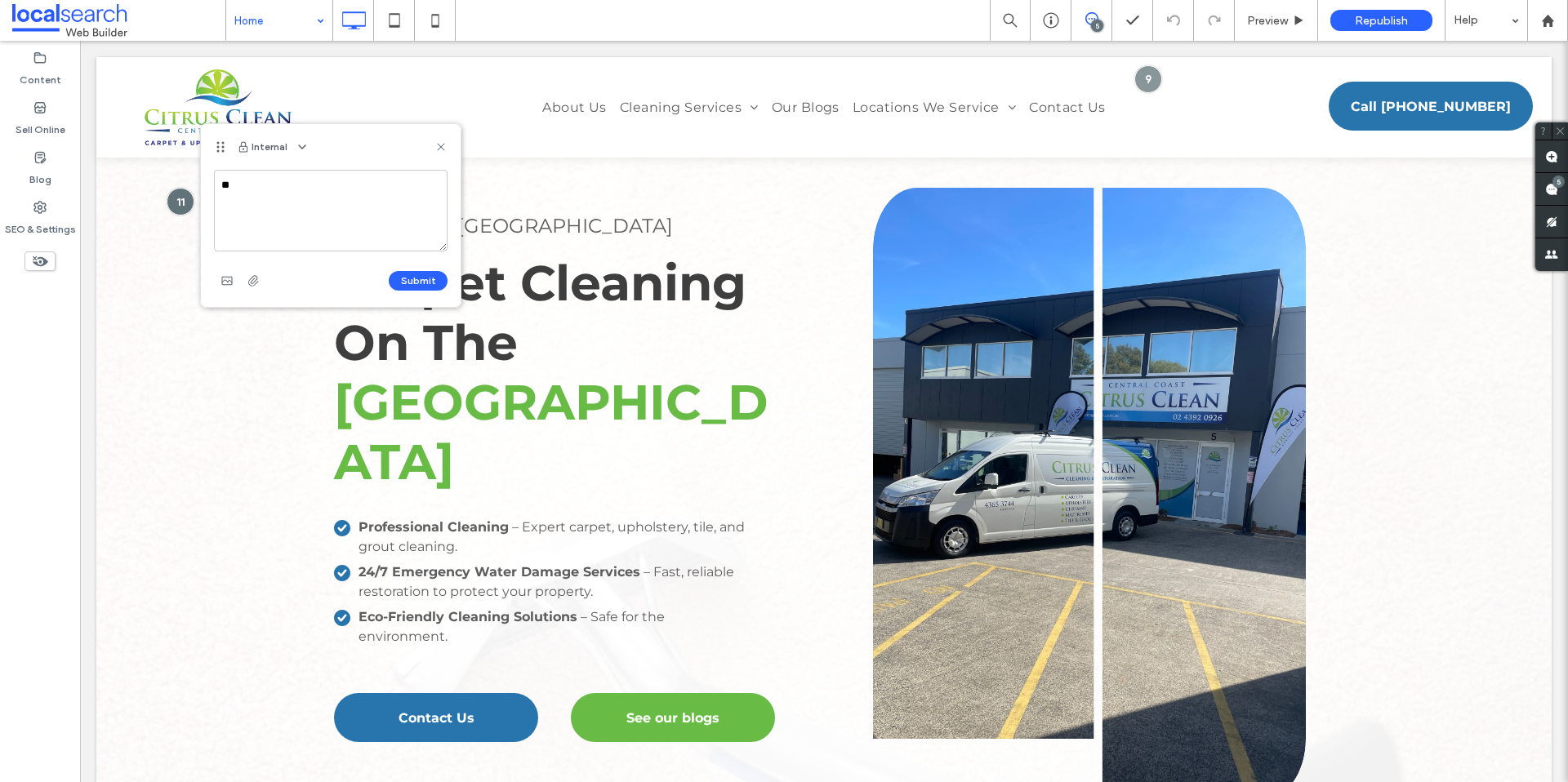
type textarea "*"
type textarea "**********"
click at [437, 144] on use at bounding box center [440, 146] width 7 height 7
